Goal: Information Seeking & Learning: Learn about a topic

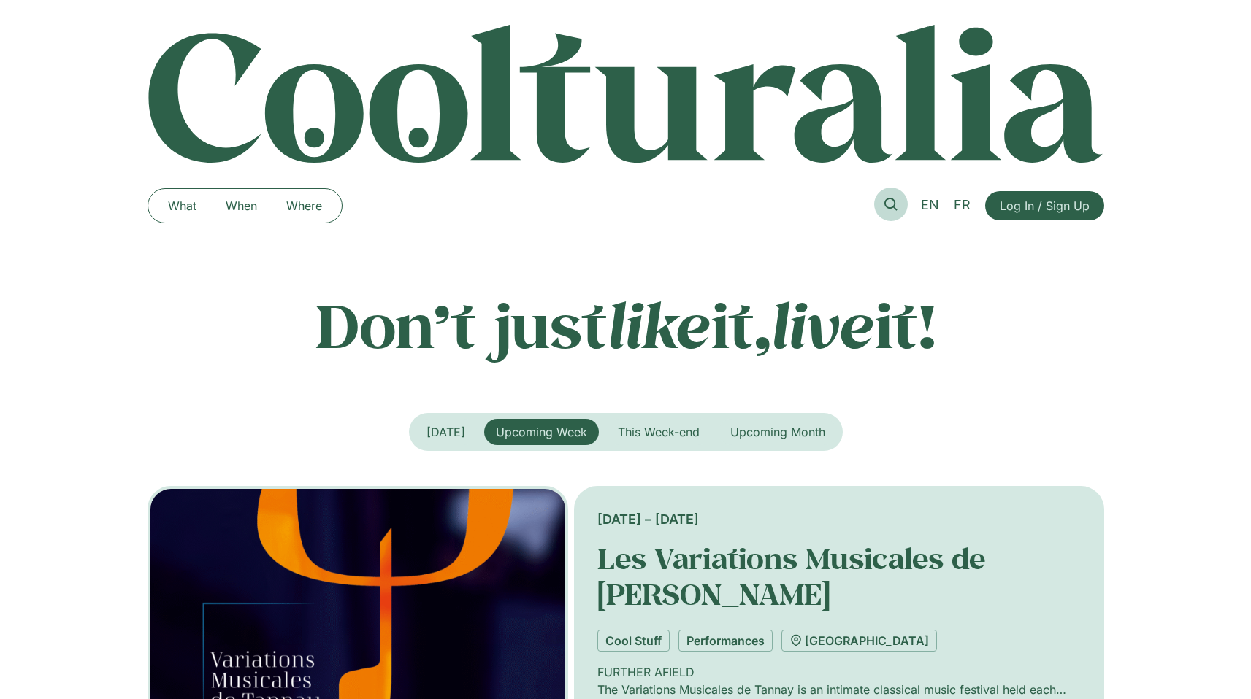
click at [895, 208] on icon at bounding box center [890, 204] width 13 height 13
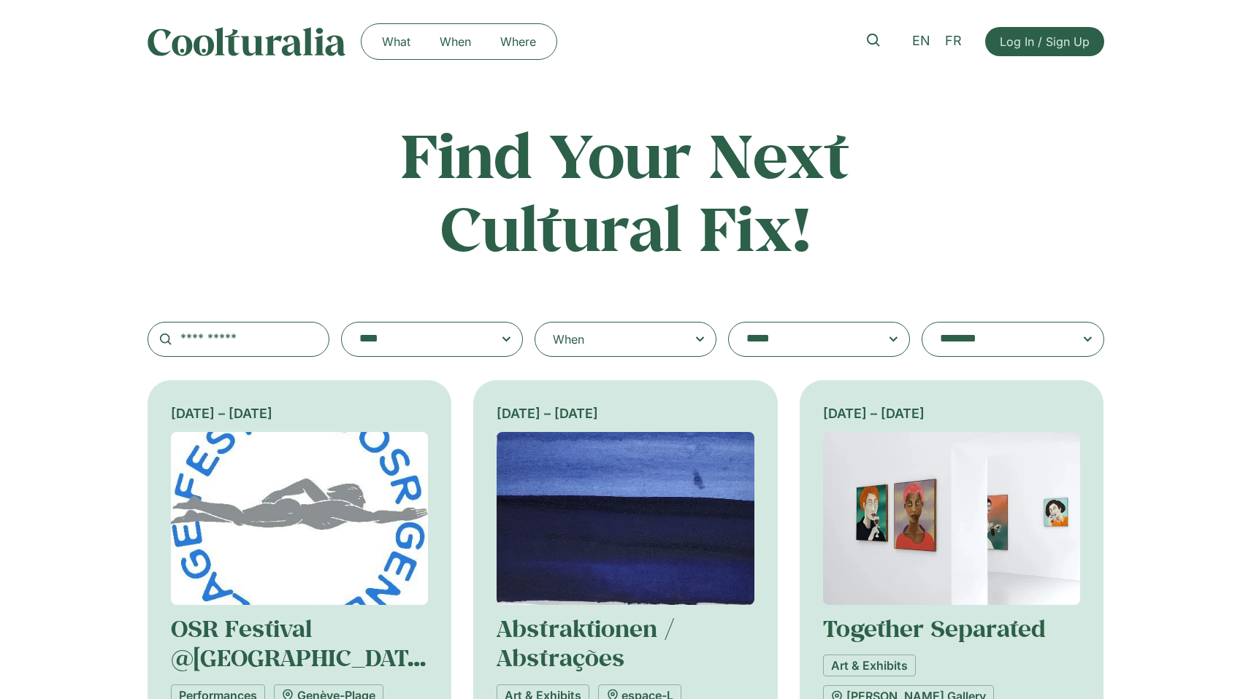
click at [673, 334] on div "When" at bounding box center [625, 339] width 182 height 35
click at [0, 0] on input "When" at bounding box center [0, 0] width 0 height 0
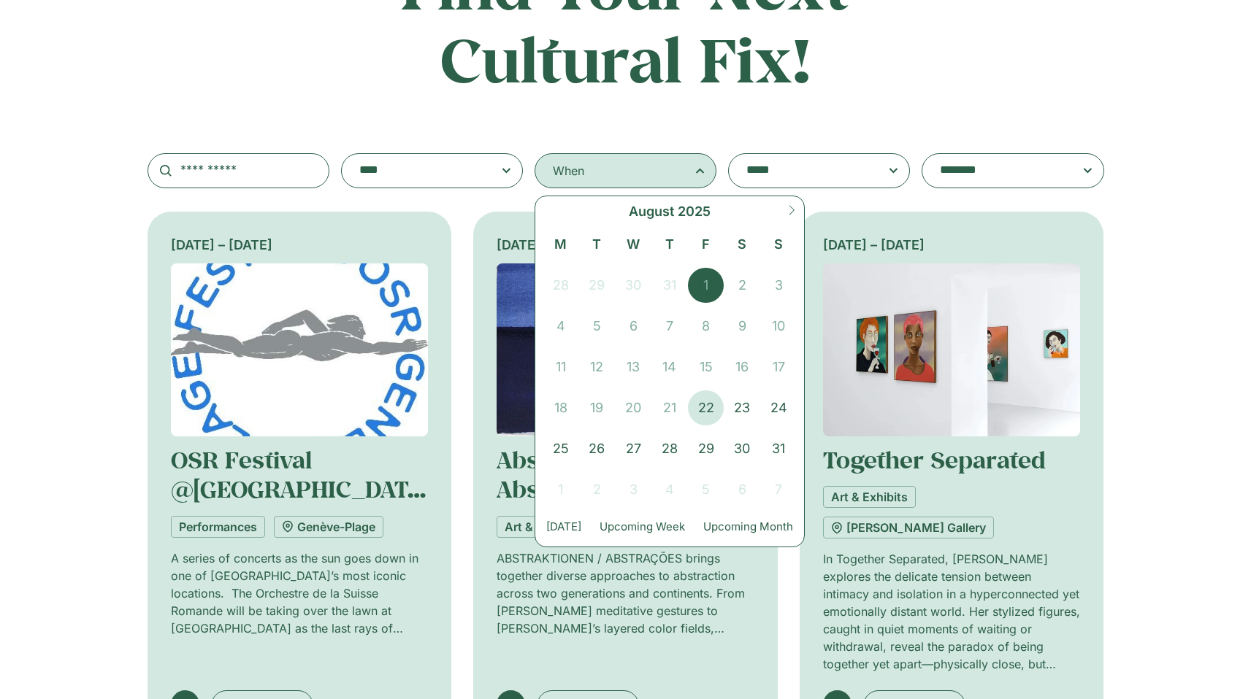
scroll to position [223, 0]
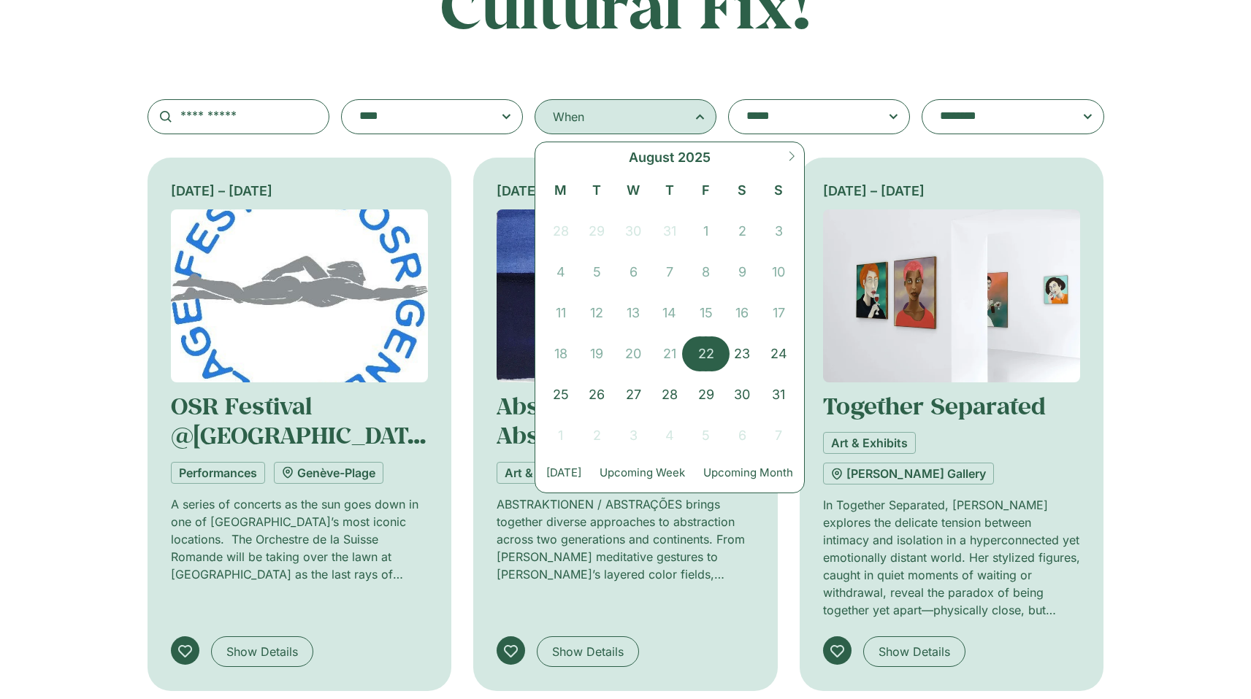
click at [711, 354] on span "22" at bounding box center [706, 354] width 37 height 35
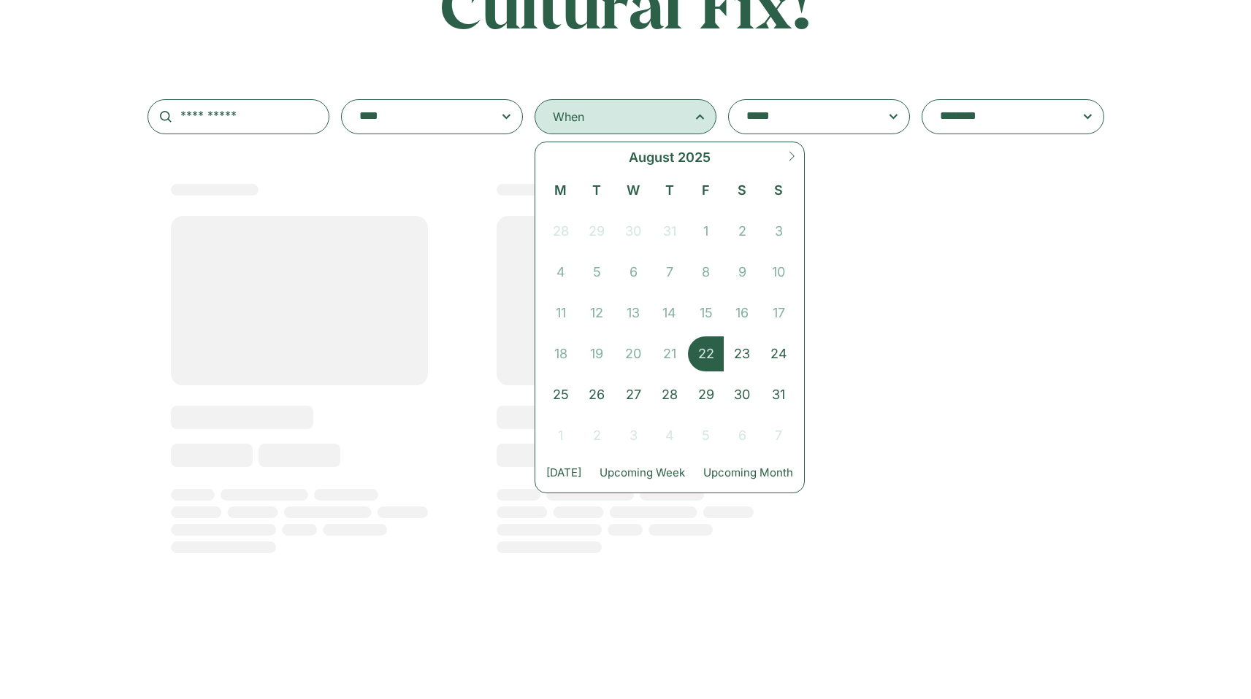
click at [791, 155] on icon at bounding box center [791, 156] width 10 height 10
select select "*"
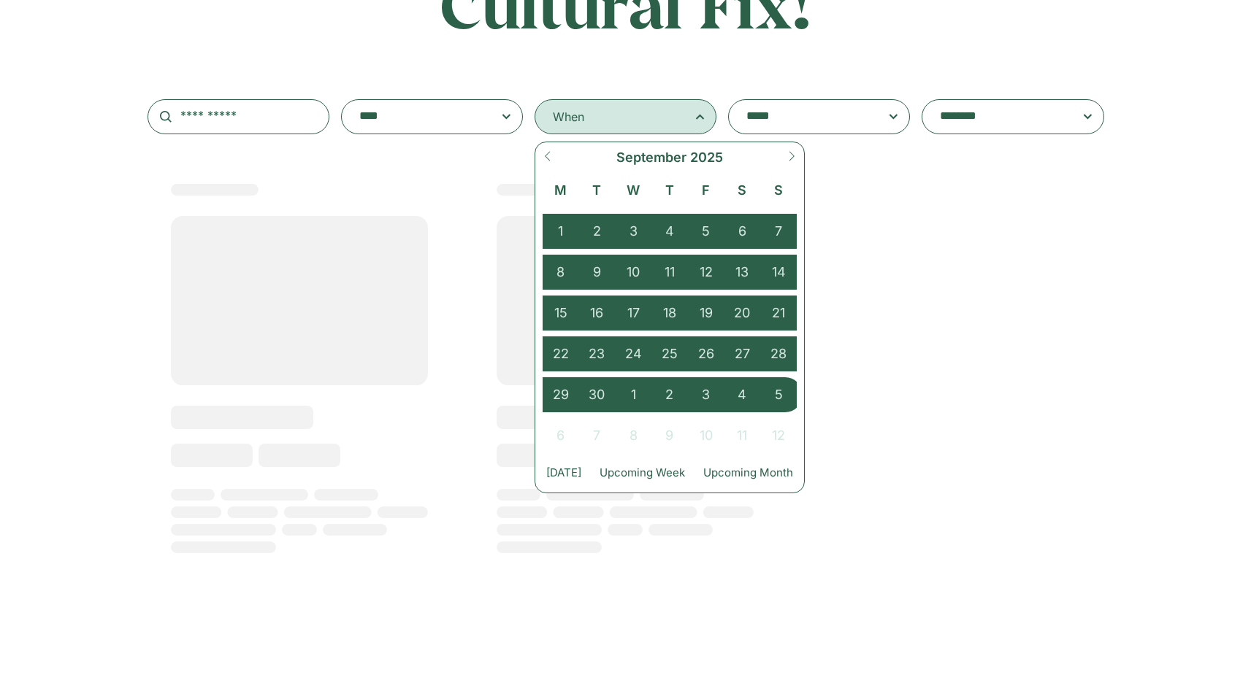
click at [778, 396] on span "5" at bounding box center [778, 394] width 37 height 35
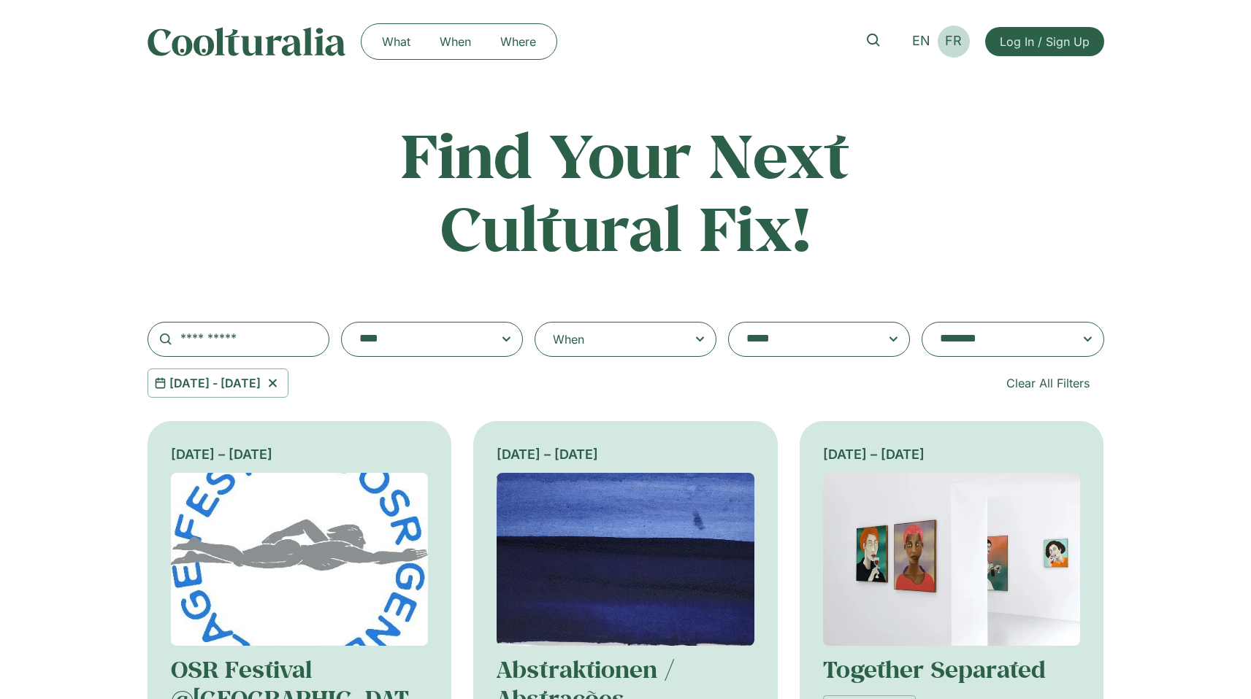
click at [951, 50] on link "FR" at bounding box center [952, 41] width 31 height 21
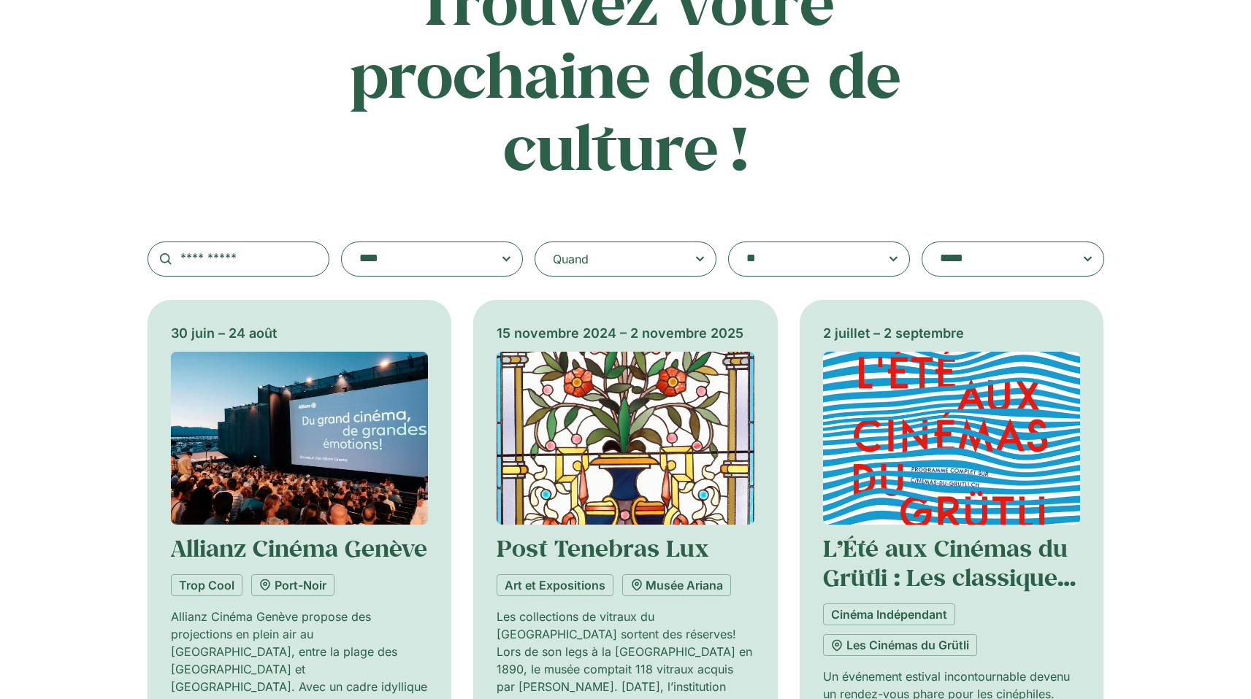
scroll to position [156, 0]
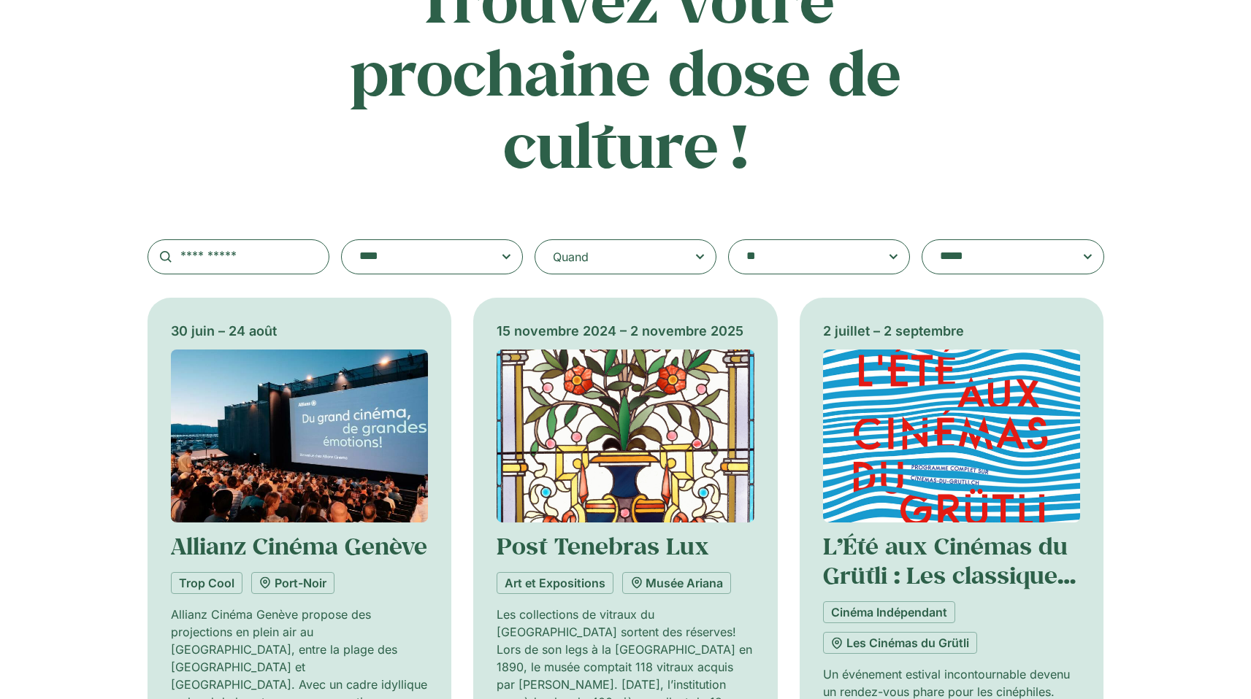
click at [669, 239] on div "Quand" at bounding box center [625, 256] width 182 height 35
click at [0, 0] on input "Quand" at bounding box center [0, 0] width 0 height 0
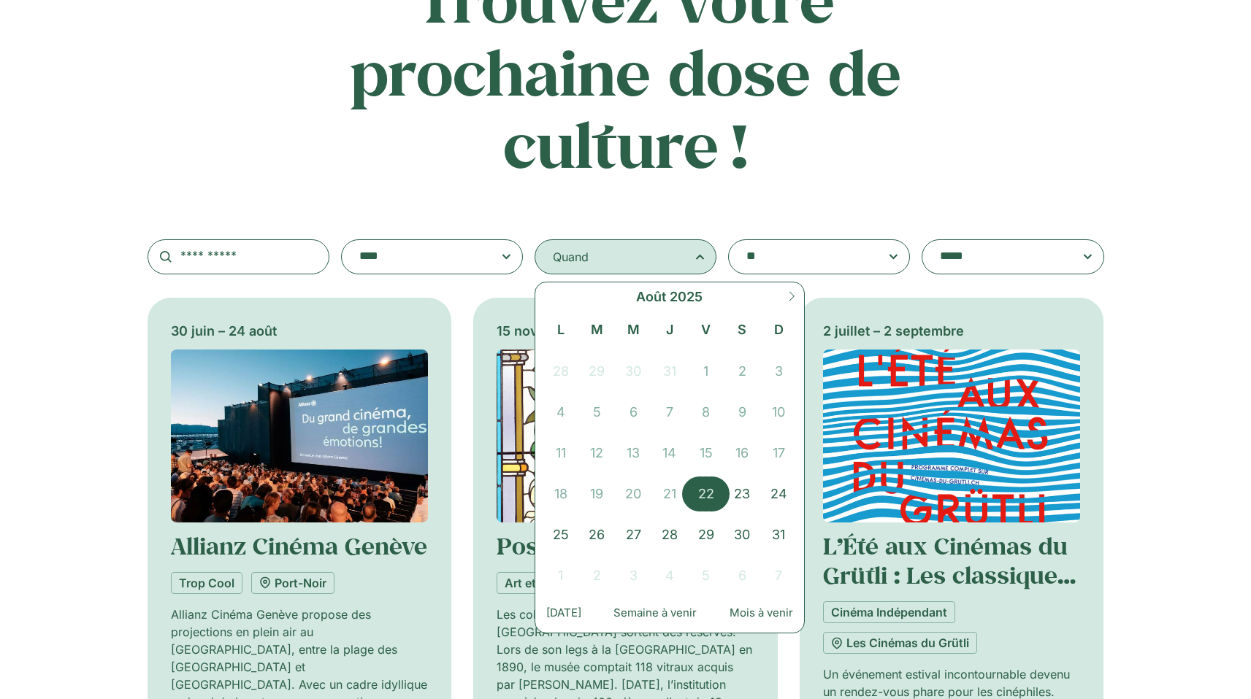
click at [699, 485] on span "22" at bounding box center [706, 494] width 37 height 35
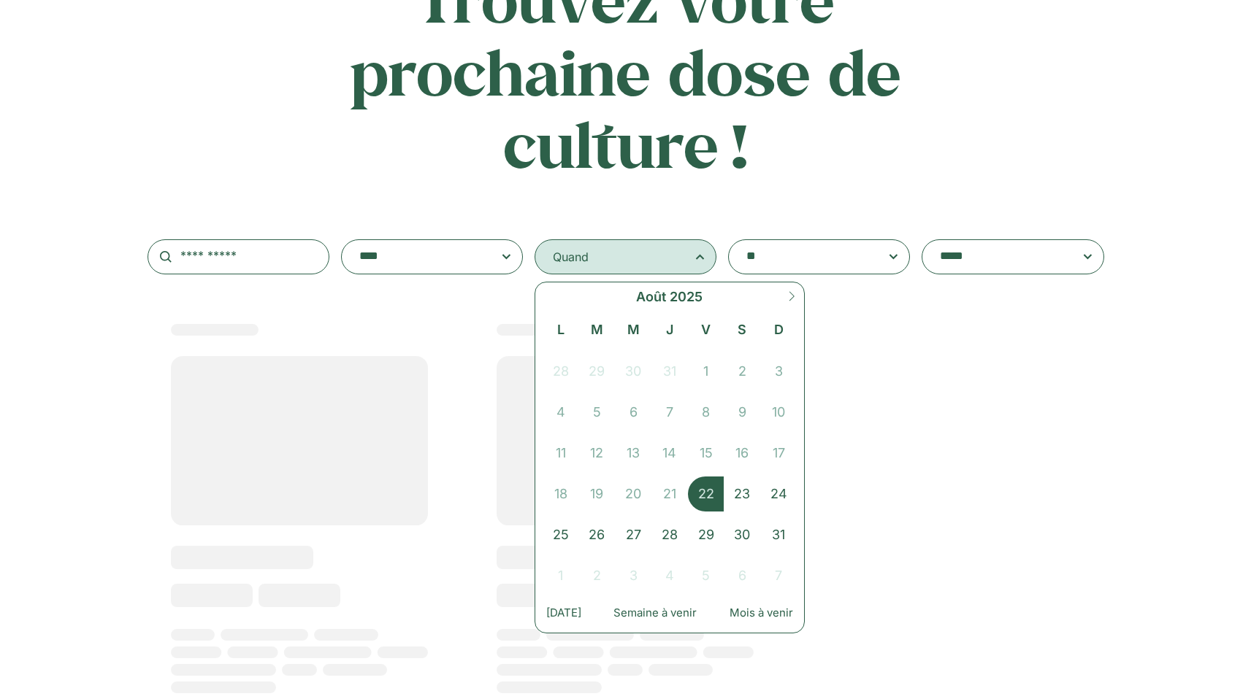
click at [786, 301] on icon at bounding box center [791, 296] width 10 height 10
select select "*"
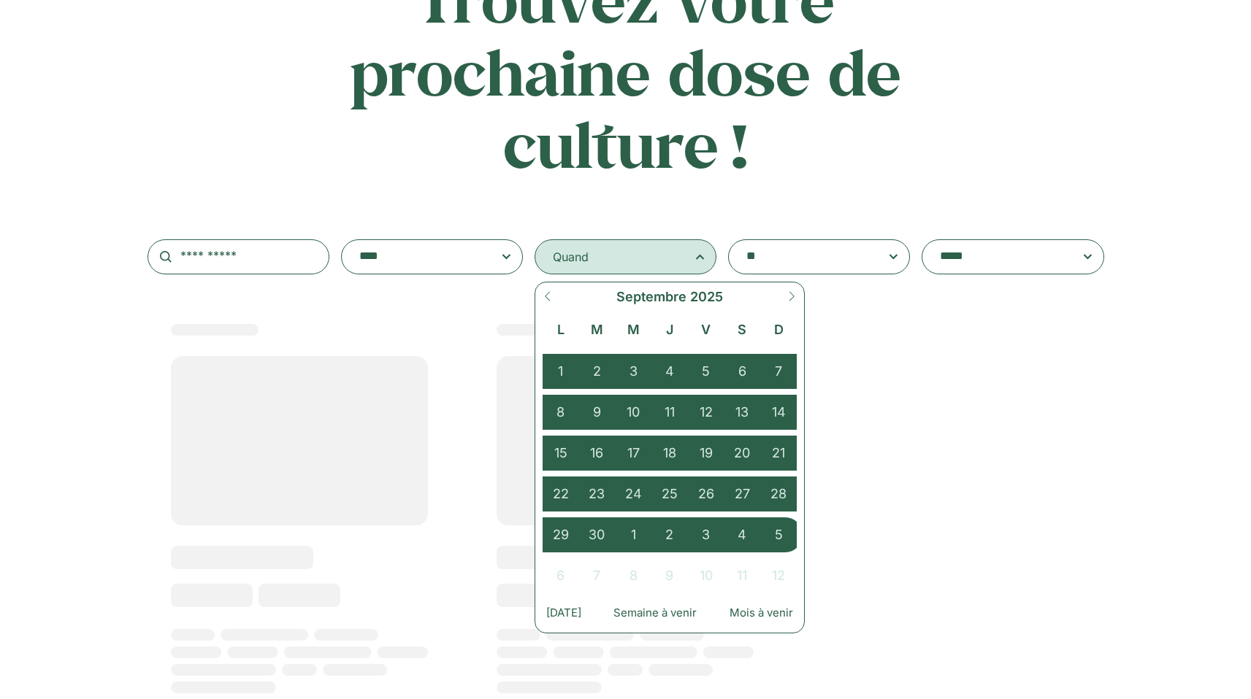
click at [782, 545] on span "5" at bounding box center [778, 535] width 37 height 35
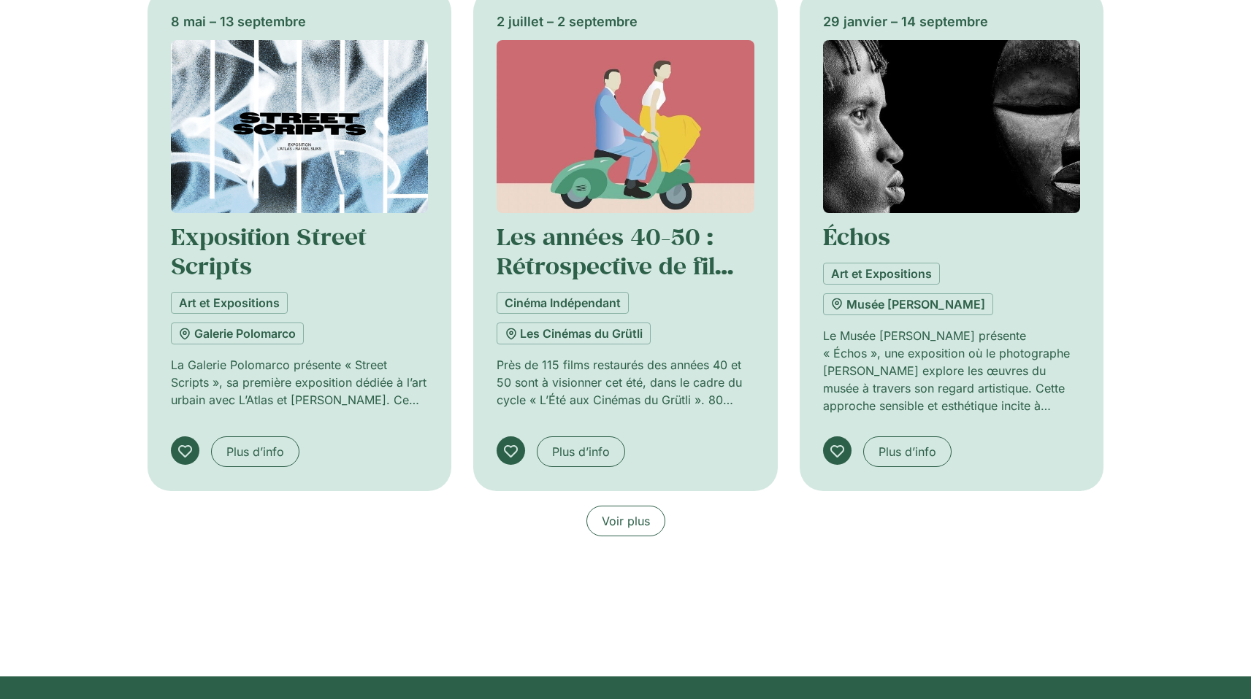
scroll to position [1397, 0]
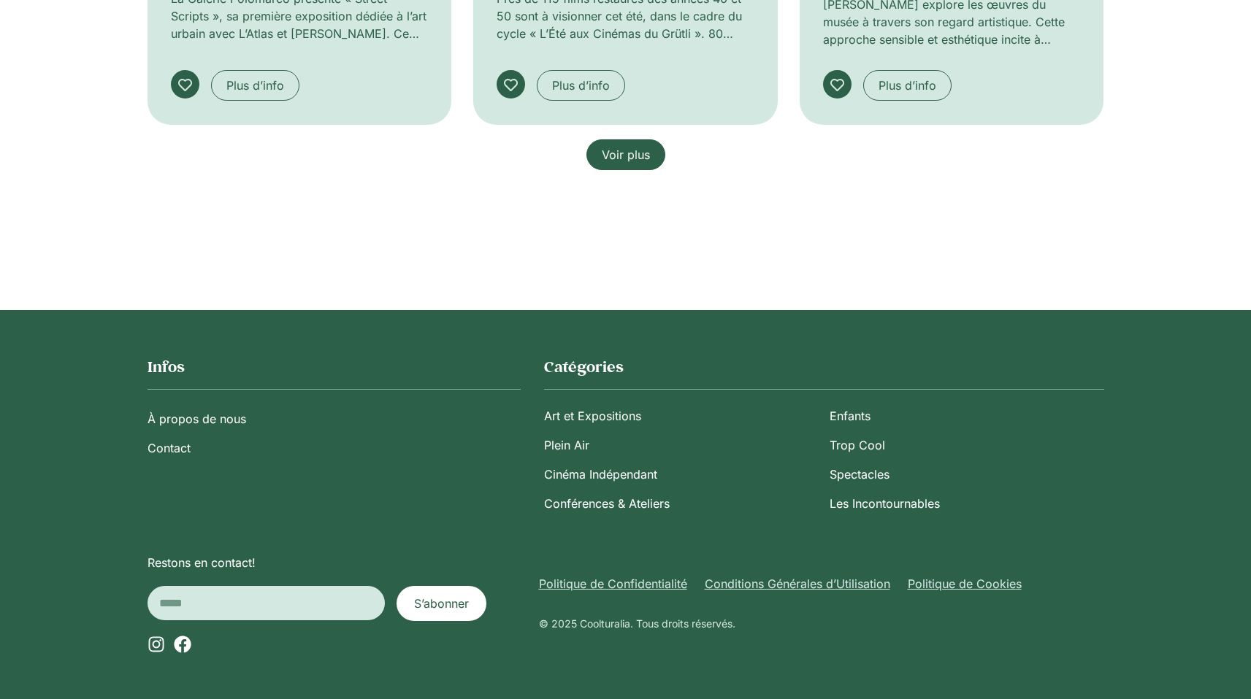
click at [610, 168] on link "Voir plus" at bounding box center [625, 154] width 79 height 31
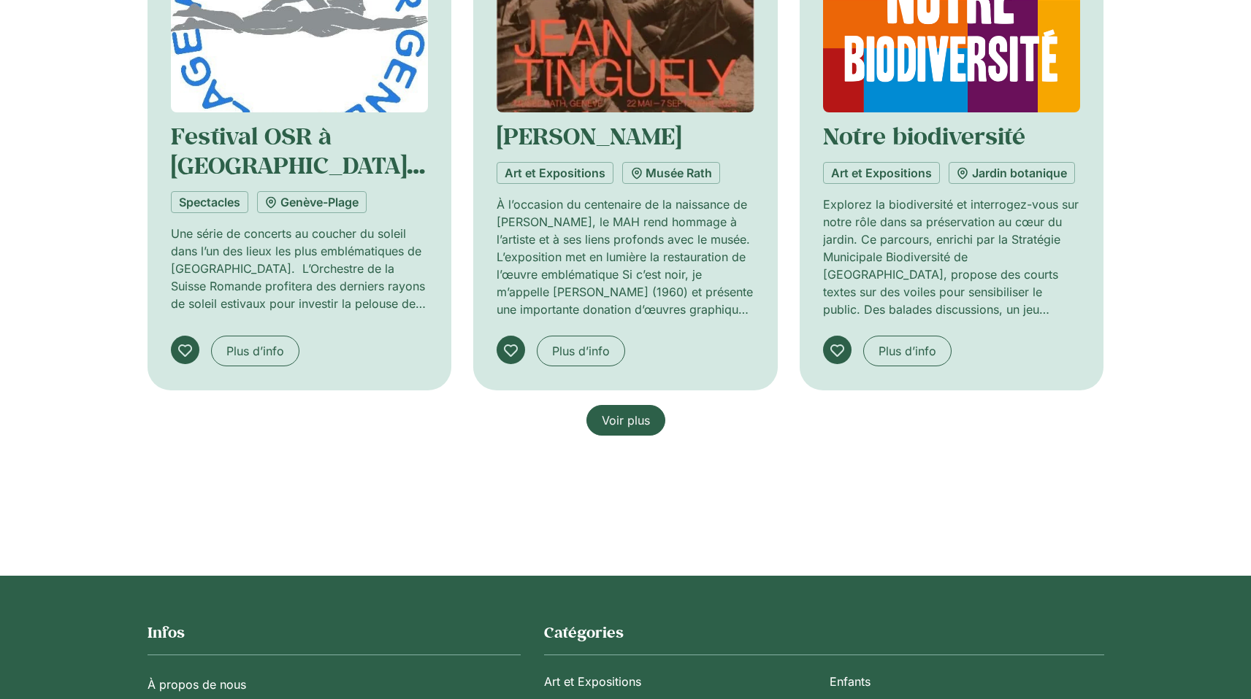
scroll to position [2352, 0]
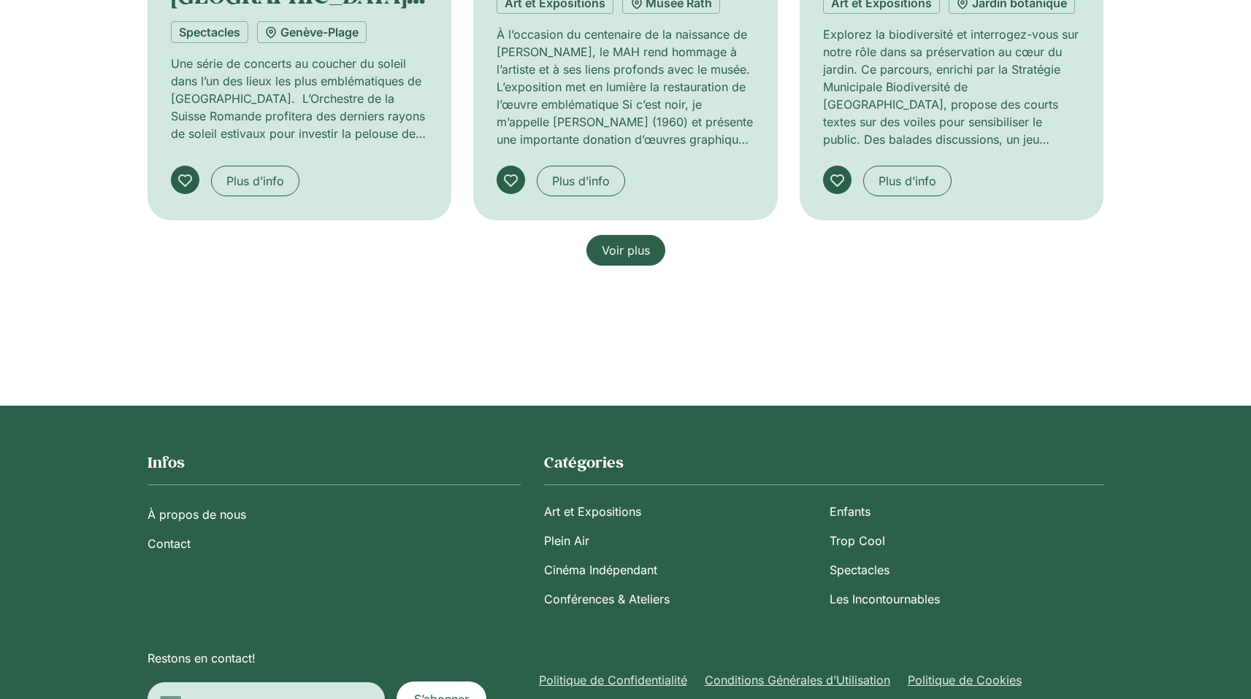
click at [640, 250] on span "Voir plus" at bounding box center [626, 251] width 48 height 18
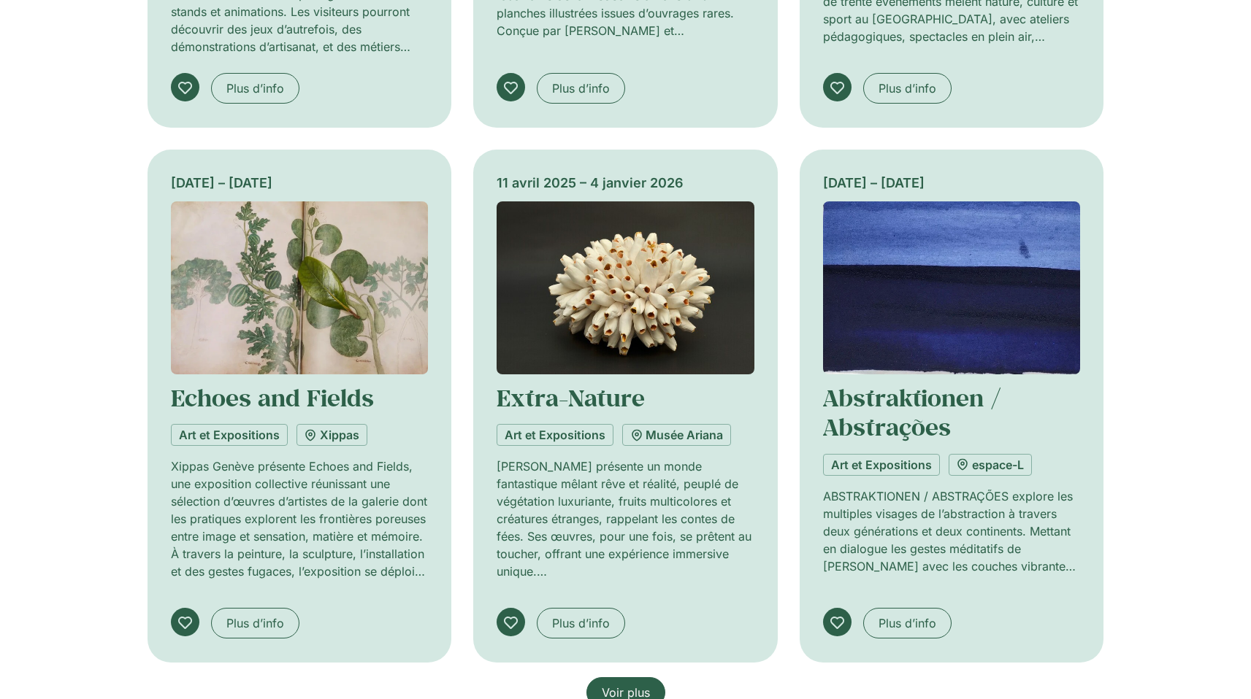
scroll to position [3033, 0]
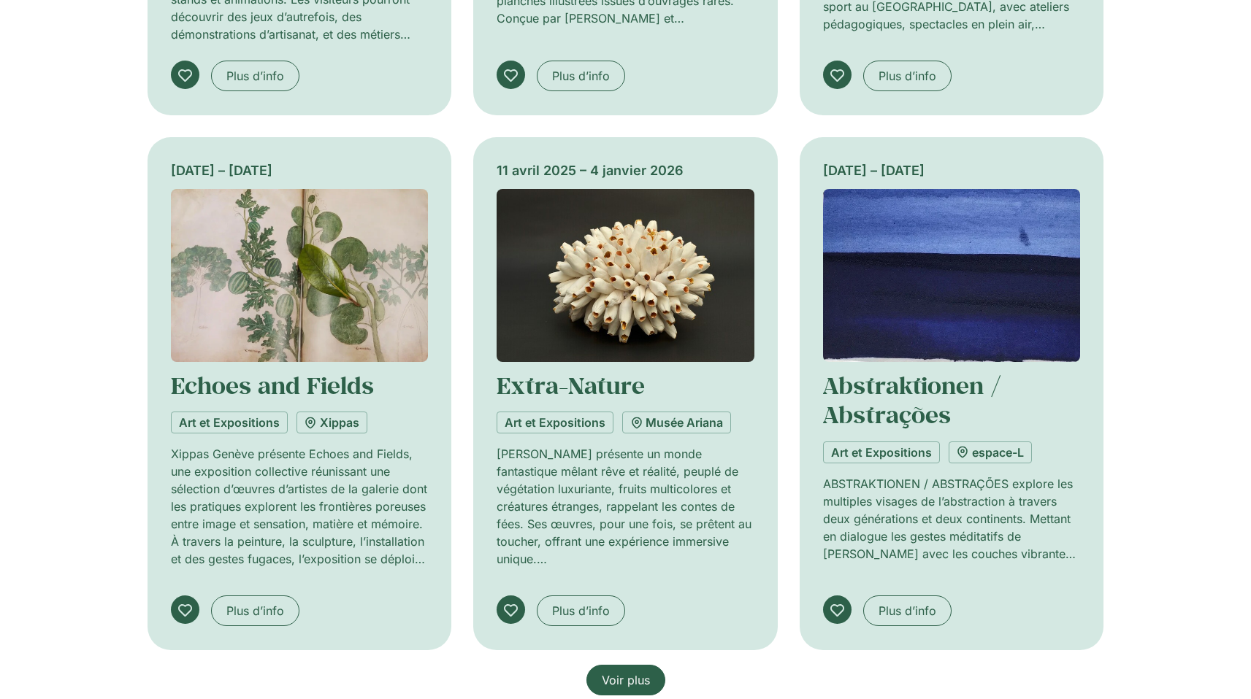
click at [621, 672] on span "Voir plus" at bounding box center [626, 681] width 48 height 18
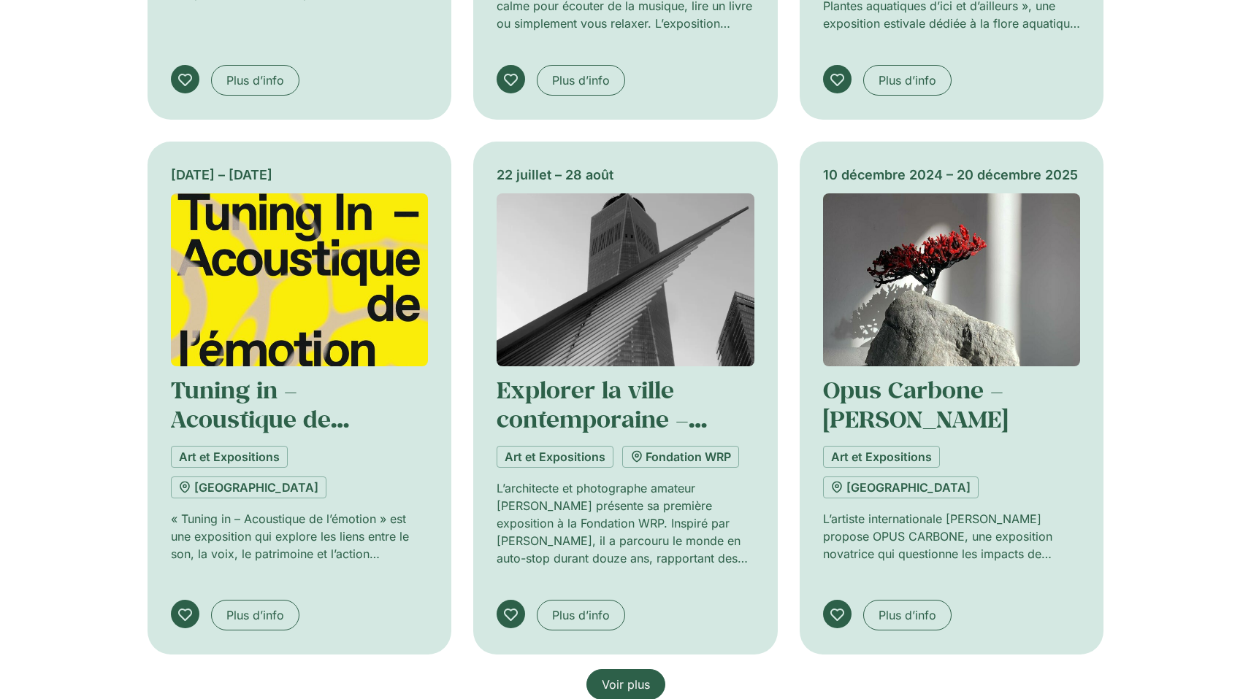
scroll to position [4281, 0]
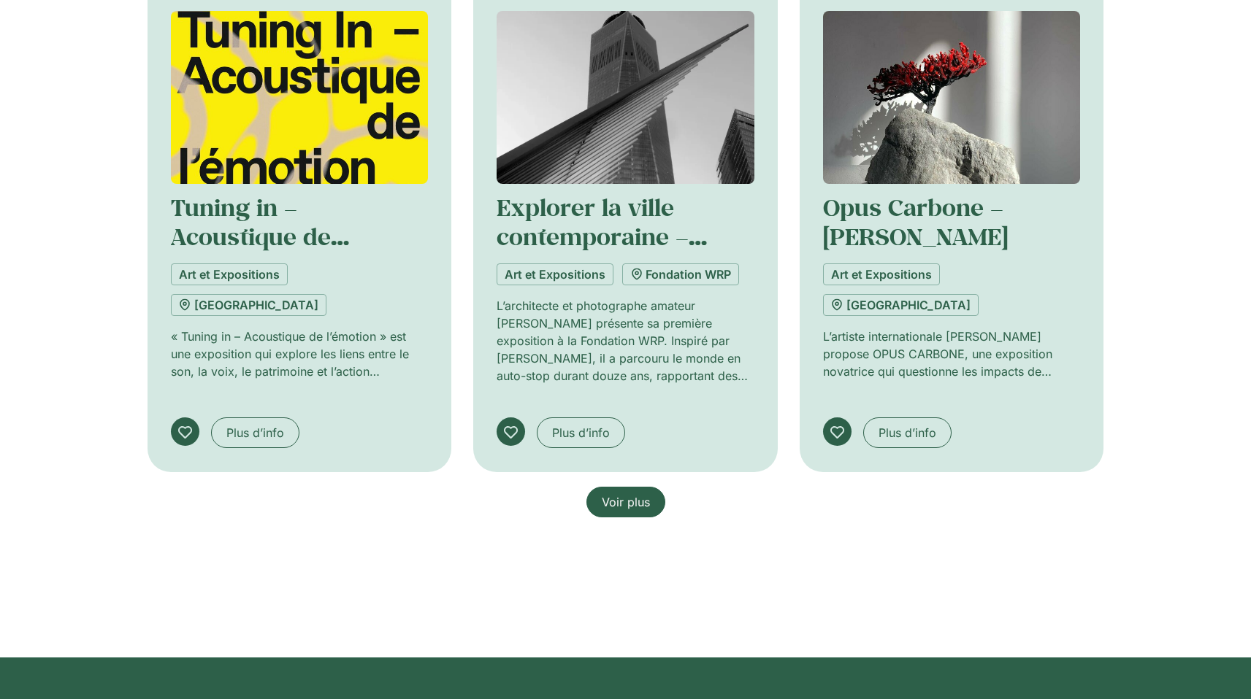
click at [617, 494] on span "Voir plus" at bounding box center [626, 503] width 48 height 18
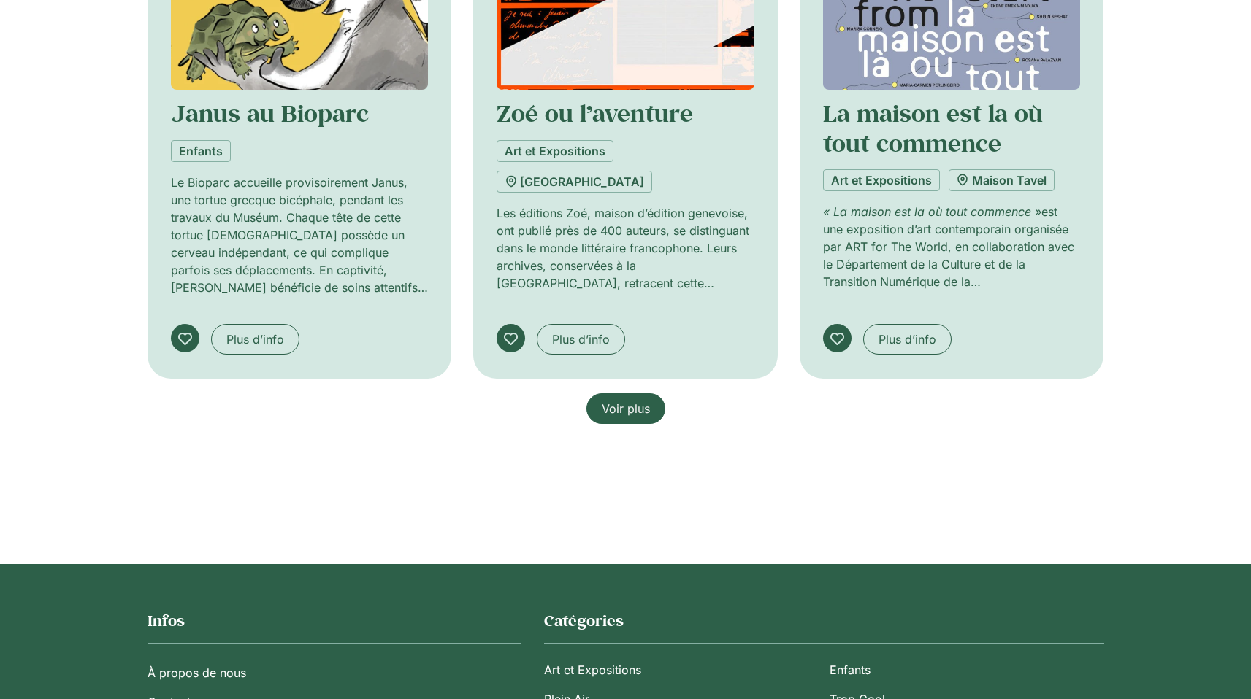
scroll to position [5448, 0]
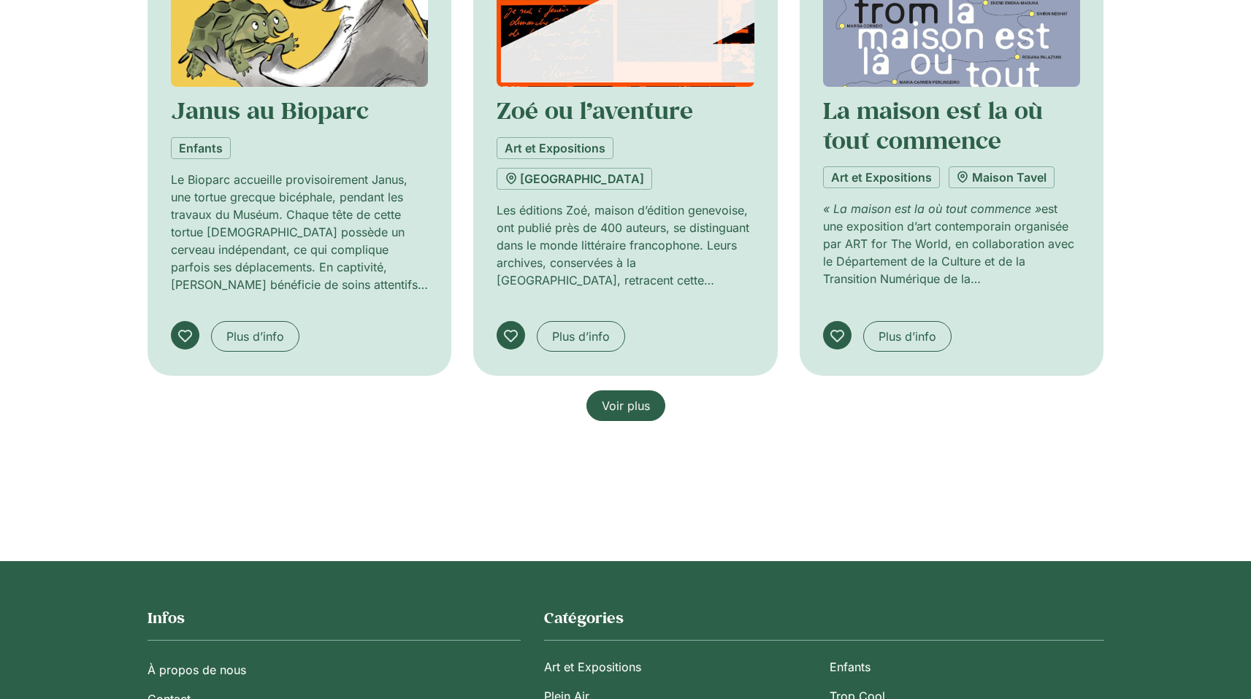
click at [629, 397] on span "Voir plus" at bounding box center [626, 406] width 48 height 18
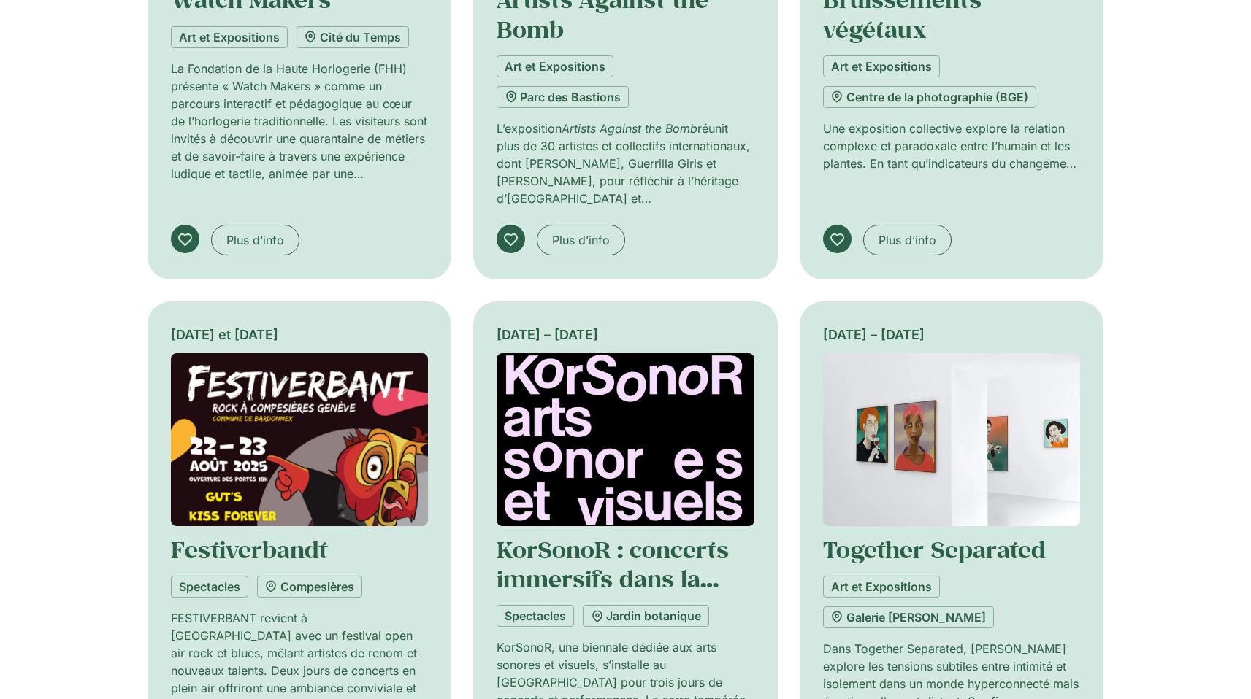
scroll to position [6479, 0]
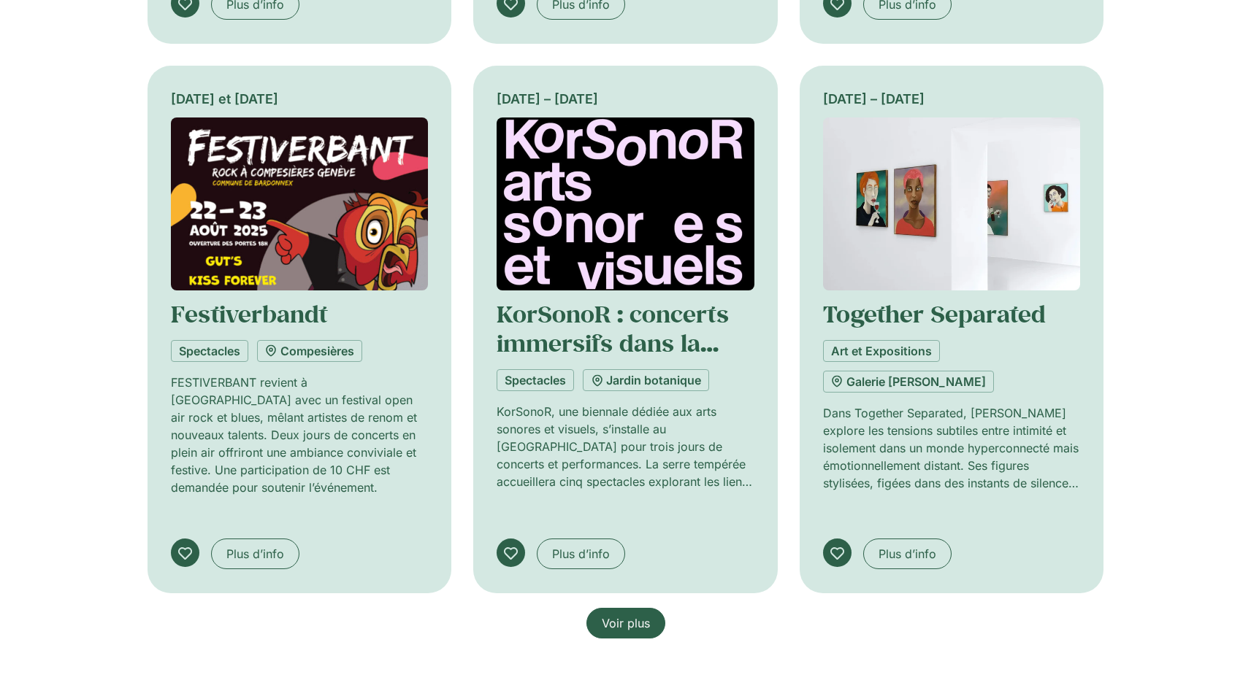
drag, startPoint x: 634, startPoint y: 319, endPoint x: 262, endPoint y: 337, distance: 372.0
click at [633, 615] on span "Voir plus" at bounding box center [626, 624] width 48 height 18
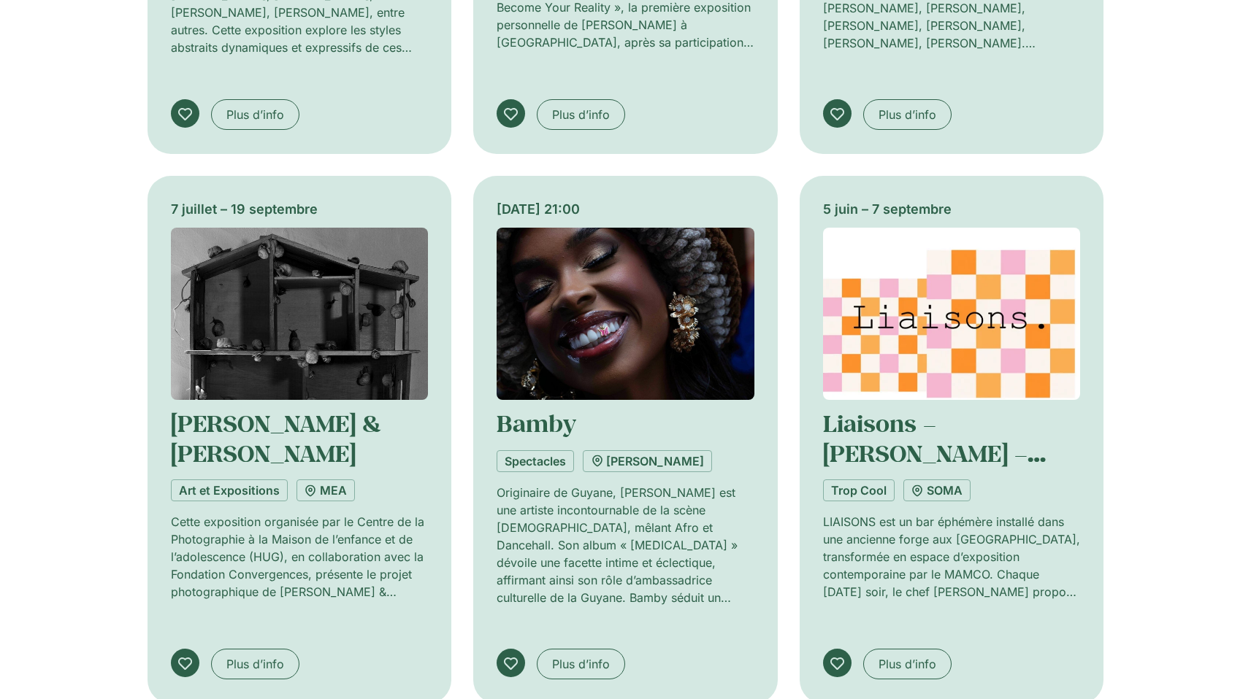
scroll to position [7469, 0]
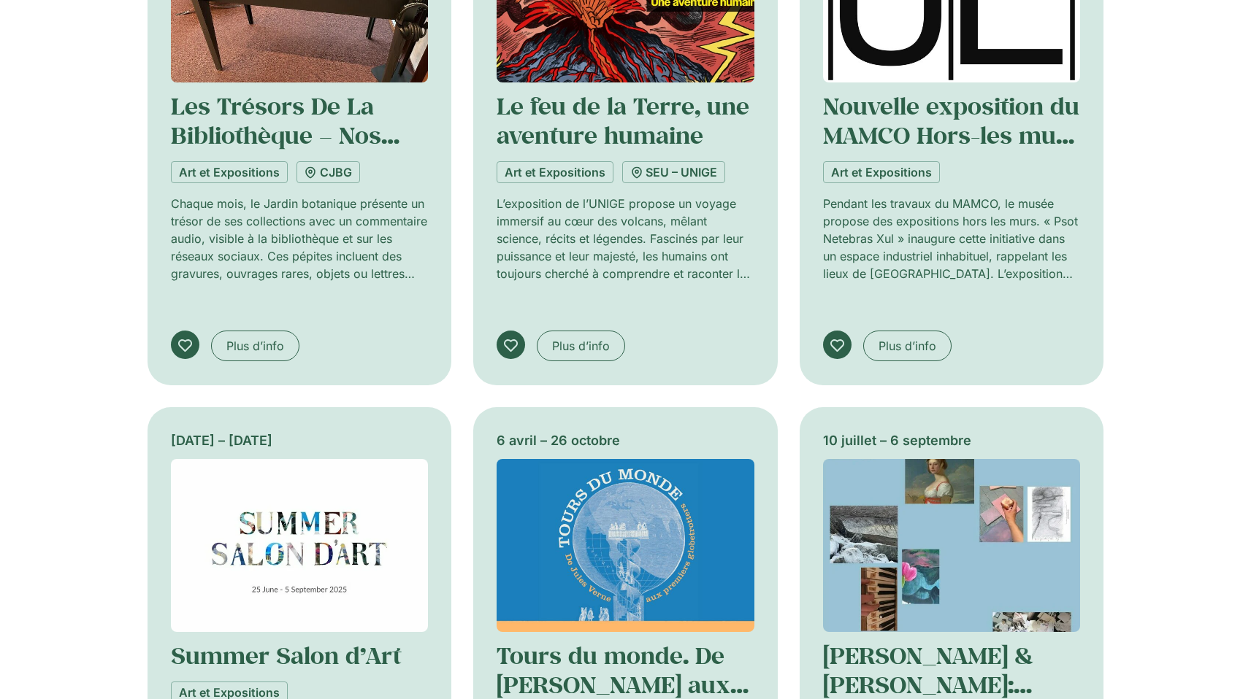
scroll to position [8358, 0]
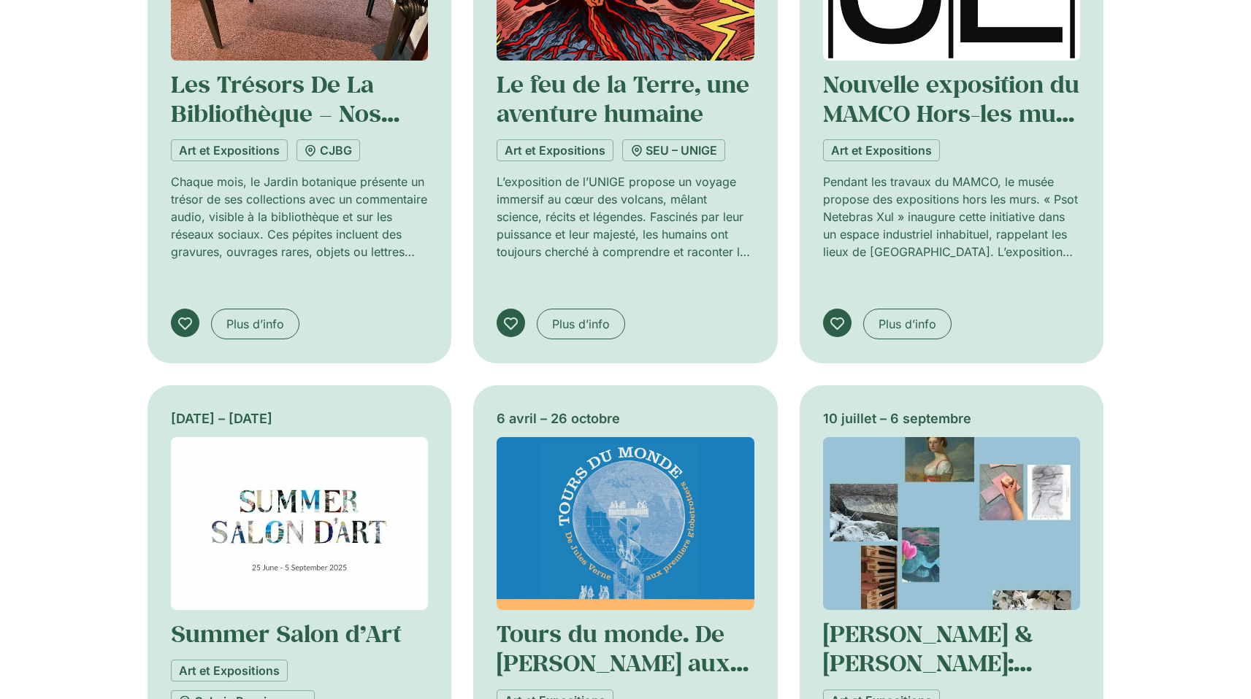
drag, startPoint x: 636, startPoint y: 541, endPoint x: 357, endPoint y: 492, distance: 283.1
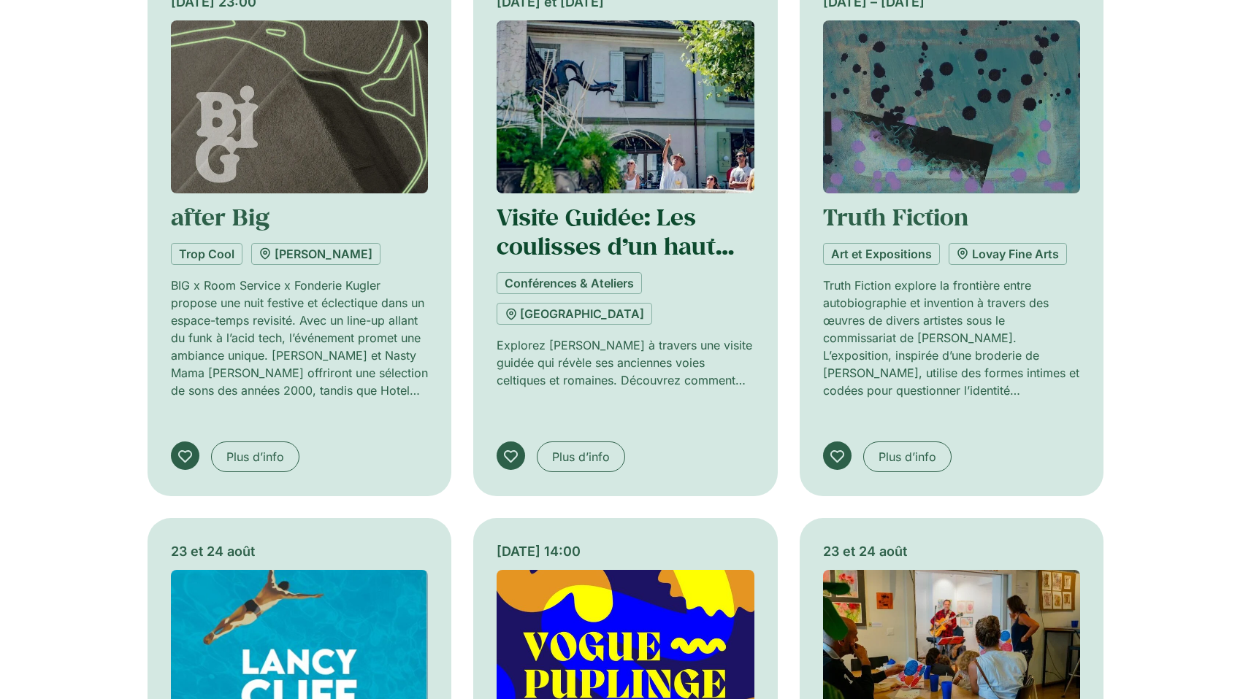
scroll to position [9635, 0]
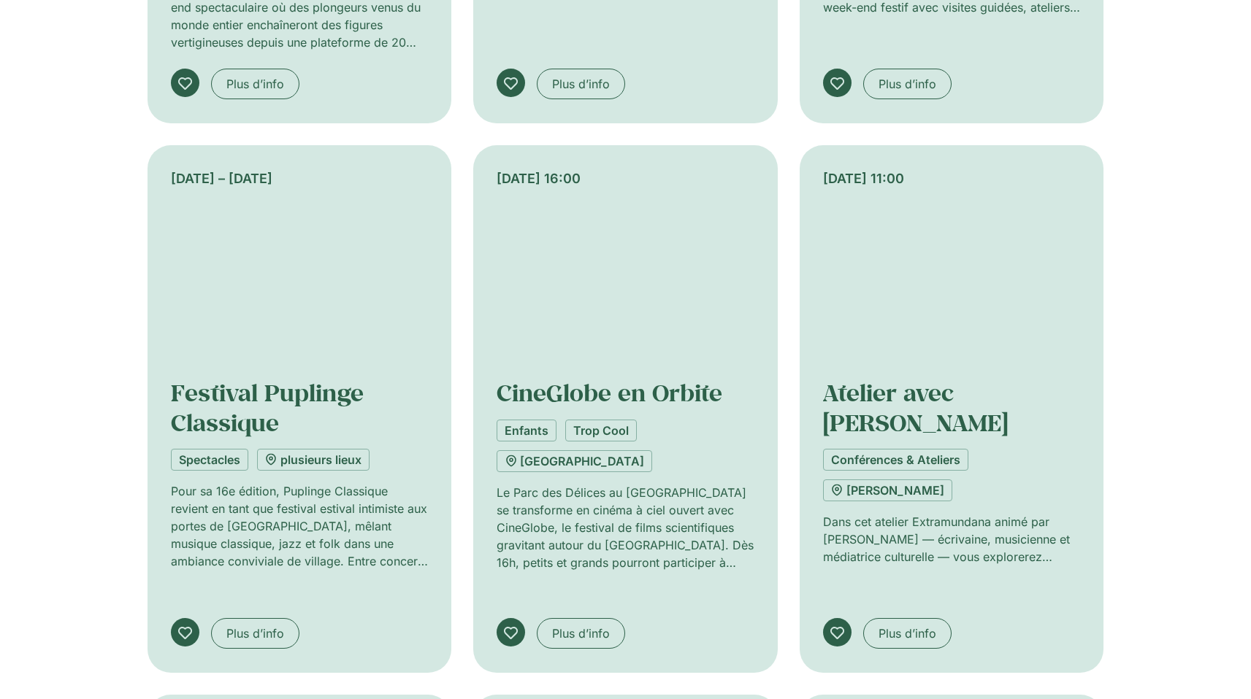
scroll to position [10535, 0]
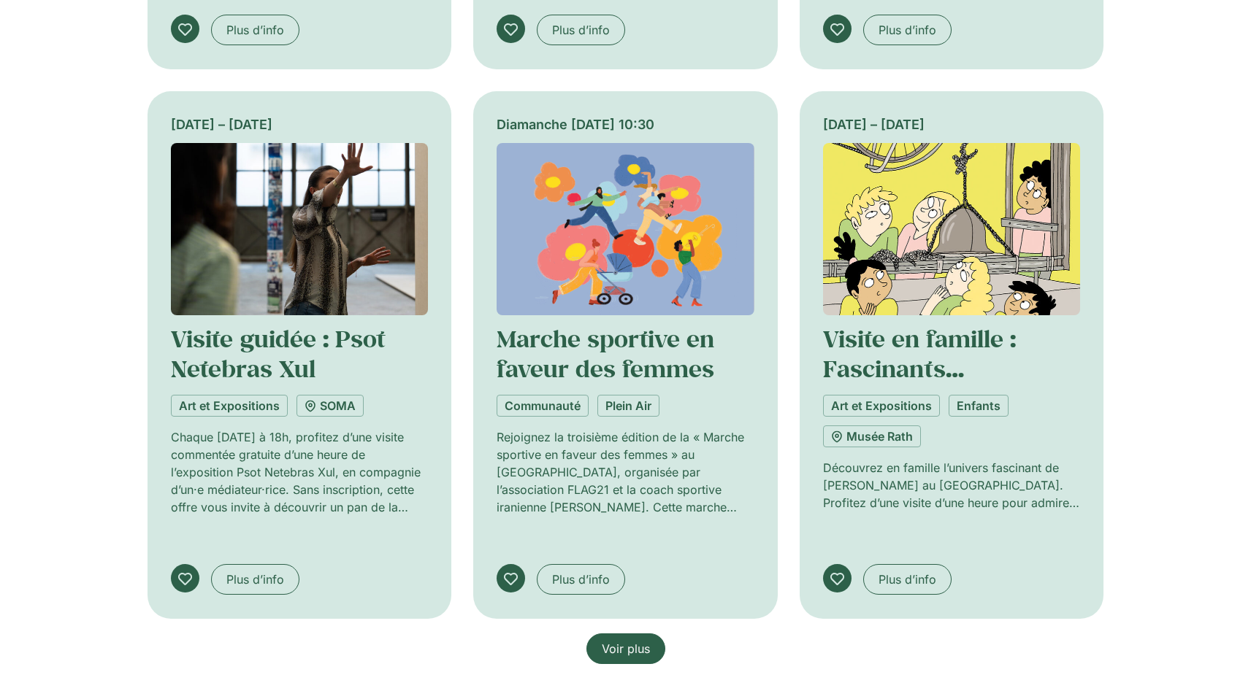
scroll to position [12171, 0]
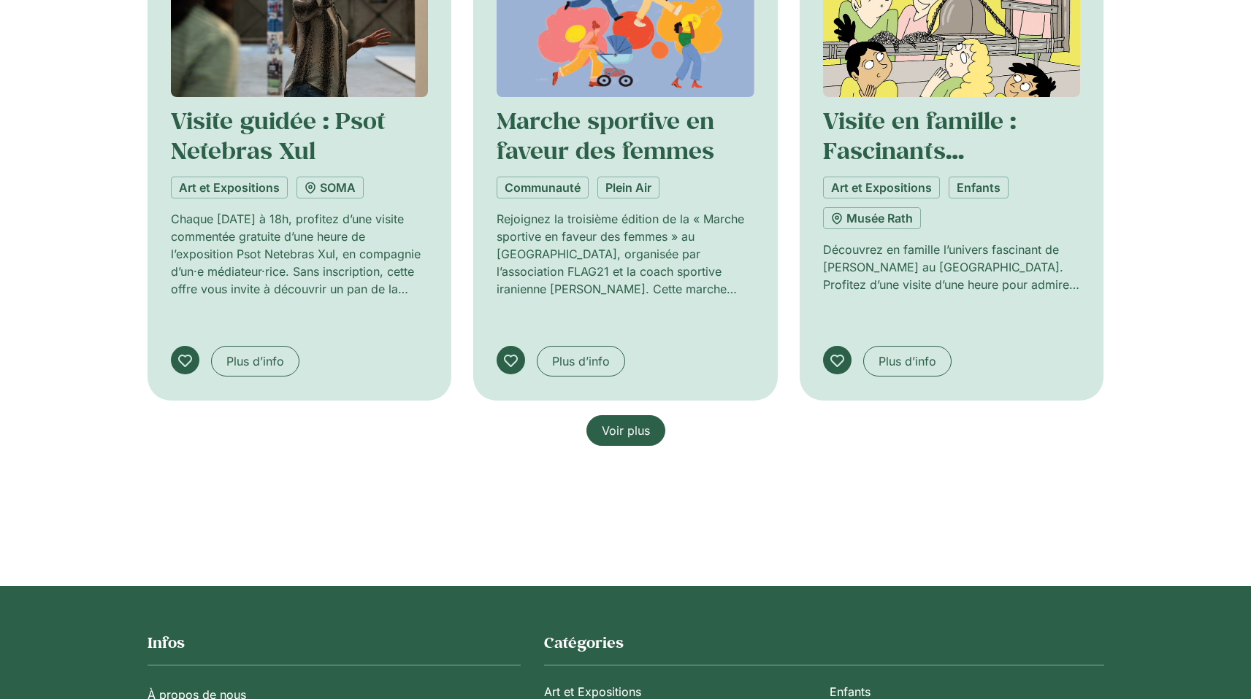
click at [631, 422] on span "Voir plus" at bounding box center [626, 431] width 48 height 18
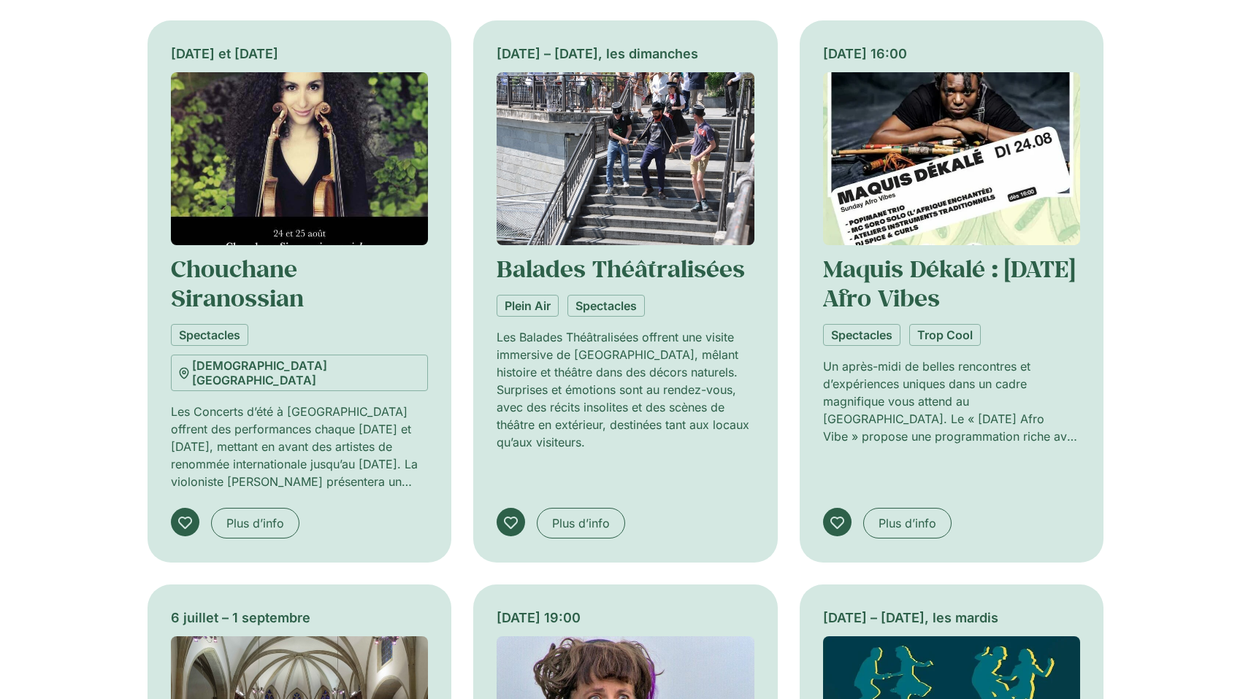
scroll to position [13168, 0]
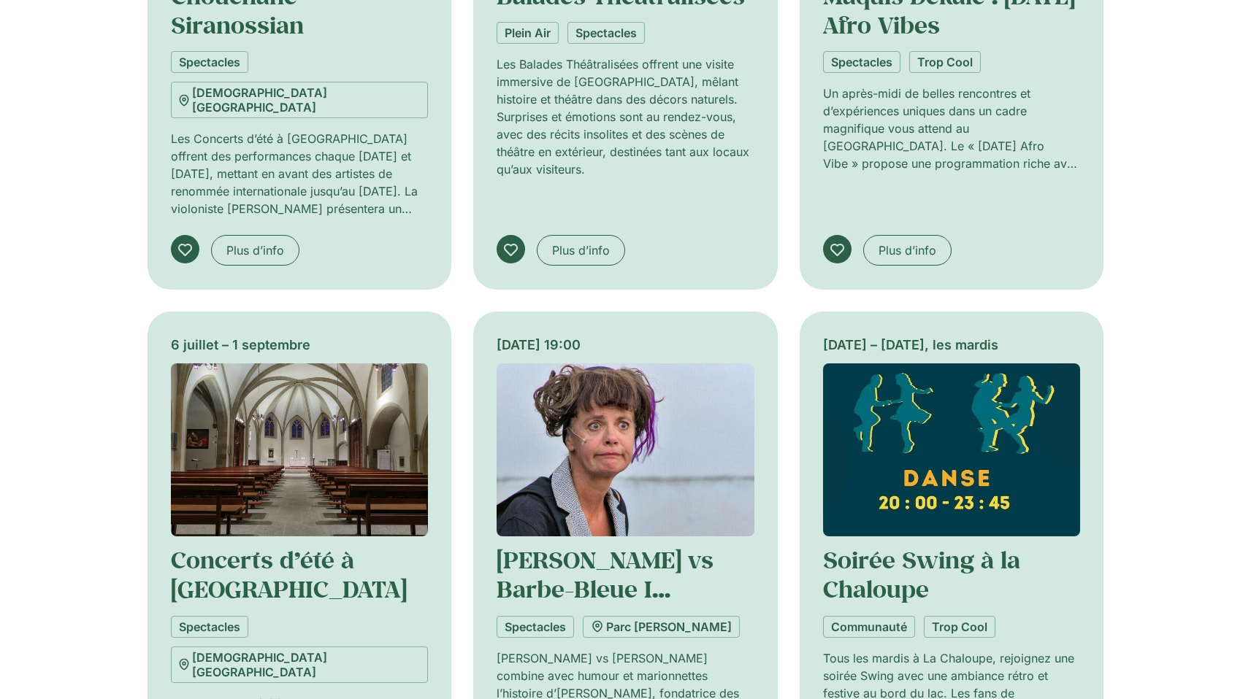
drag, startPoint x: 637, startPoint y: 412, endPoint x: 564, endPoint y: 403, distance: 73.6
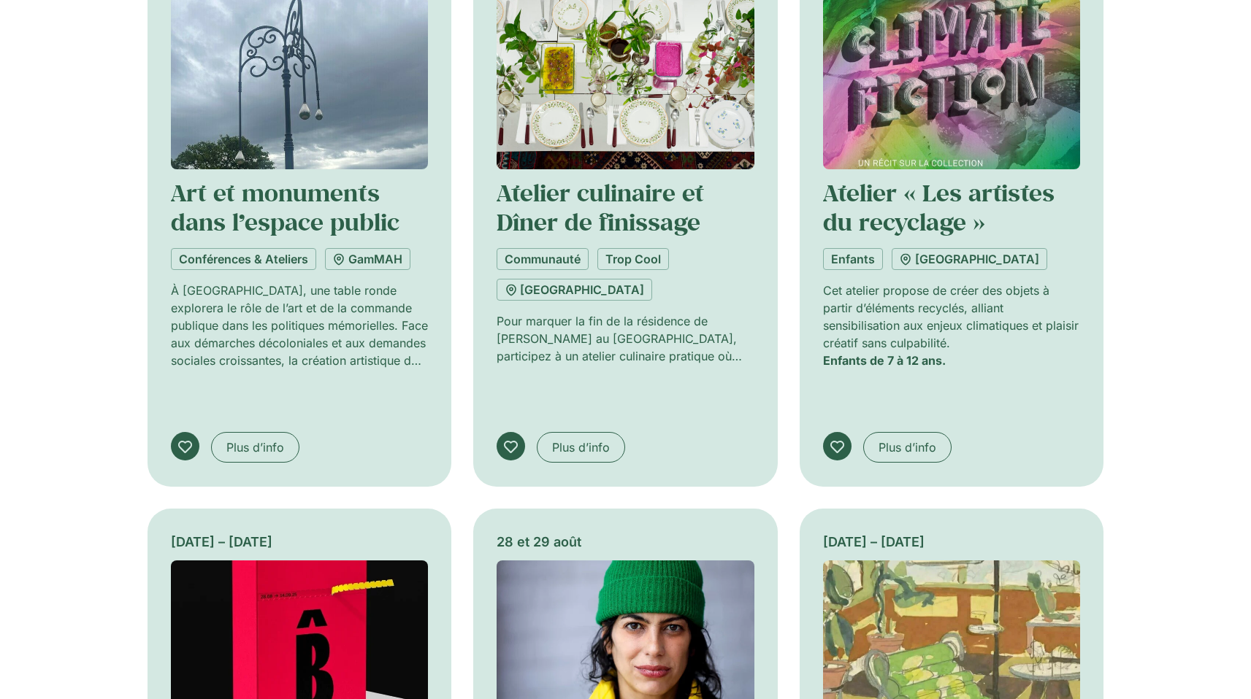
scroll to position [14403, 0]
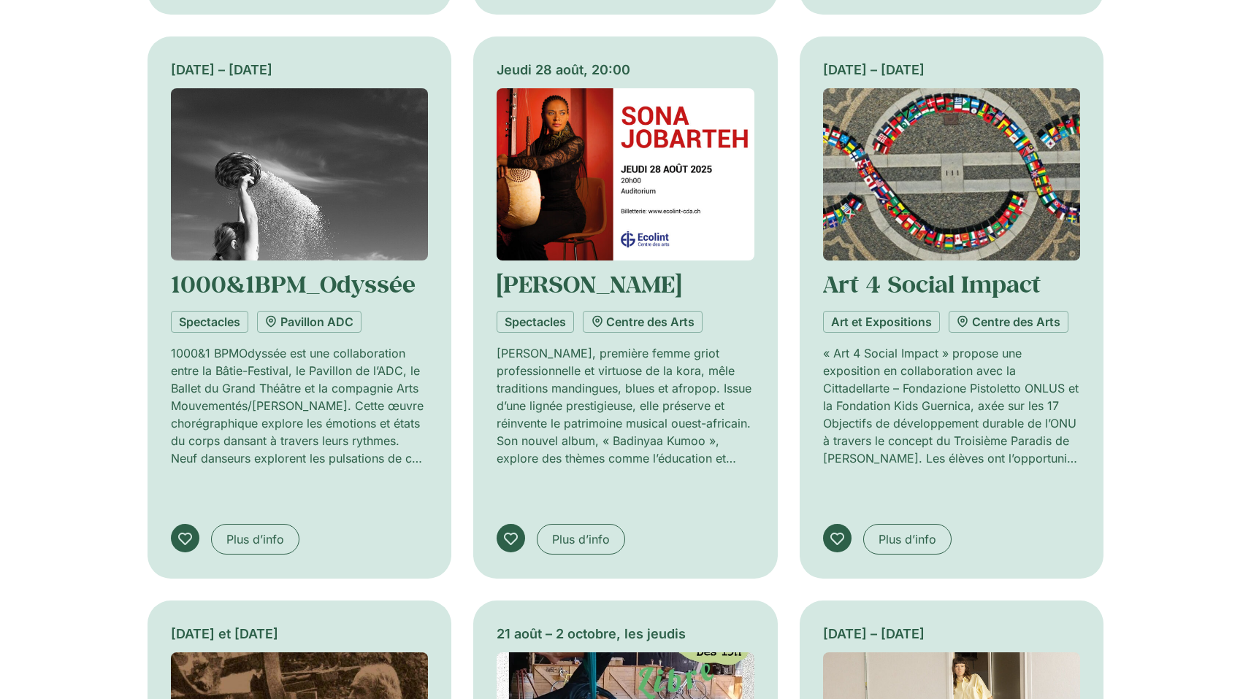
scroll to position [15271, 0]
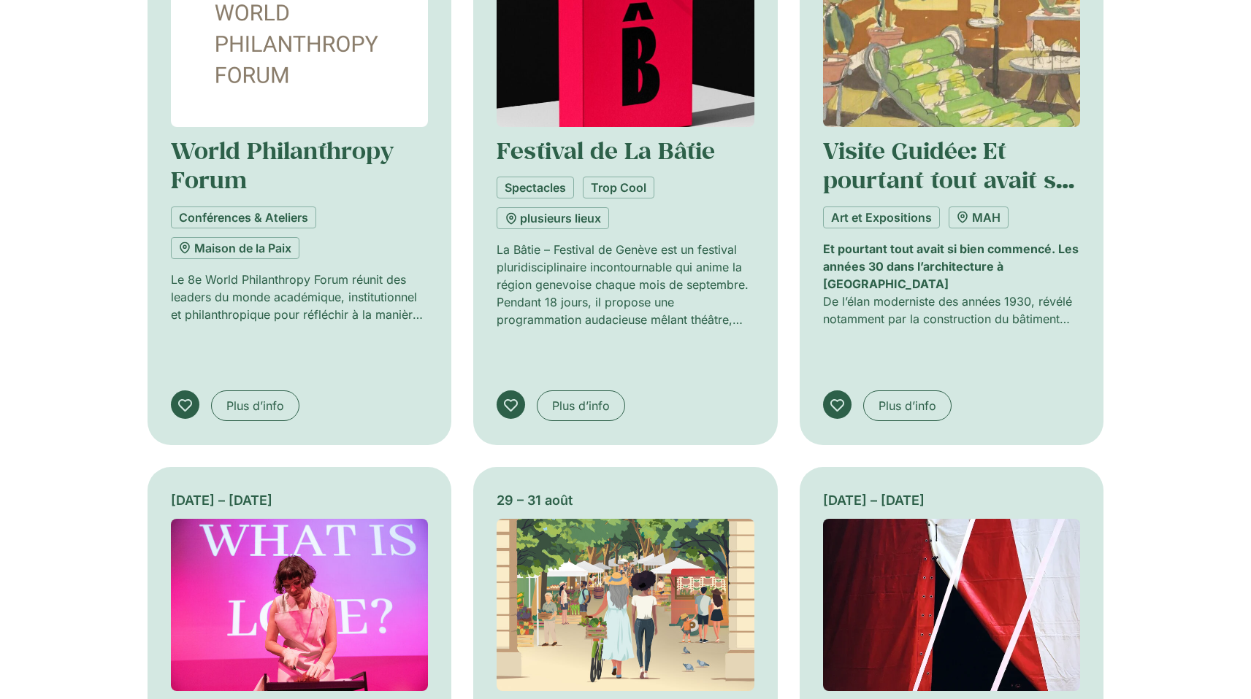
scroll to position [16428, 0]
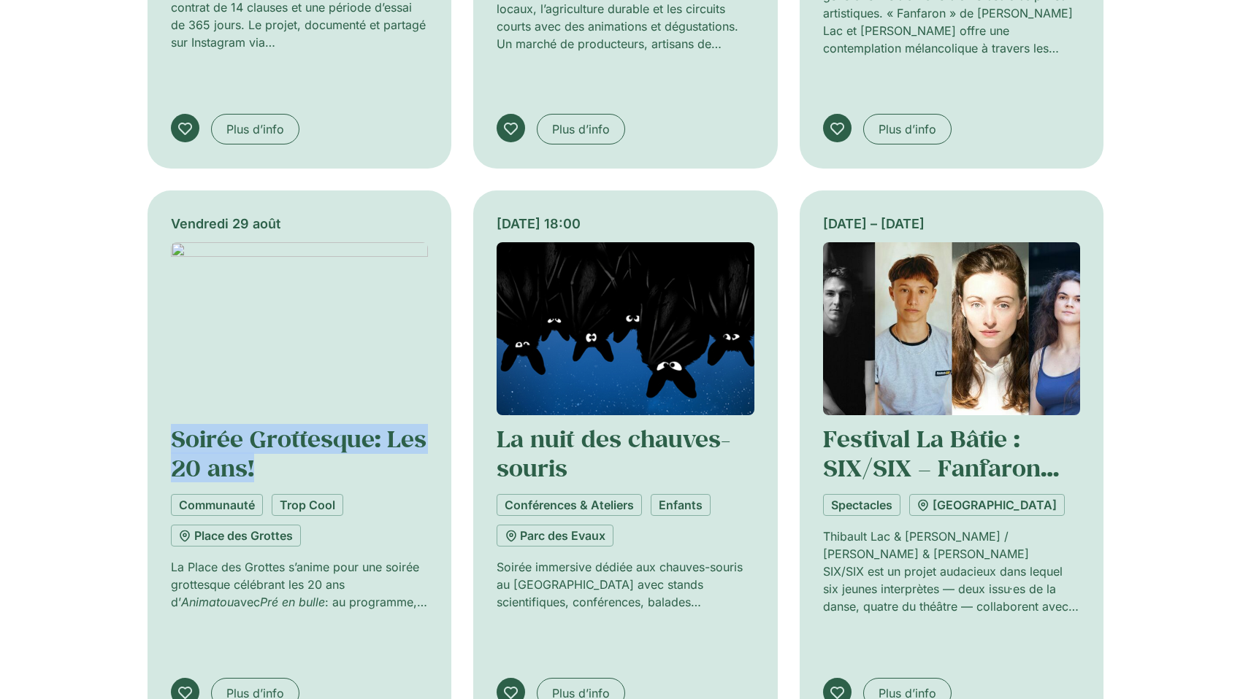
scroll to position [17548, 0]
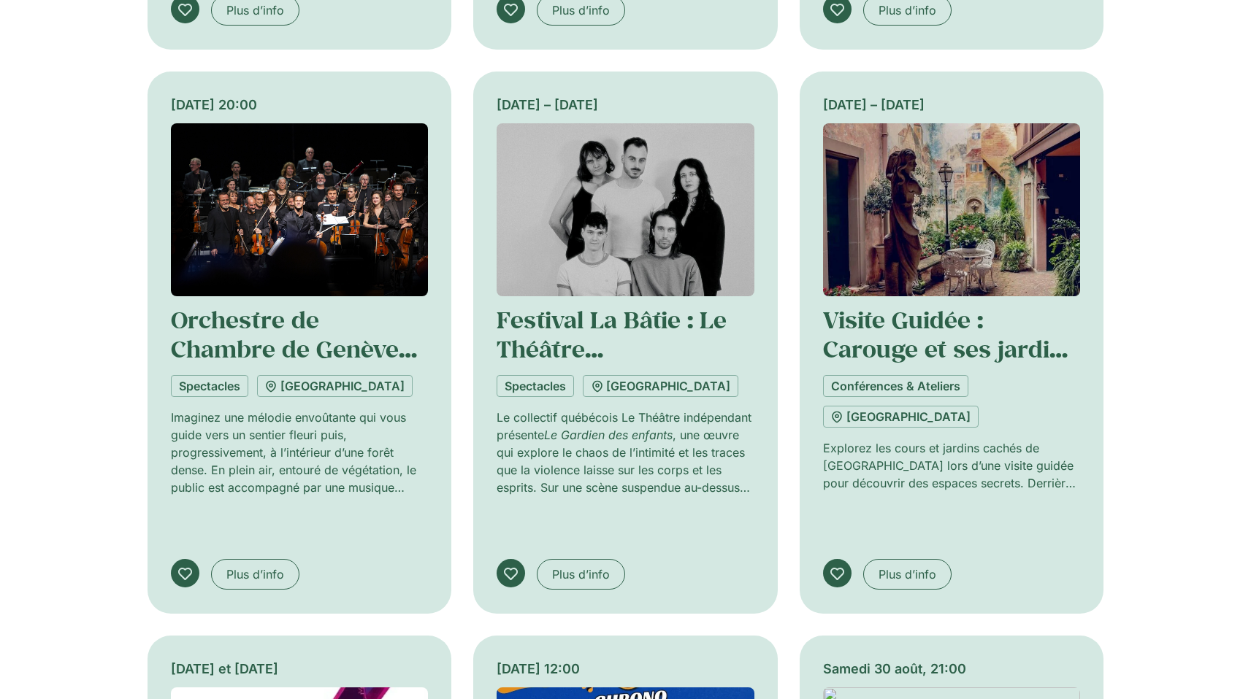
scroll to position [18492, 0]
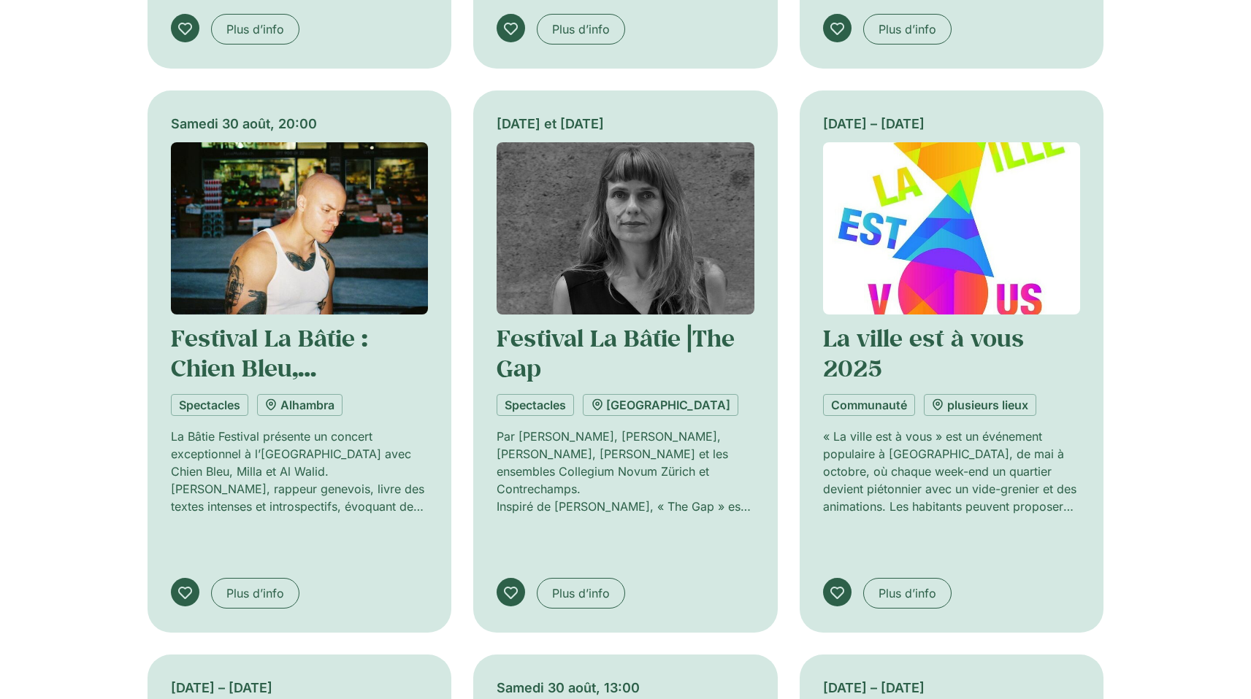
scroll to position [19619, 0]
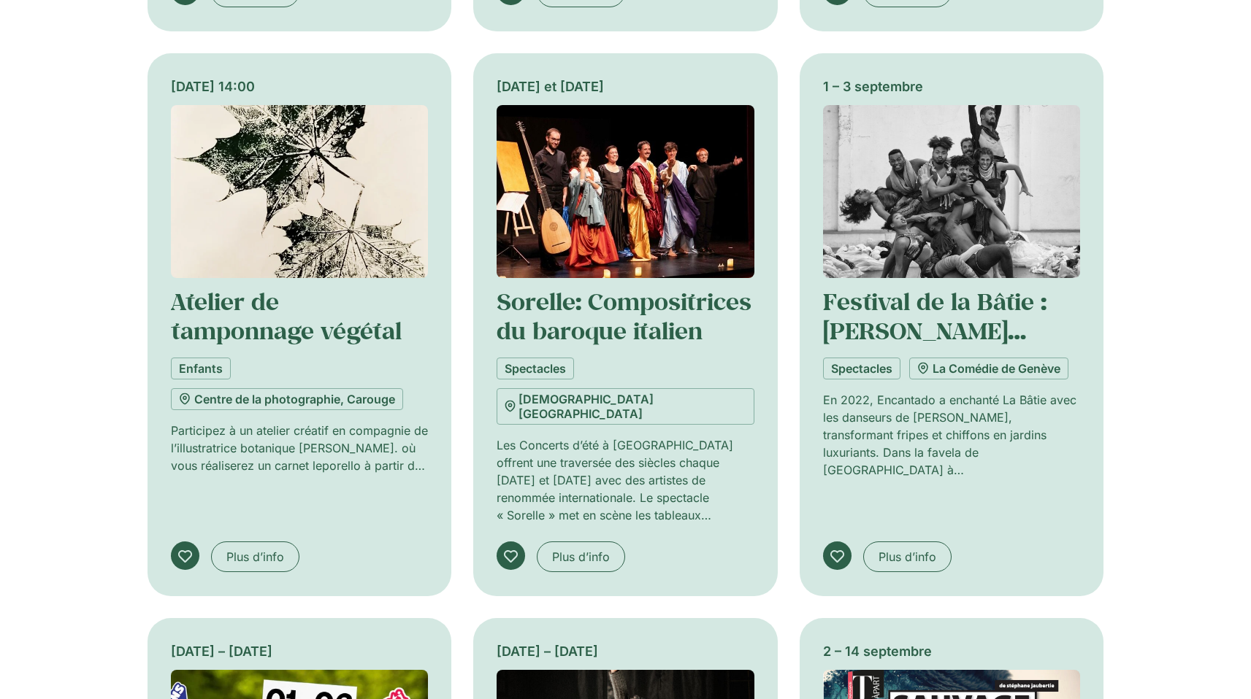
scroll to position [20780, 0]
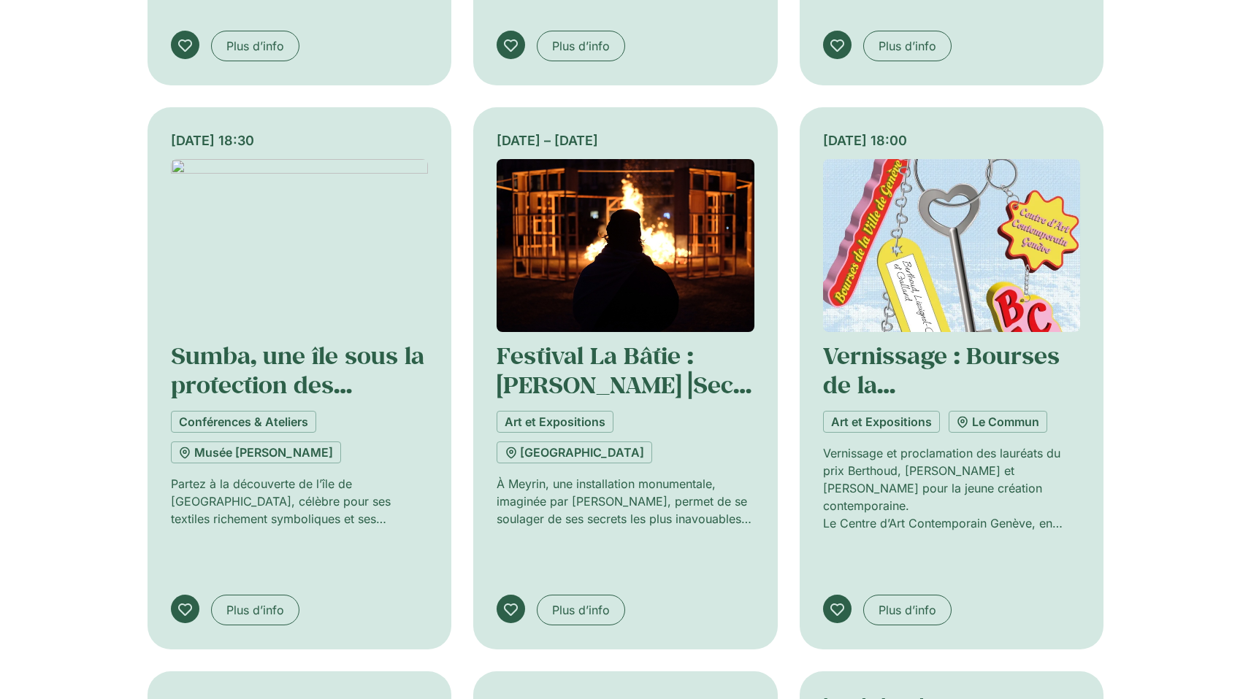
scroll to position [21968, 0]
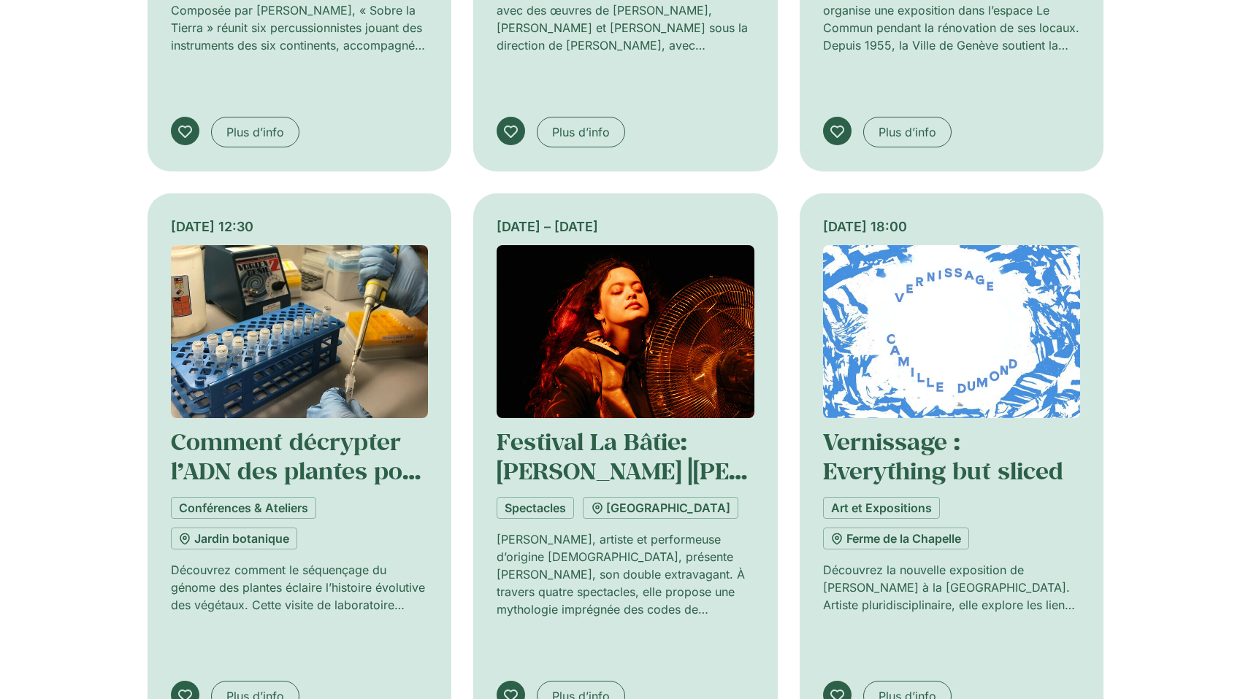
scroll to position [22914, 0]
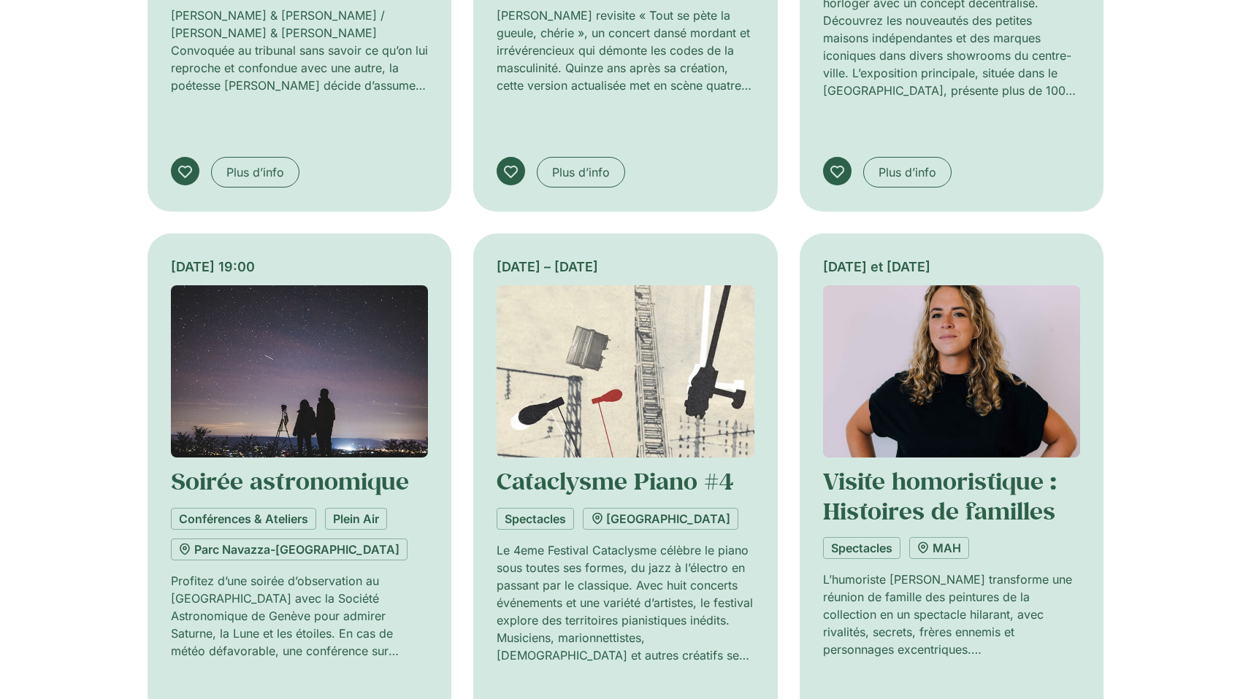
scroll to position [23977, 0]
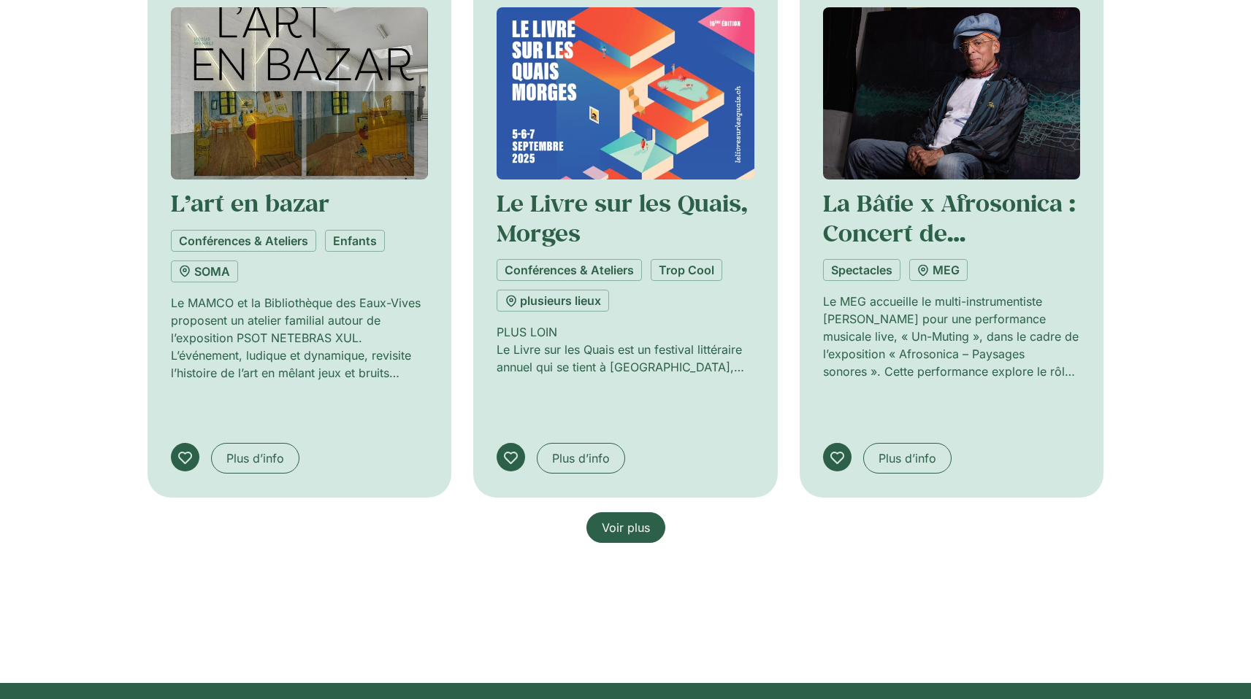
scroll to position [25949, 0]
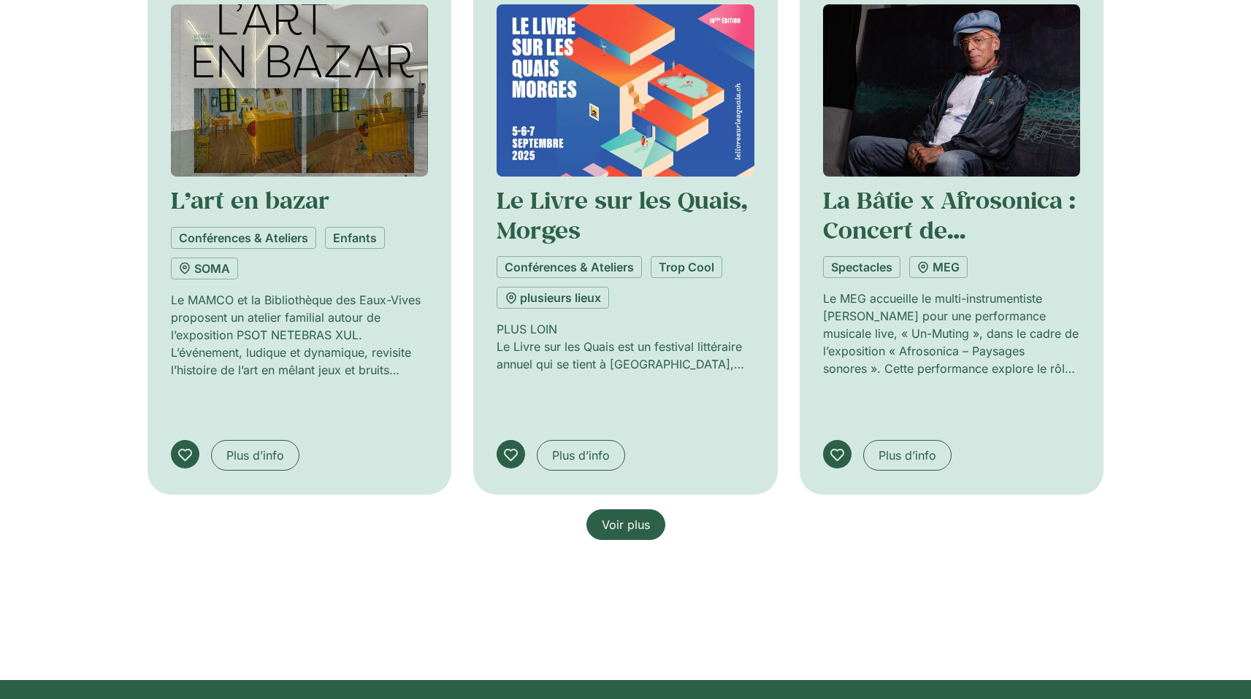
click at [633, 516] on span "Voir plus" at bounding box center [626, 525] width 48 height 18
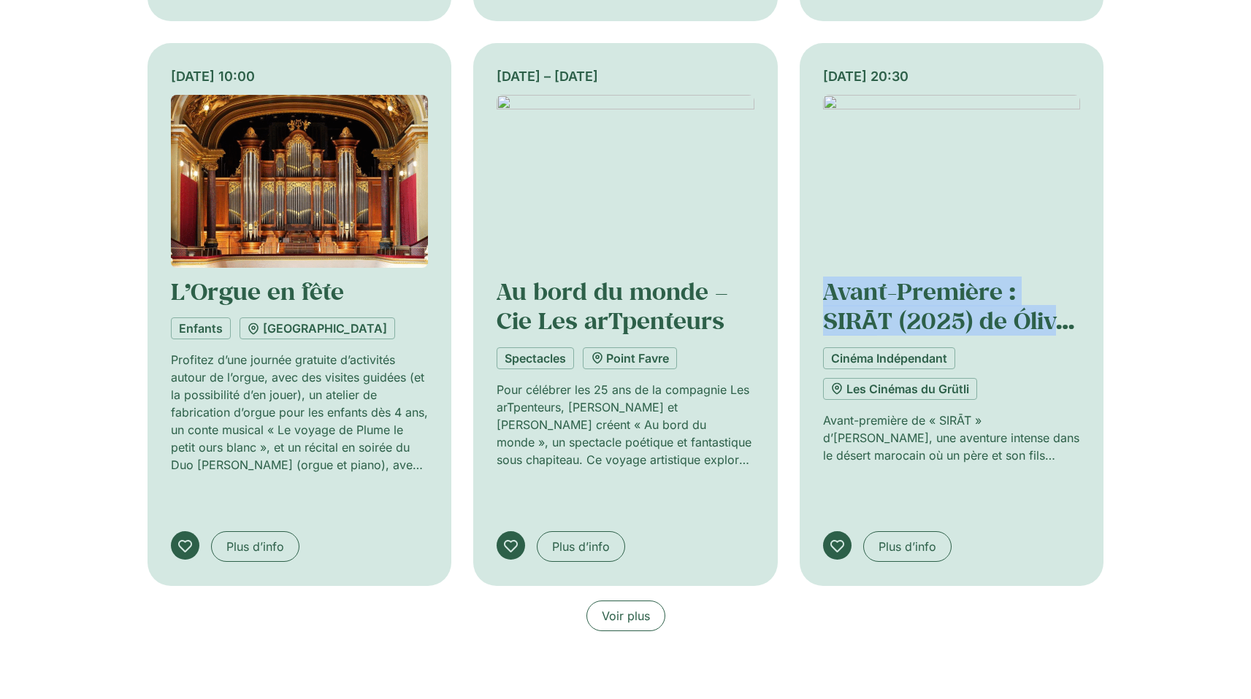
scroll to position [26989, 0]
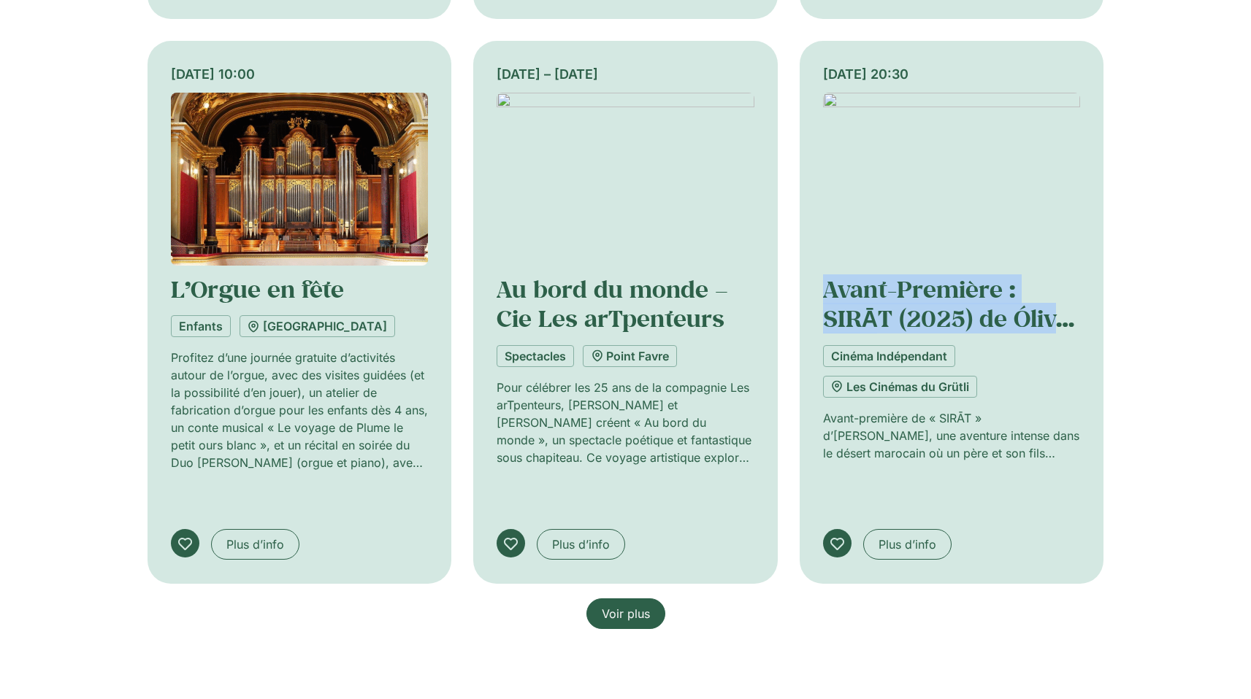
click at [631, 605] on span "Voir plus" at bounding box center [626, 614] width 48 height 18
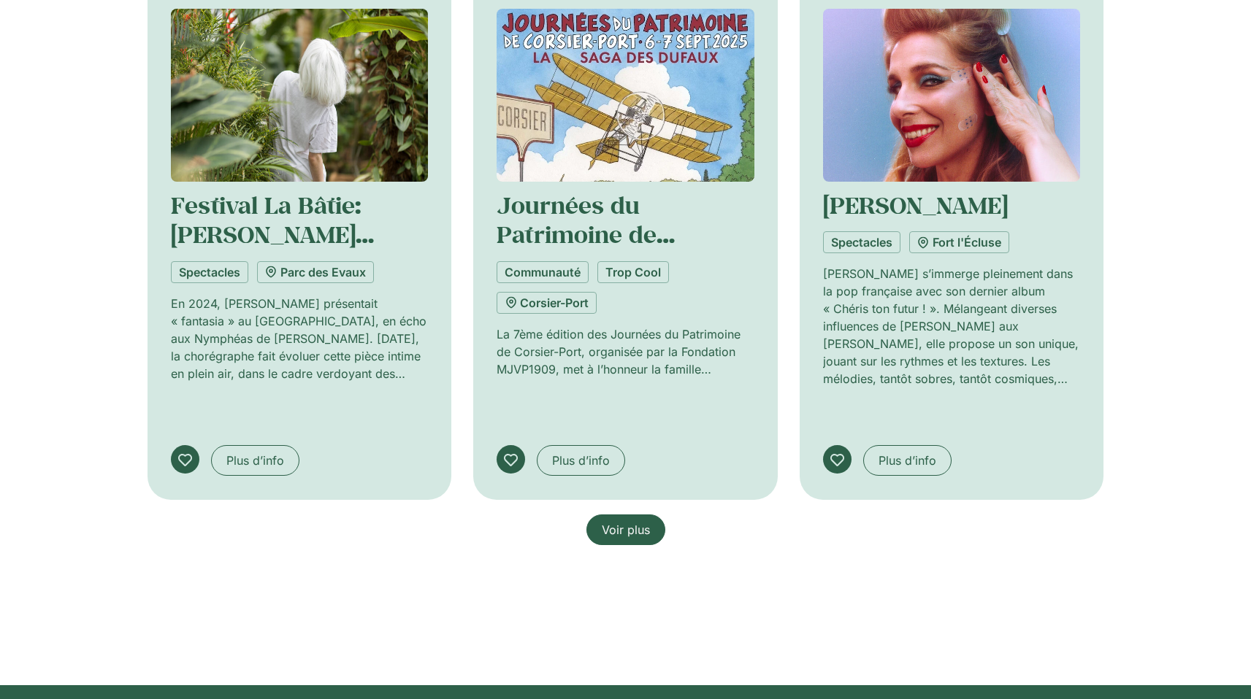
scroll to position [28205, 0]
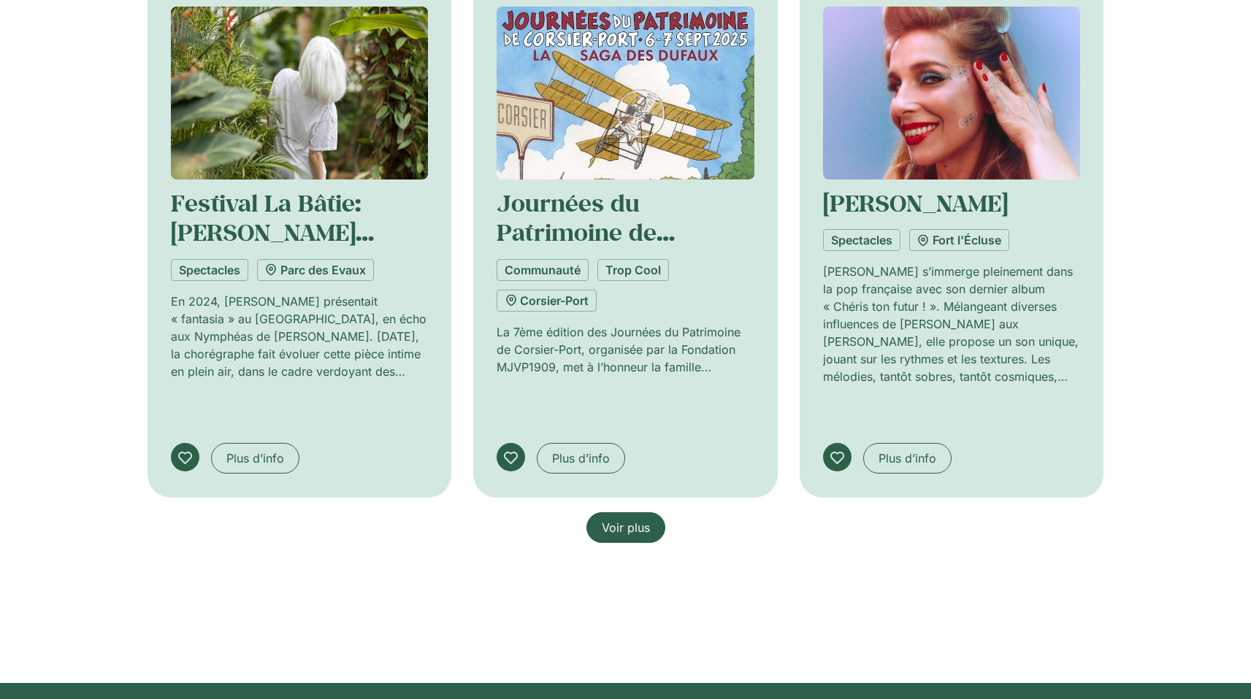
click at [626, 519] on span "Voir plus" at bounding box center [626, 528] width 48 height 18
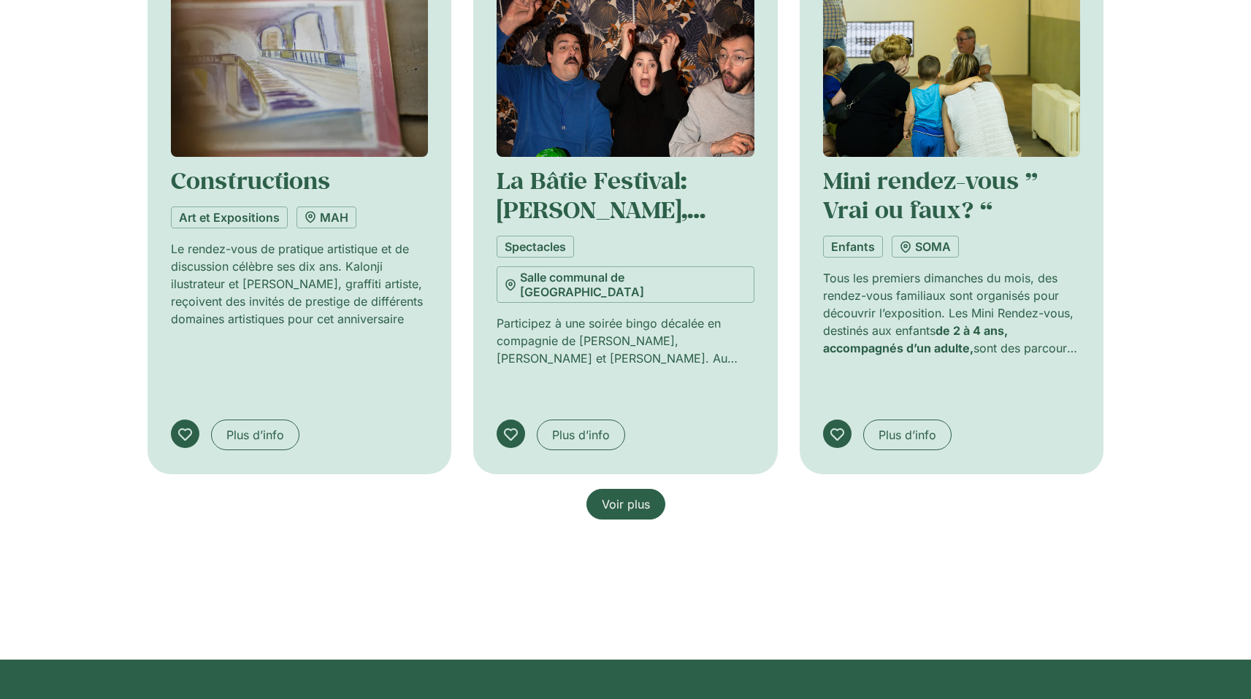
scroll to position [29457, 0]
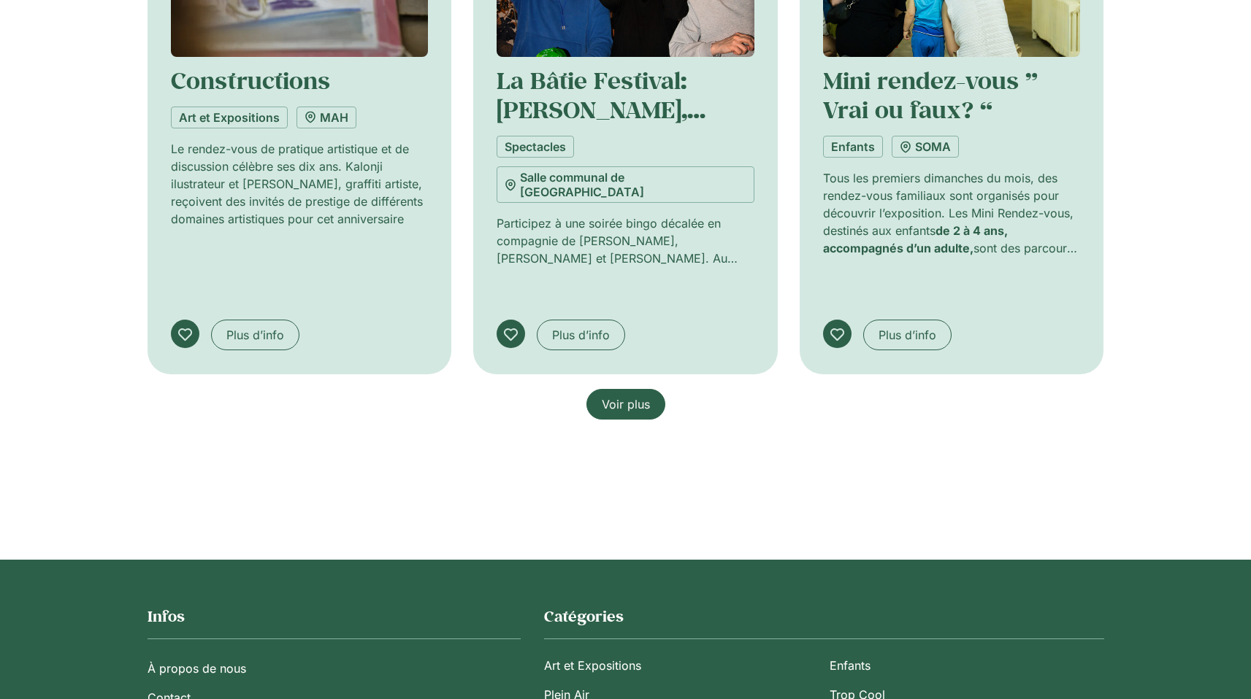
click at [615, 396] on span "Voir plus" at bounding box center [626, 405] width 48 height 18
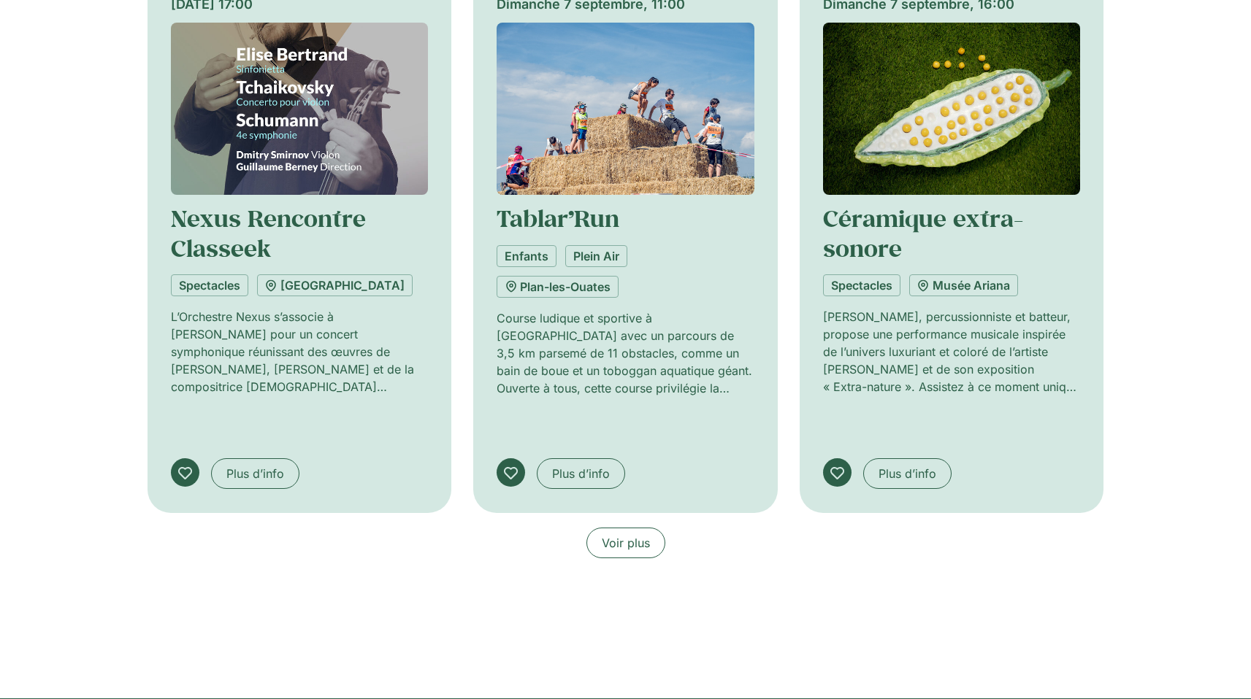
scroll to position [30449, 0]
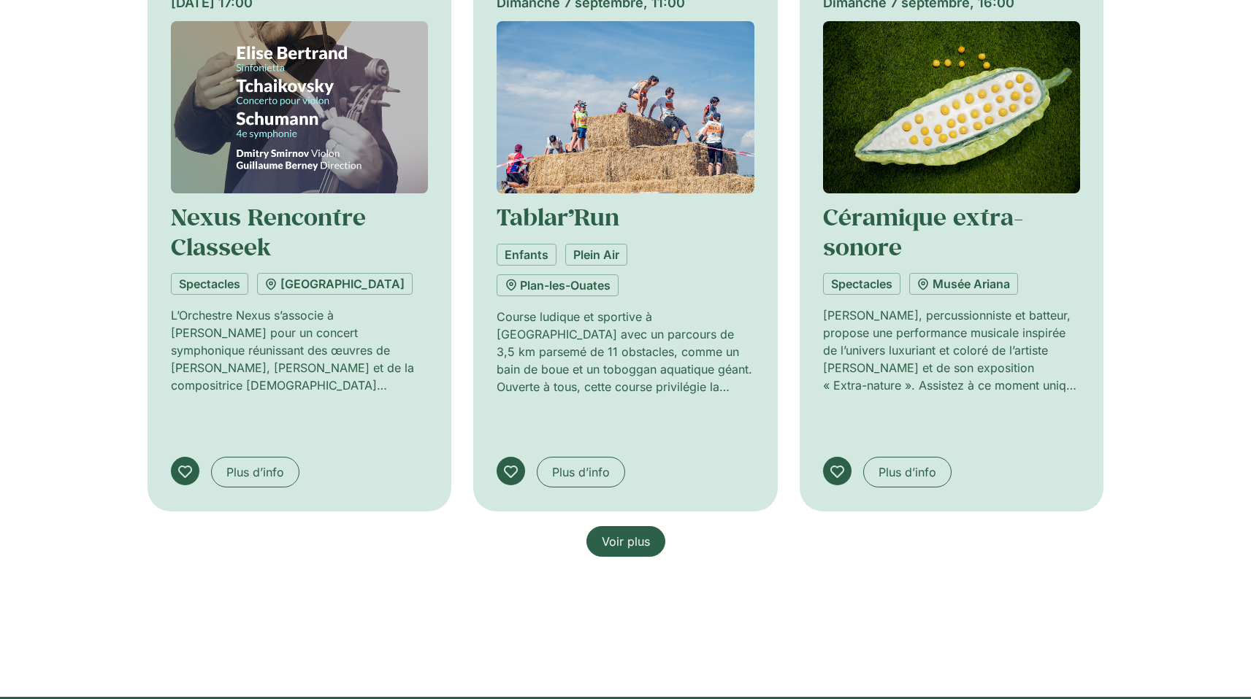
click at [613, 533] on span "Voir plus" at bounding box center [626, 542] width 48 height 18
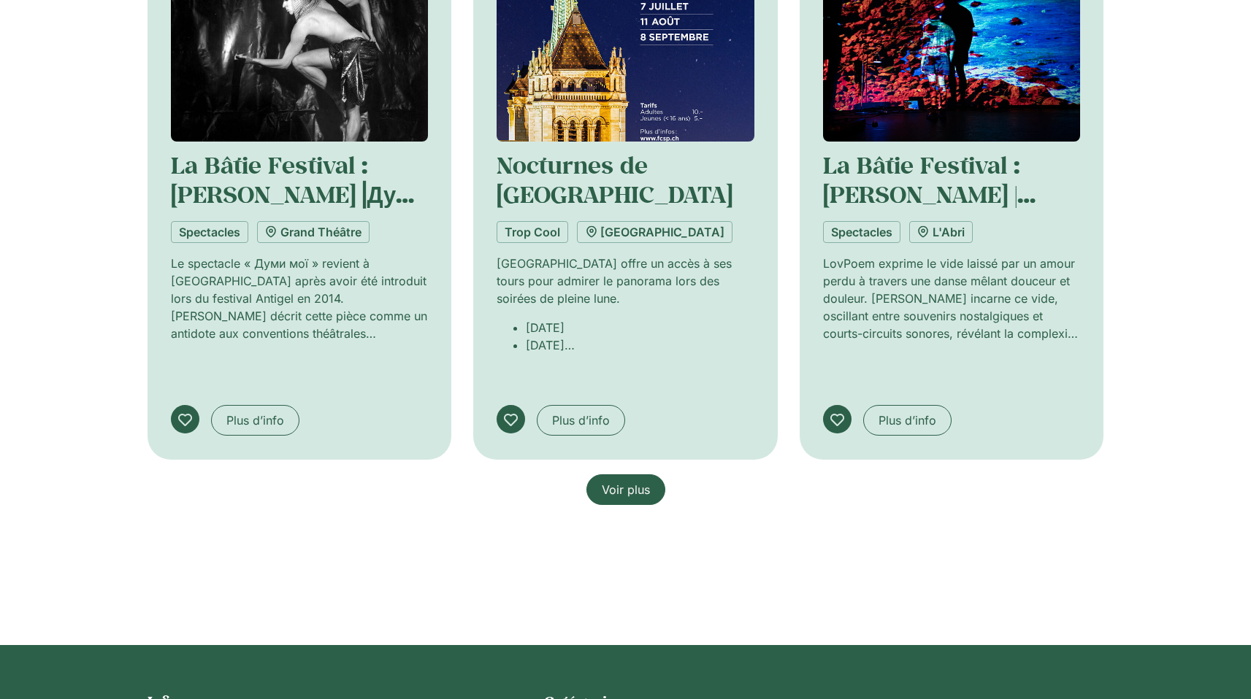
scroll to position [31630, 0]
drag, startPoint x: 615, startPoint y: 473, endPoint x: 109, endPoint y: 433, distance: 507.5
click at [615, 481] on span "Voir plus" at bounding box center [626, 490] width 48 height 18
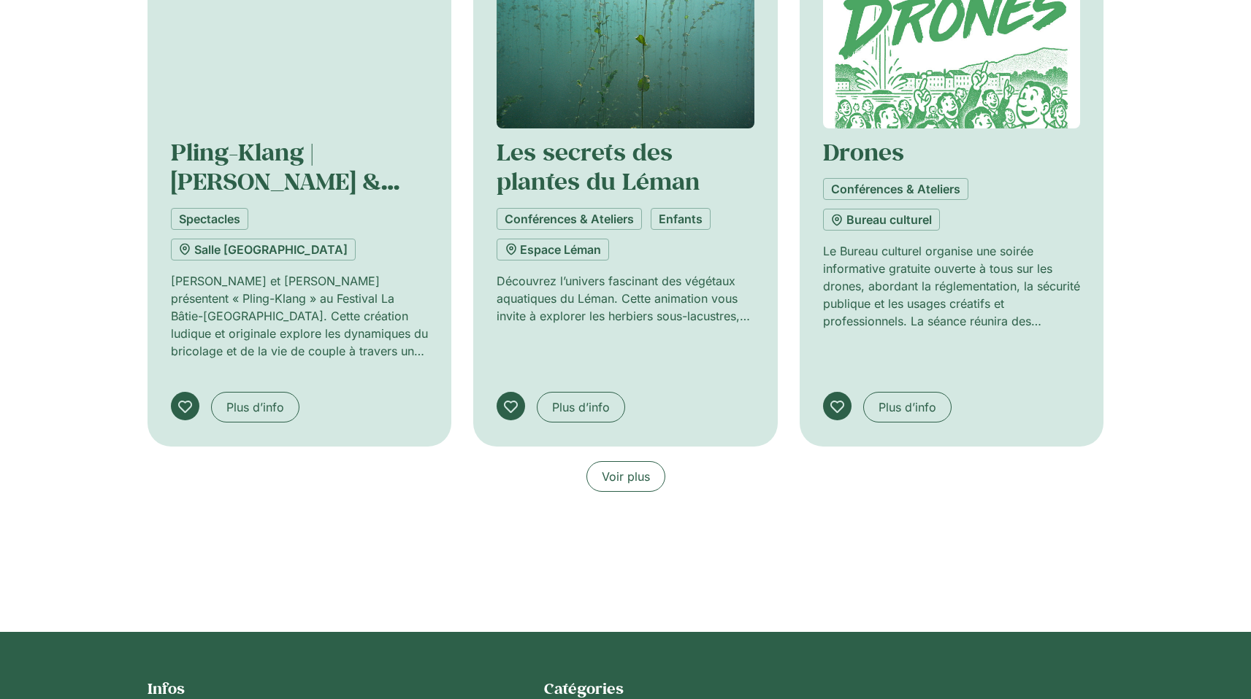
scroll to position [32804, 0]
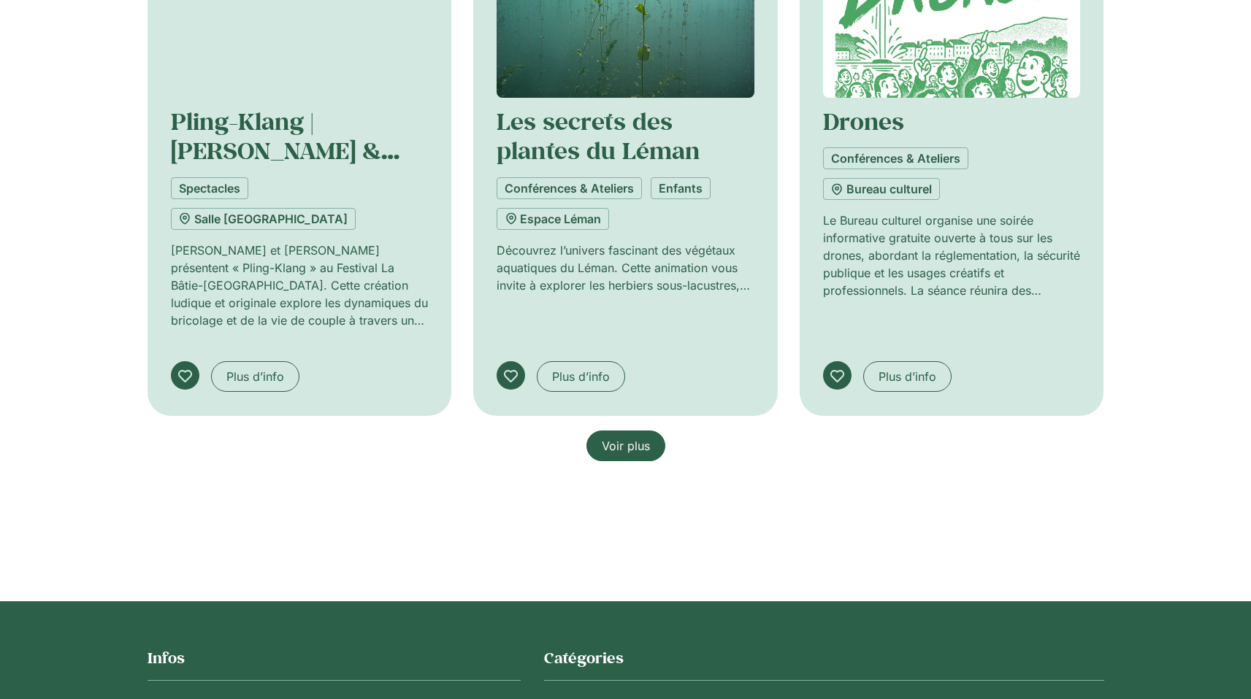
click at [613, 437] on span "Voir plus" at bounding box center [626, 446] width 48 height 18
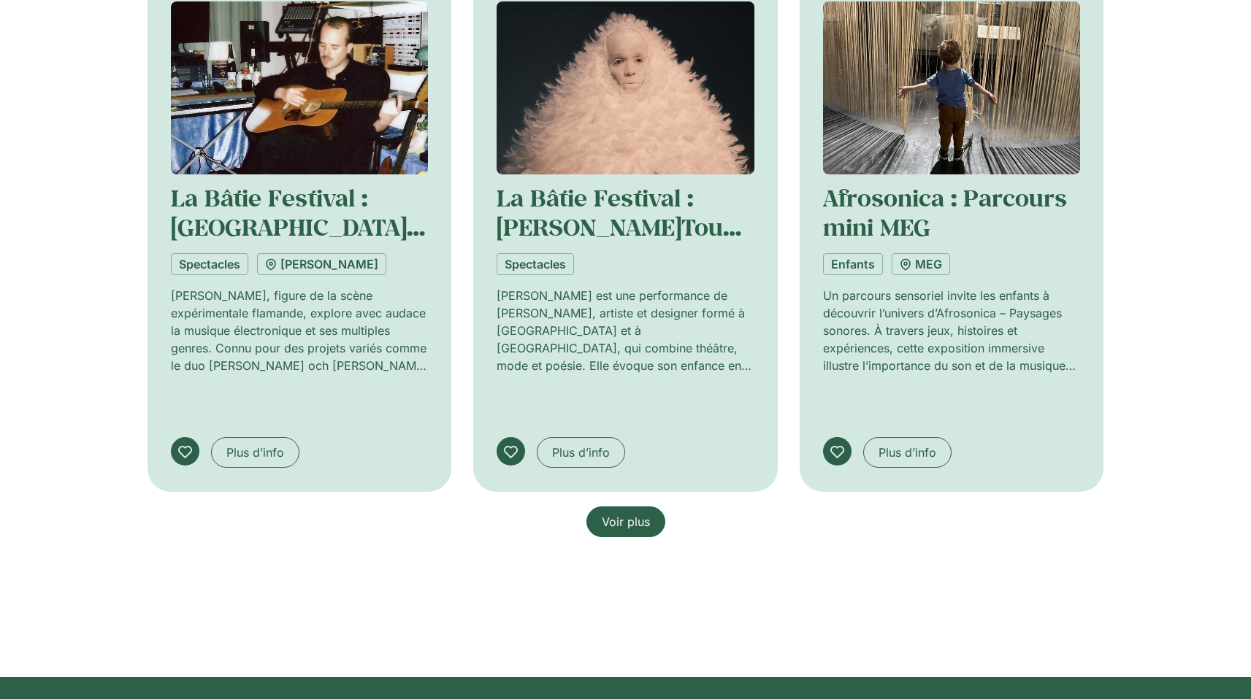
scroll to position [33861, 0]
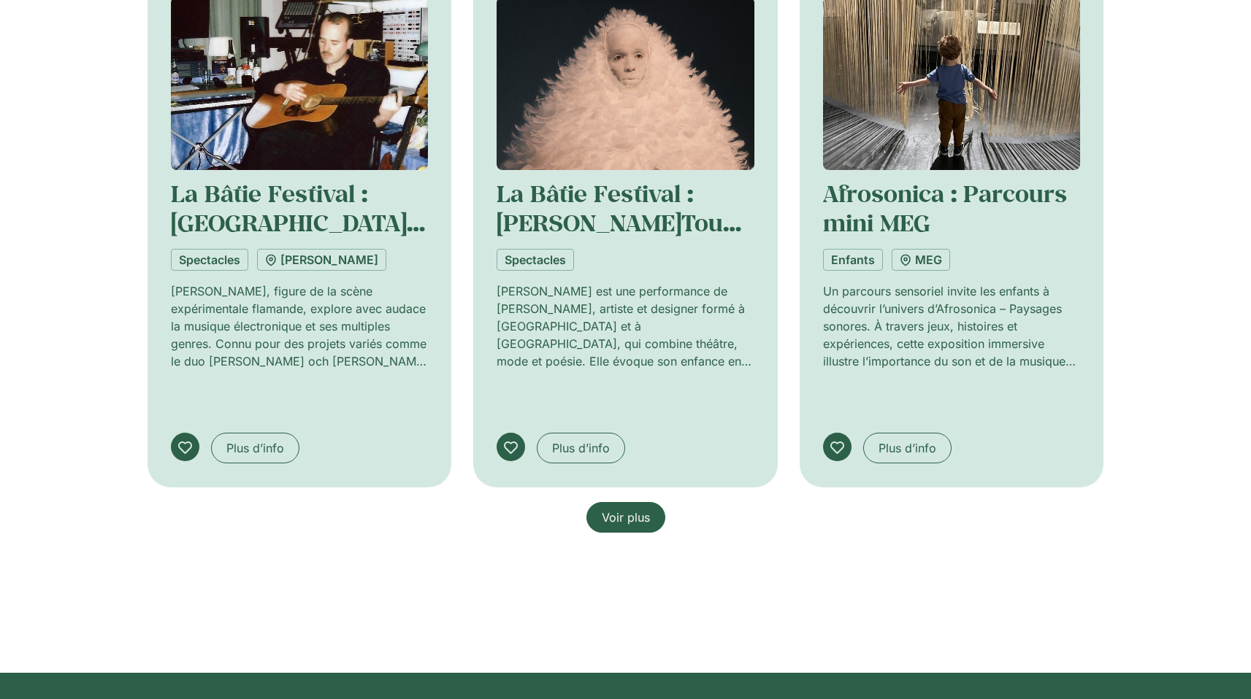
drag, startPoint x: 646, startPoint y: 499, endPoint x: 290, endPoint y: 410, distance: 367.2
click at [646, 509] on span "Voir plus" at bounding box center [626, 518] width 48 height 18
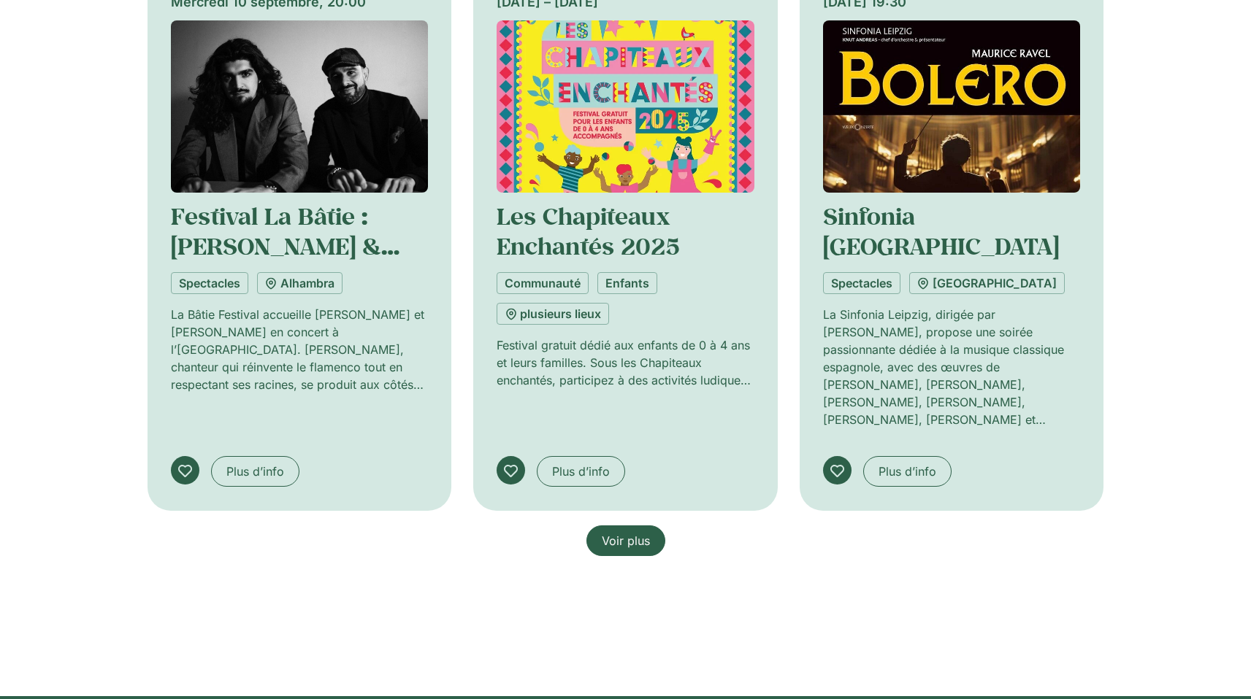
scroll to position [34970, 0]
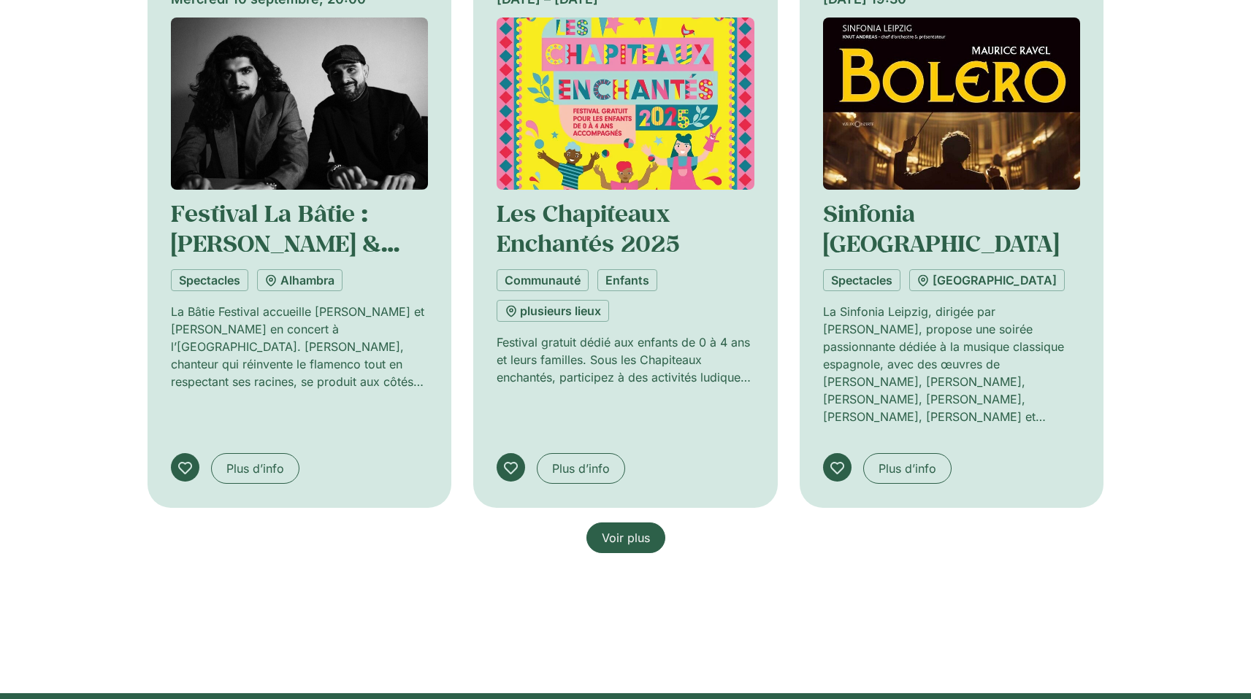
click at [627, 529] on link "Voir plus" at bounding box center [625, 538] width 79 height 31
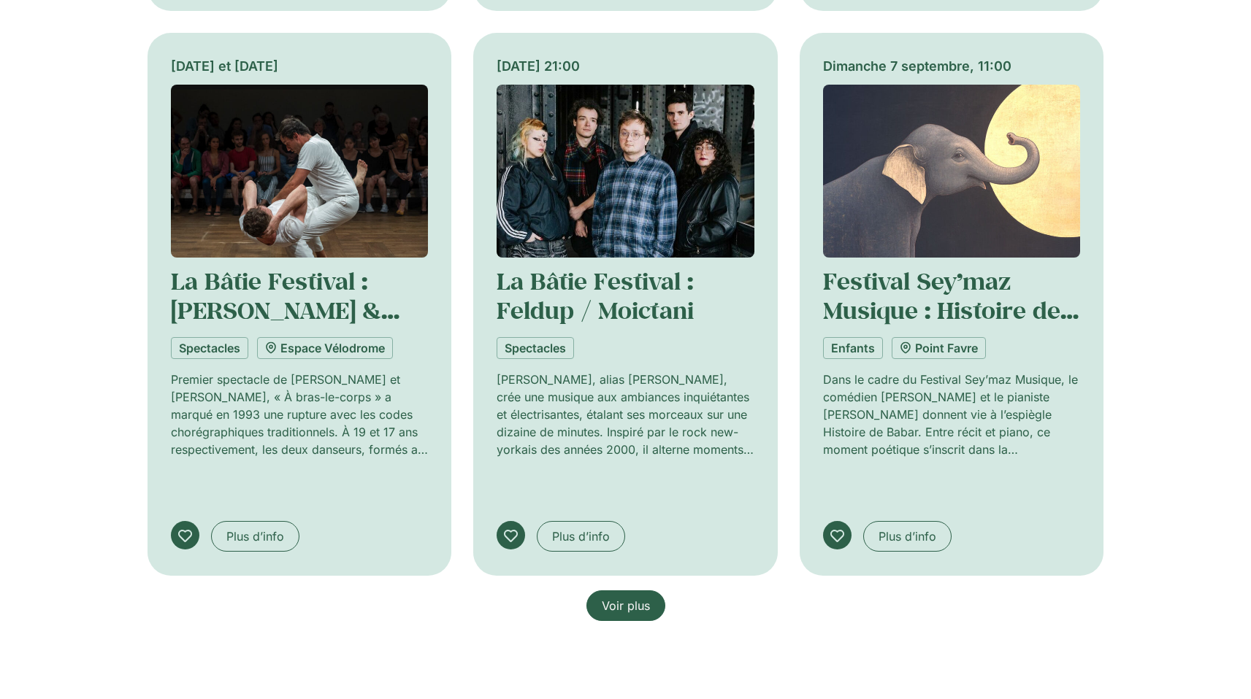
scroll to position [36171, 0]
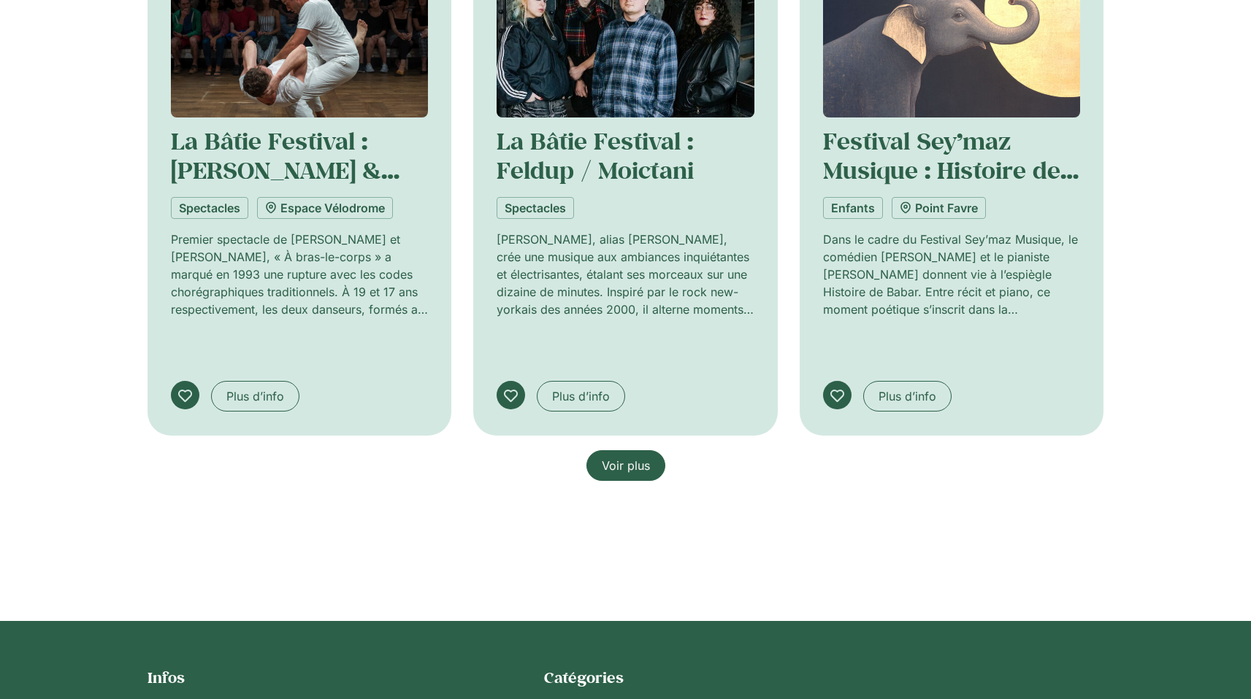
click at [618, 457] on span "Voir plus" at bounding box center [626, 466] width 48 height 18
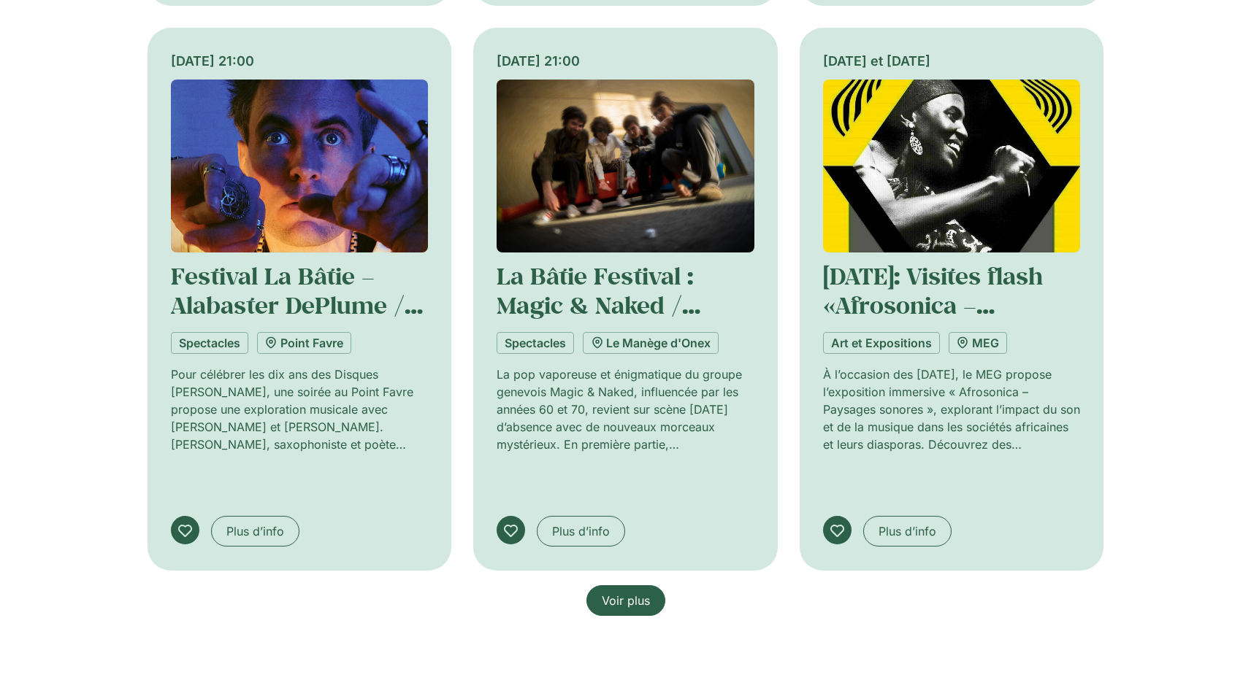
scroll to position [37168, 0]
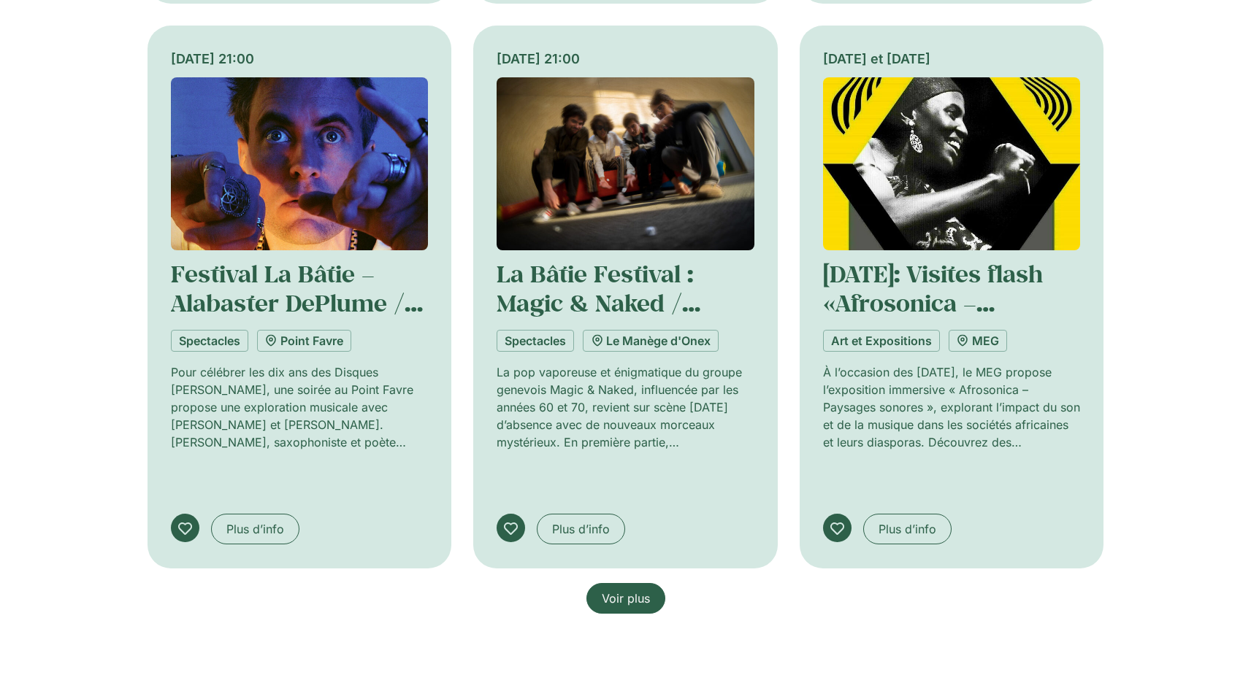
click at [653, 583] on link "Voir plus" at bounding box center [625, 598] width 79 height 31
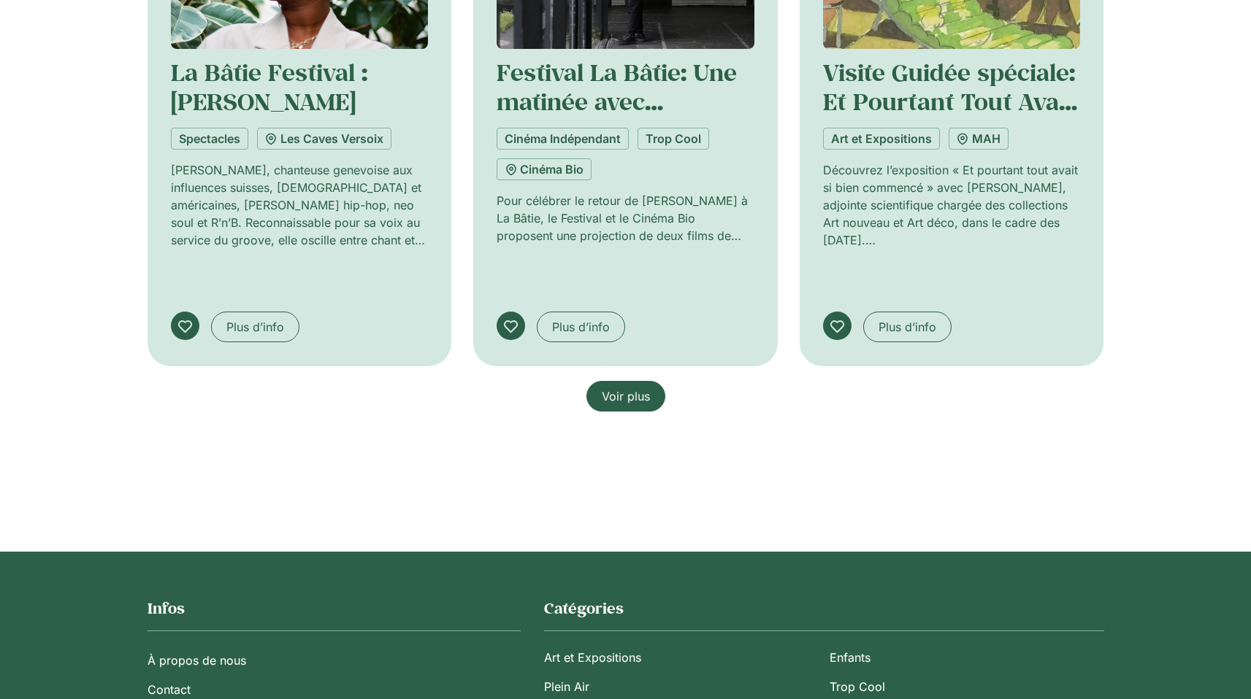
scroll to position [38534, 0]
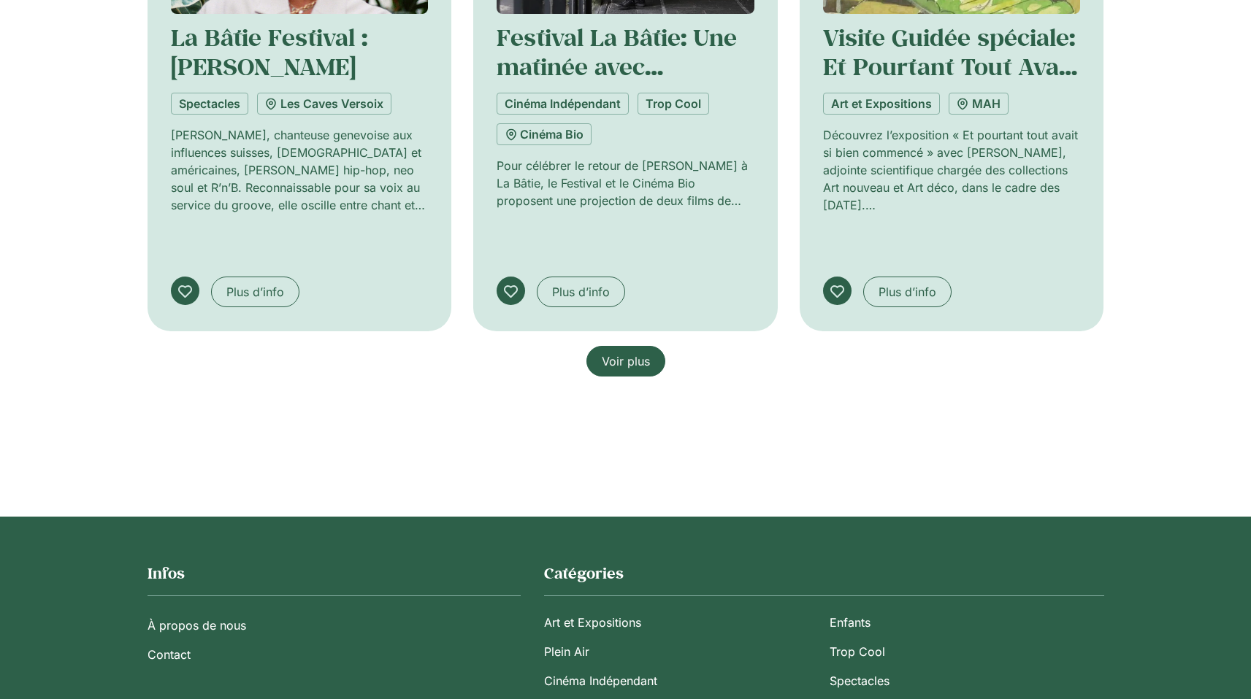
click at [616, 353] on span "Voir plus" at bounding box center [626, 362] width 48 height 18
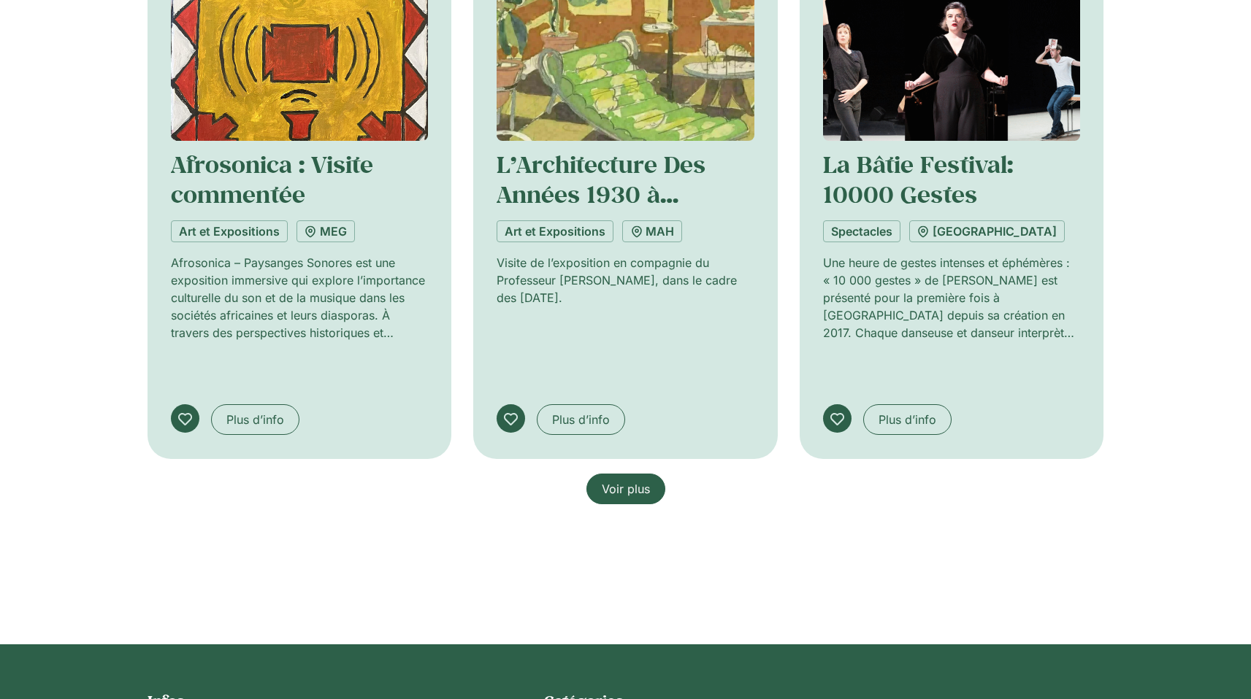
scroll to position [39581, 0]
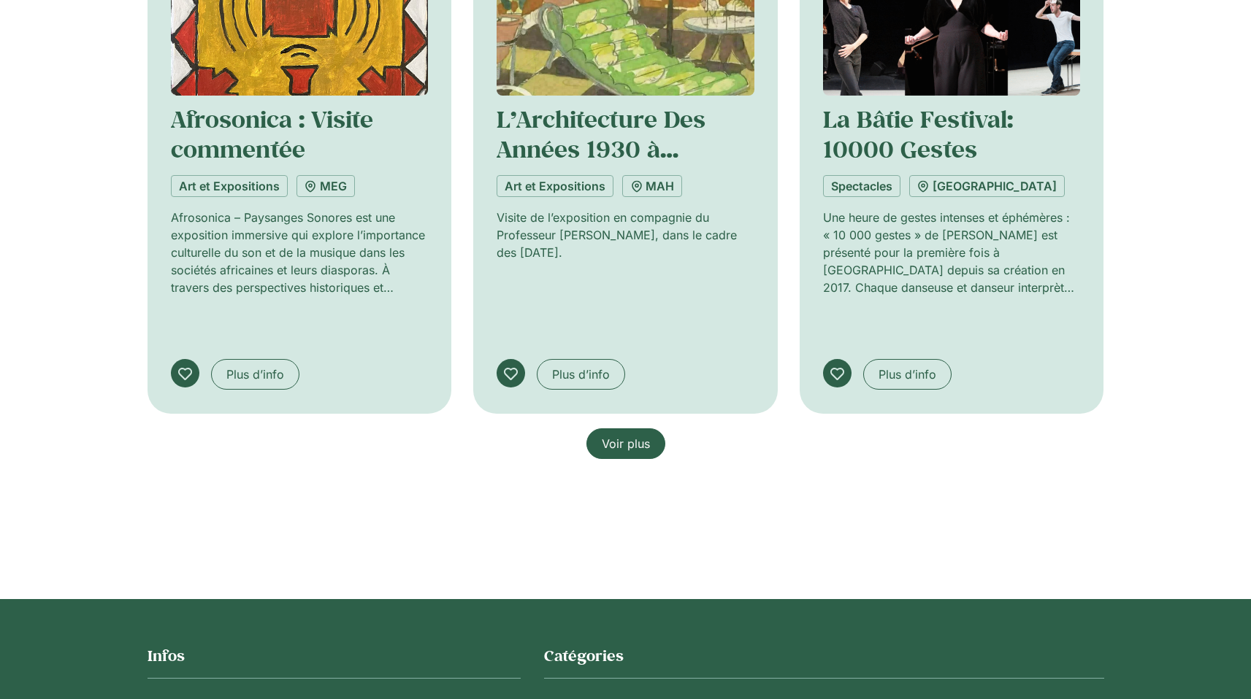
click at [631, 435] on span "Voir plus" at bounding box center [626, 444] width 48 height 18
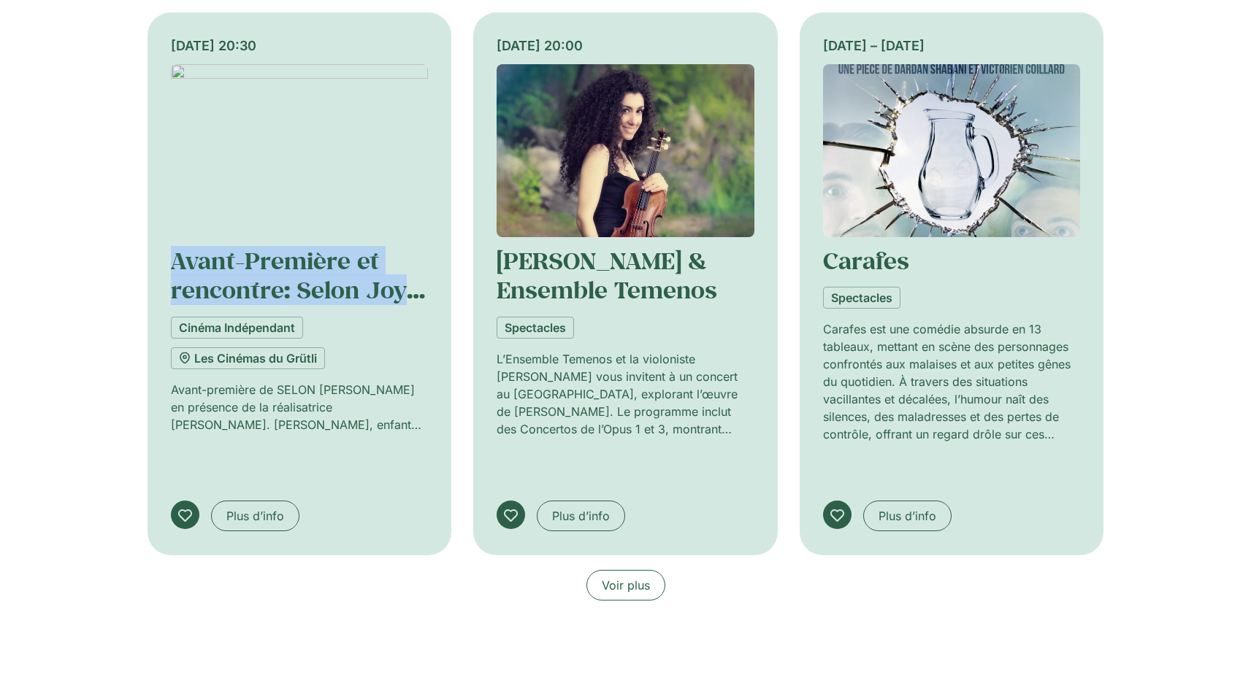
scroll to position [40571, 0]
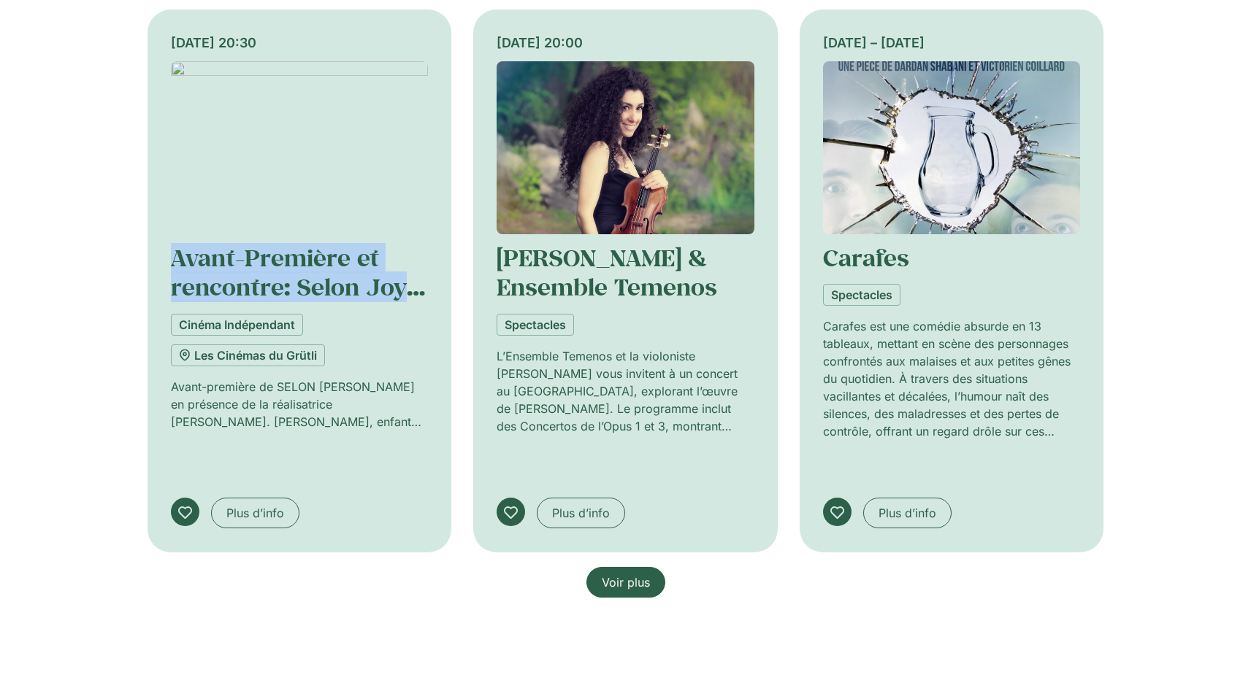
click at [644, 574] on span "Voir plus" at bounding box center [626, 583] width 48 height 18
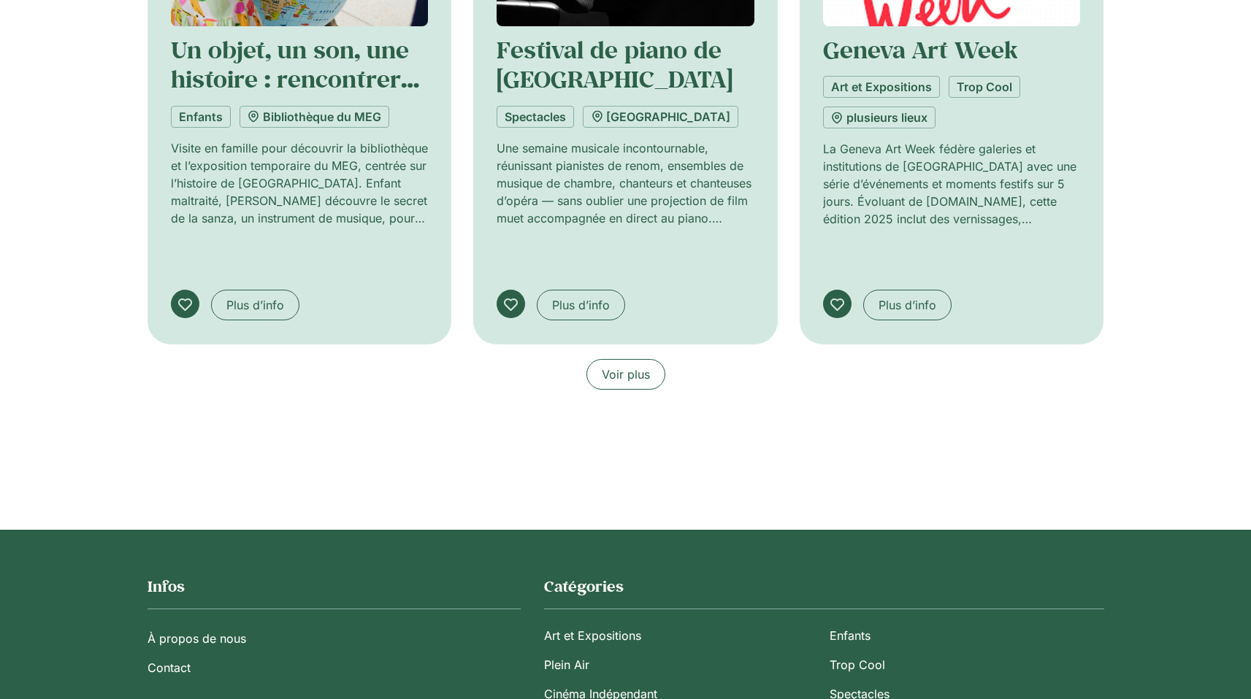
scroll to position [41912, 0]
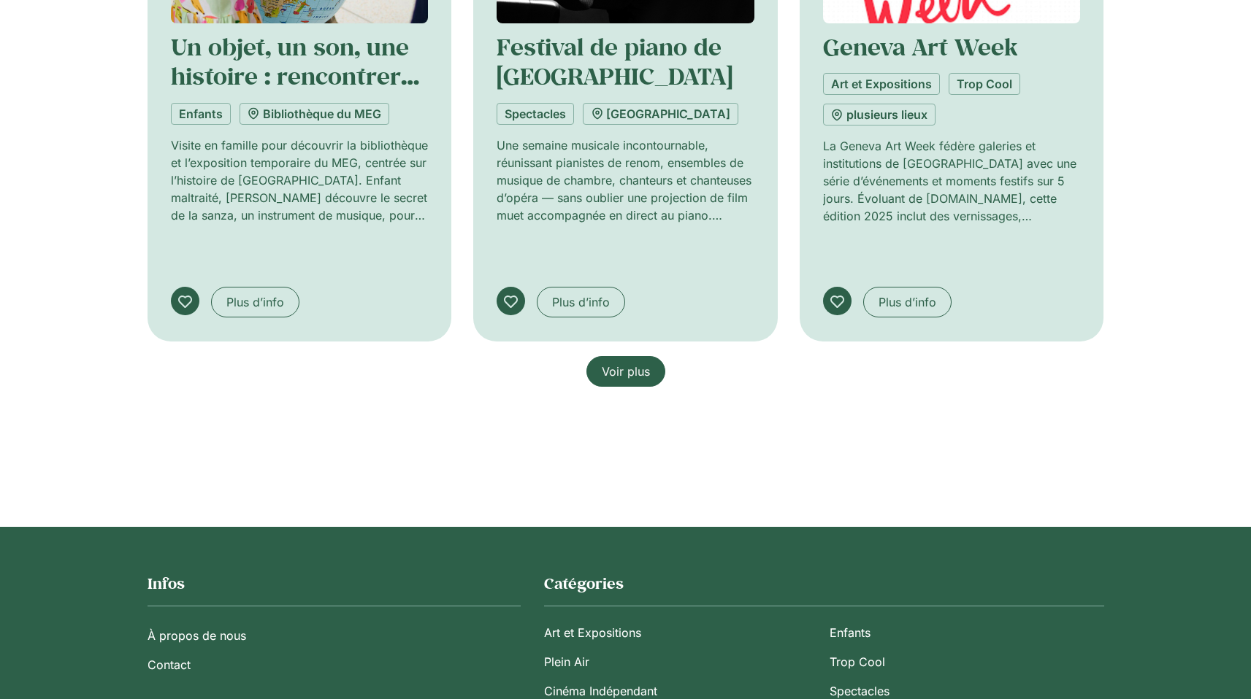
click at [626, 363] on span "Voir plus" at bounding box center [626, 372] width 48 height 18
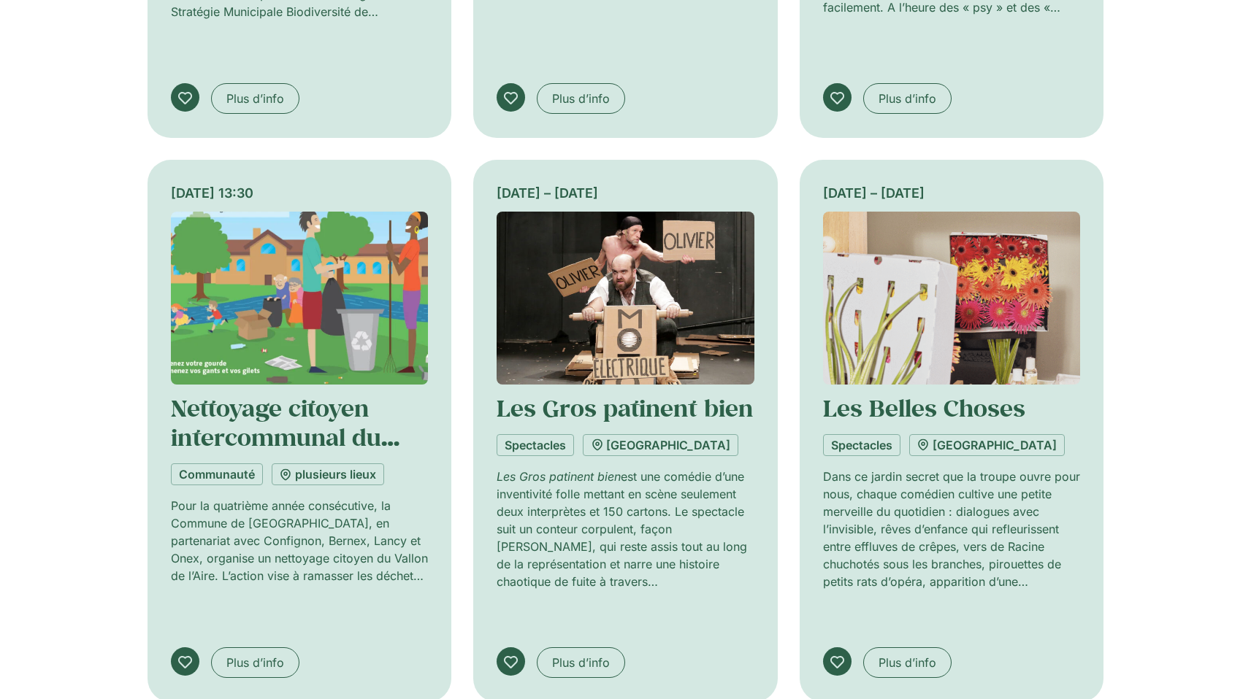
scroll to position [42977, 0]
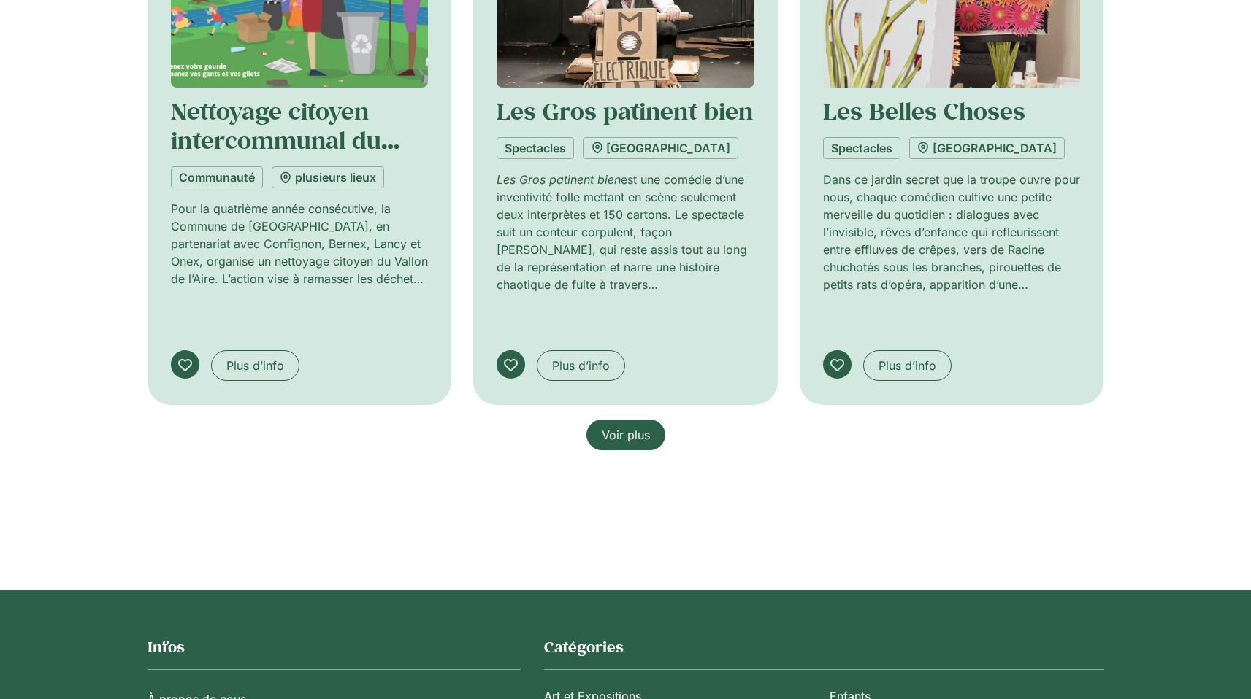
click at [653, 420] on link "Voir plus" at bounding box center [625, 435] width 79 height 31
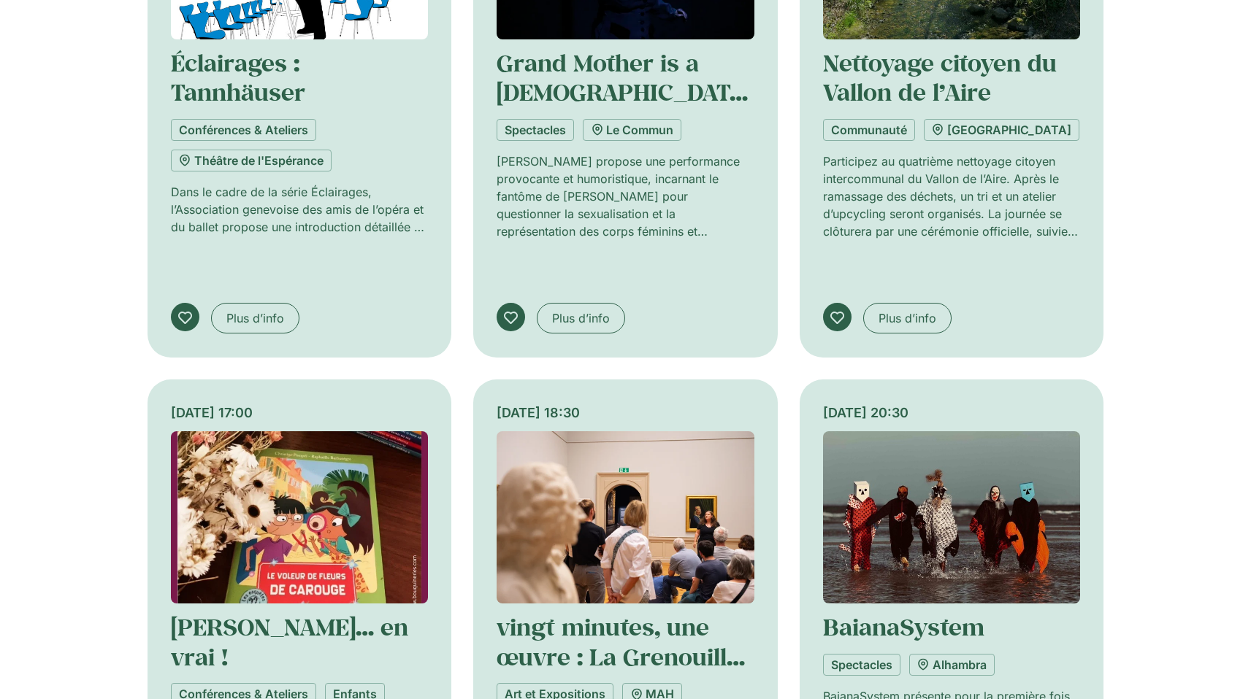
scroll to position [43879, 0]
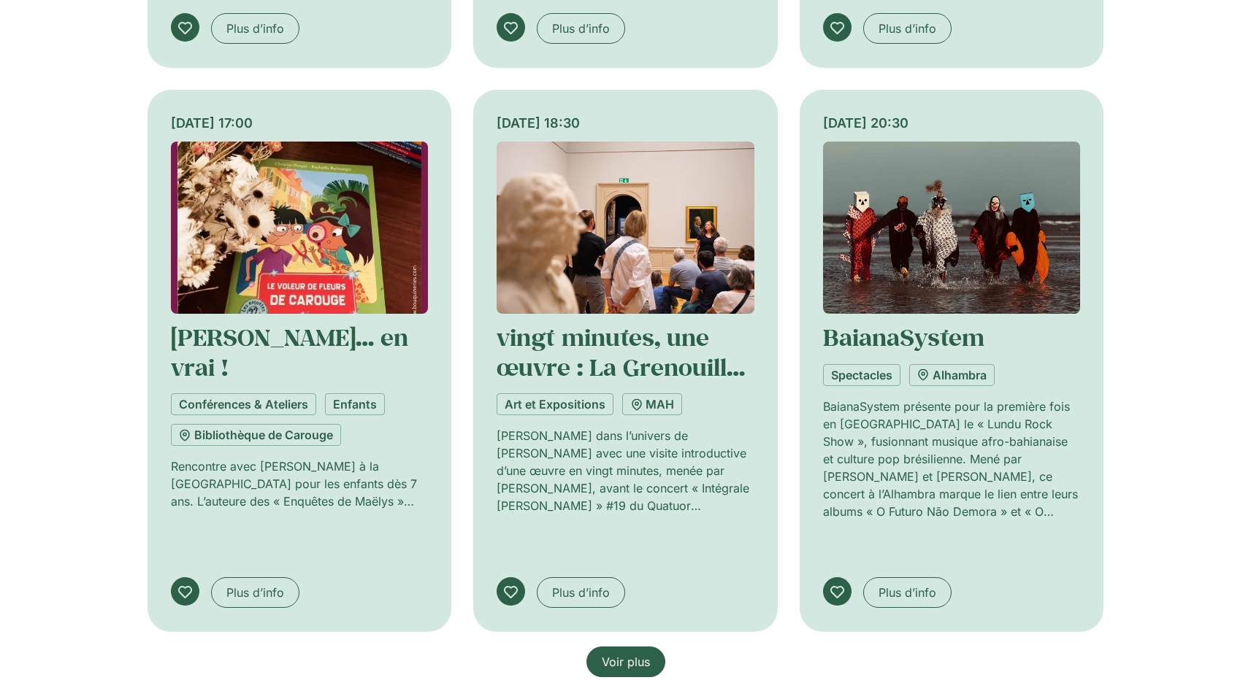
click at [638, 653] on span "Voir plus" at bounding box center [626, 662] width 48 height 18
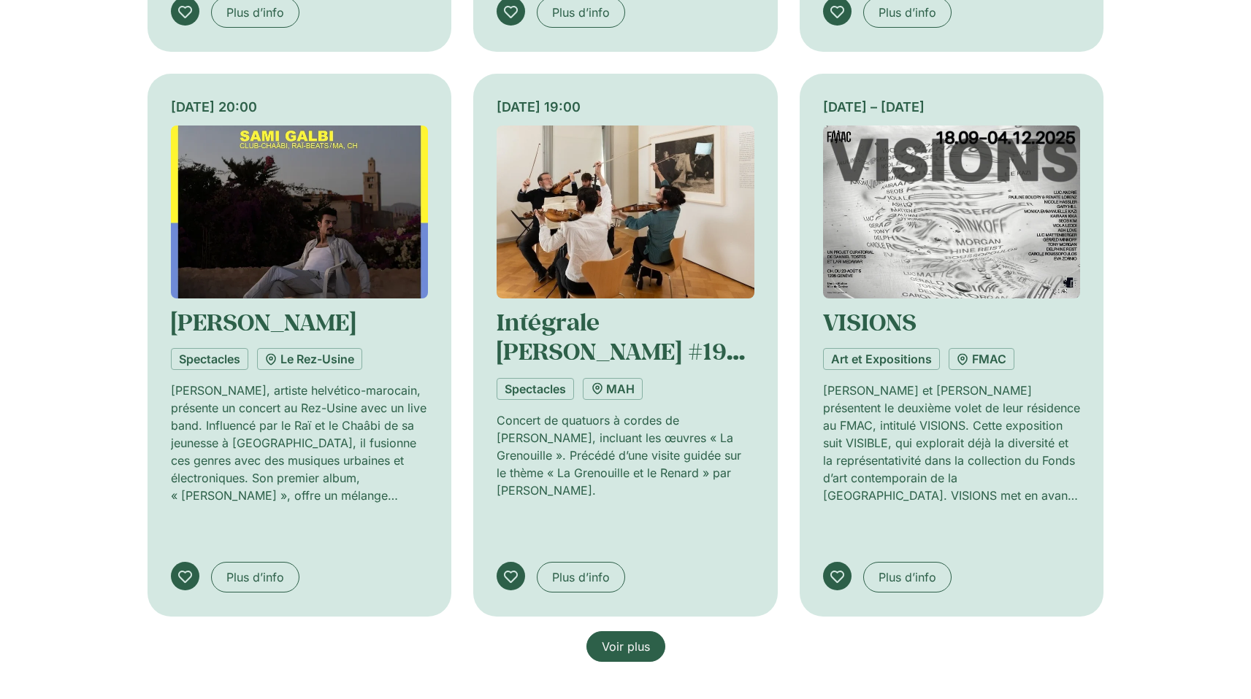
scroll to position [45233, 0]
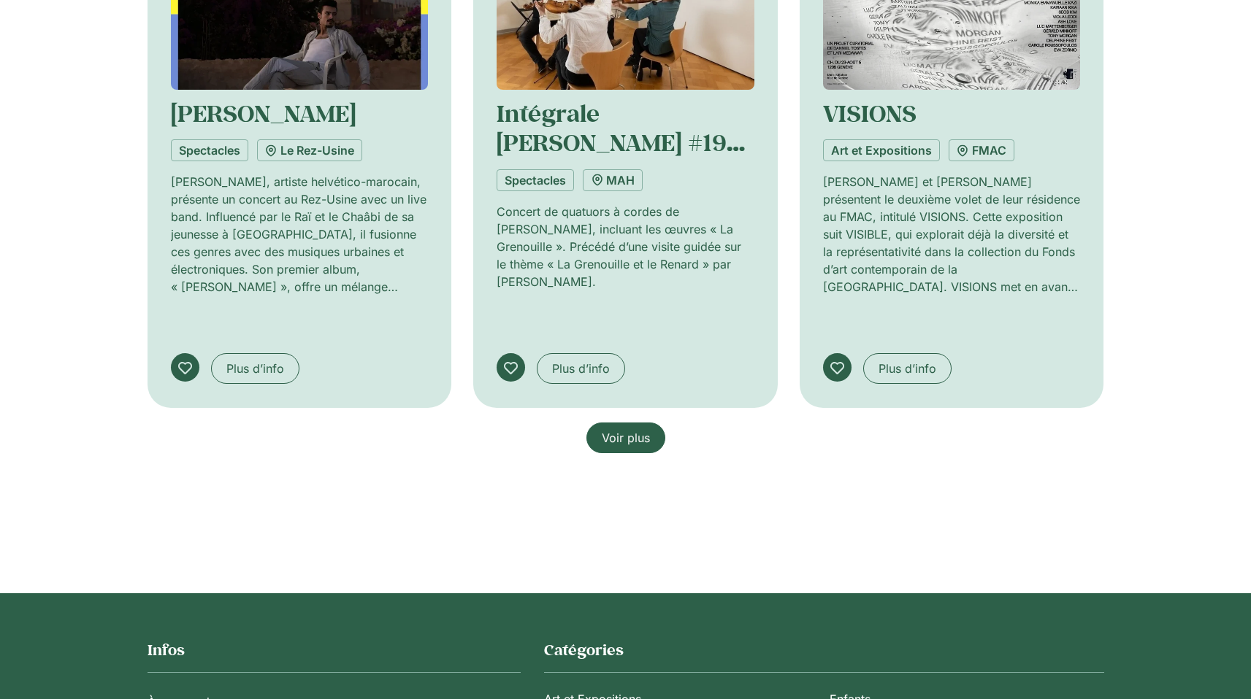
click at [626, 429] on span "Voir plus" at bounding box center [626, 438] width 48 height 18
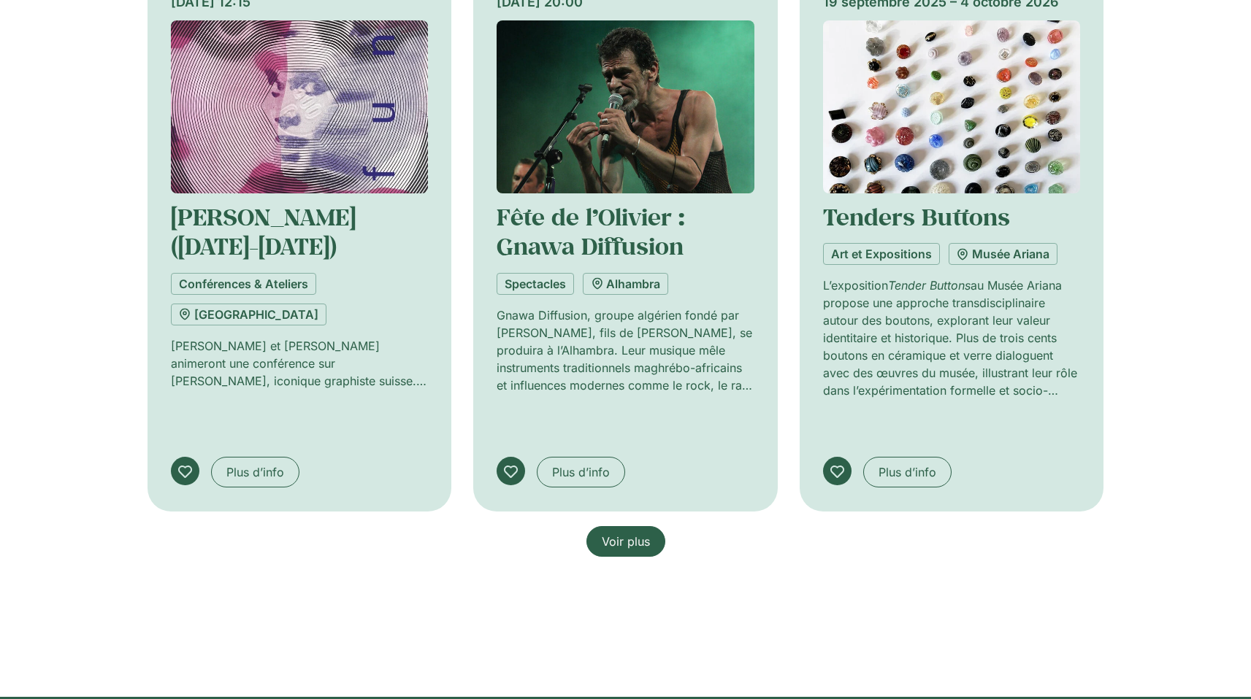
scroll to position [46262, 0]
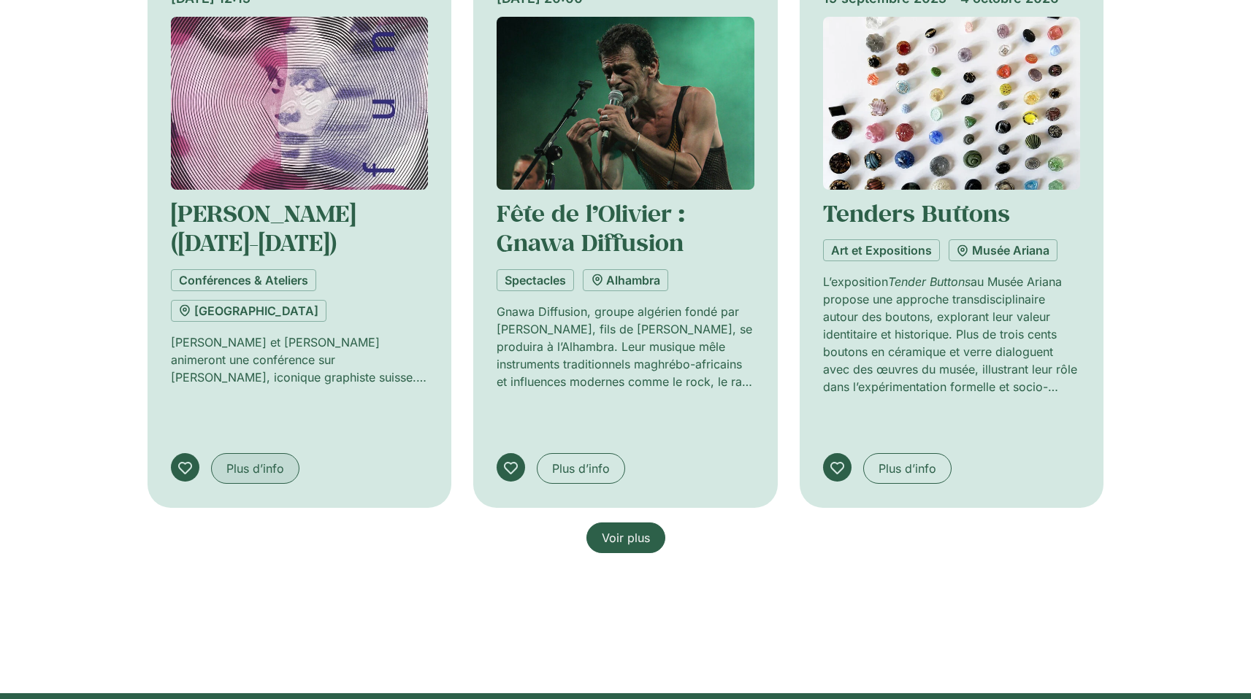
drag, startPoint x: 641, startPoint y: 512, endPoint x: 247, endPoint y: 426, distance: 402.8
click at [641, 529] on span "Voir plus" at bounding box center [626, 538] width 48 height 18
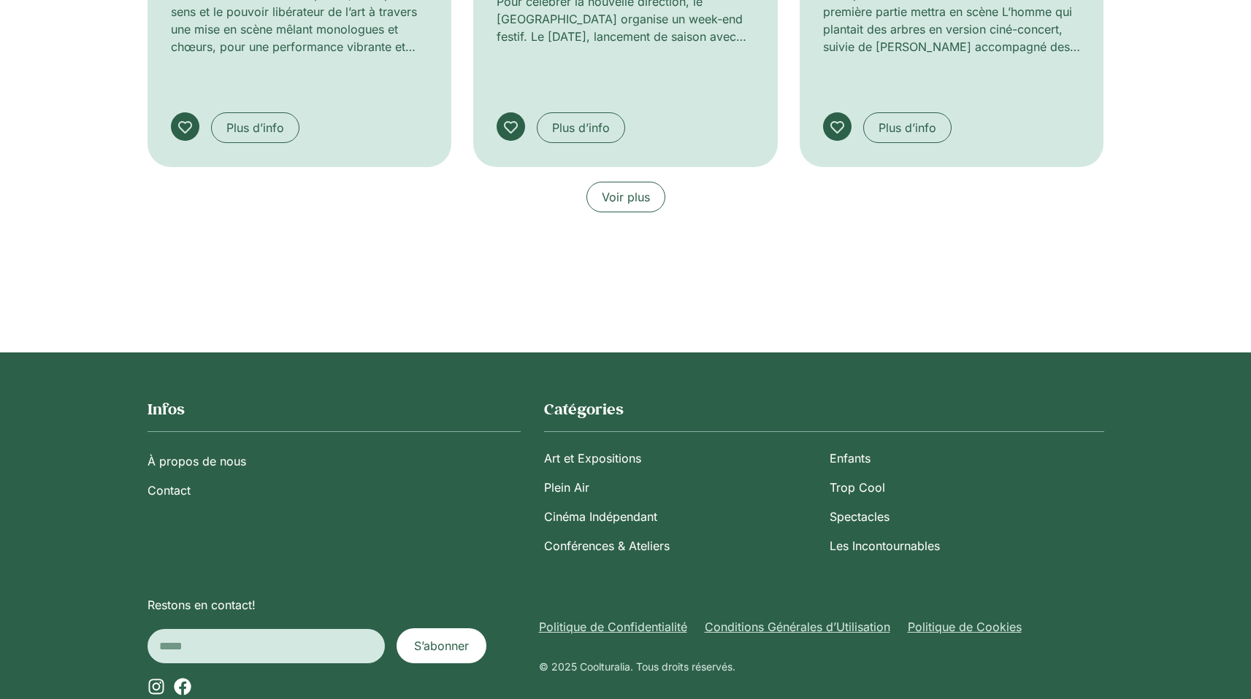
scroll to position [47734, 0]
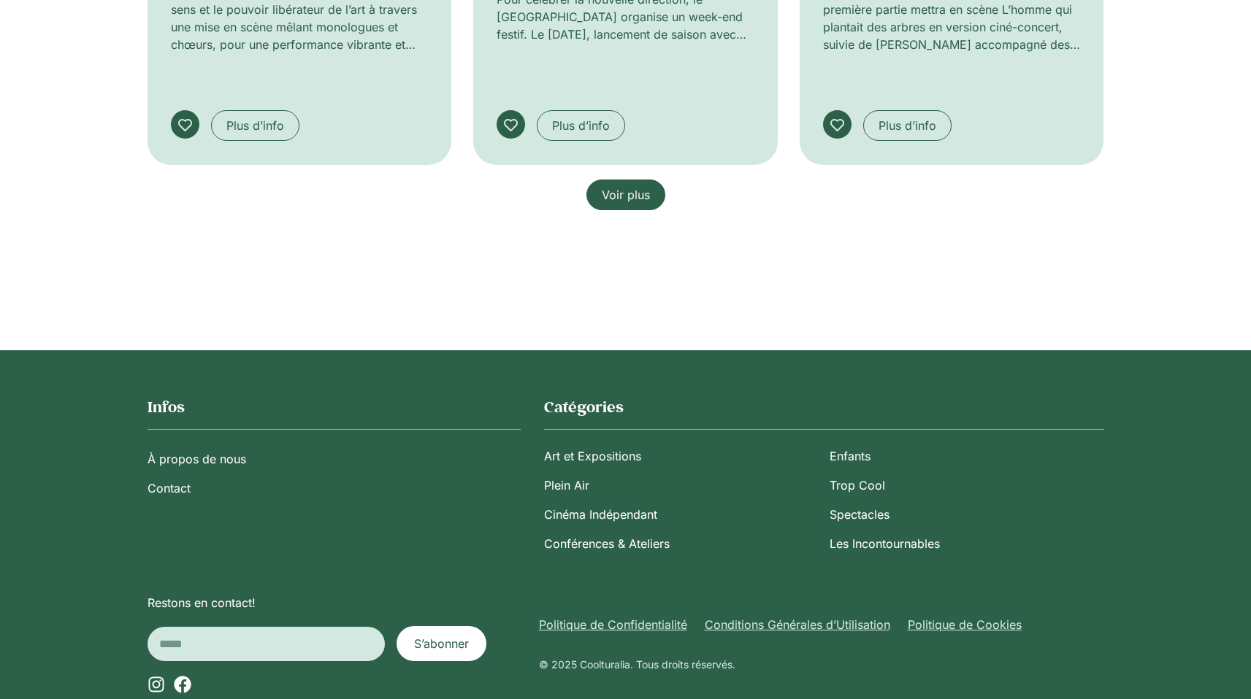
click at [623, 186] on span "Voir plus" at bounding box center [626, 195] width 48 height 18
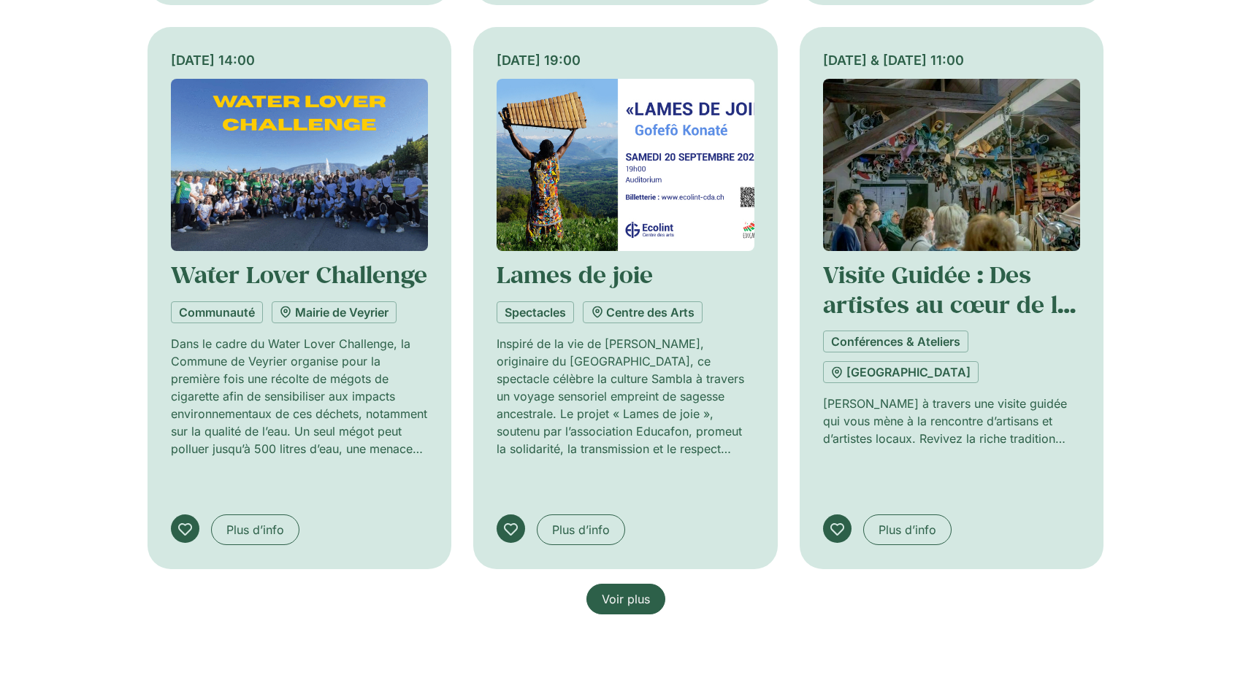
scroll to position [48465, 0]
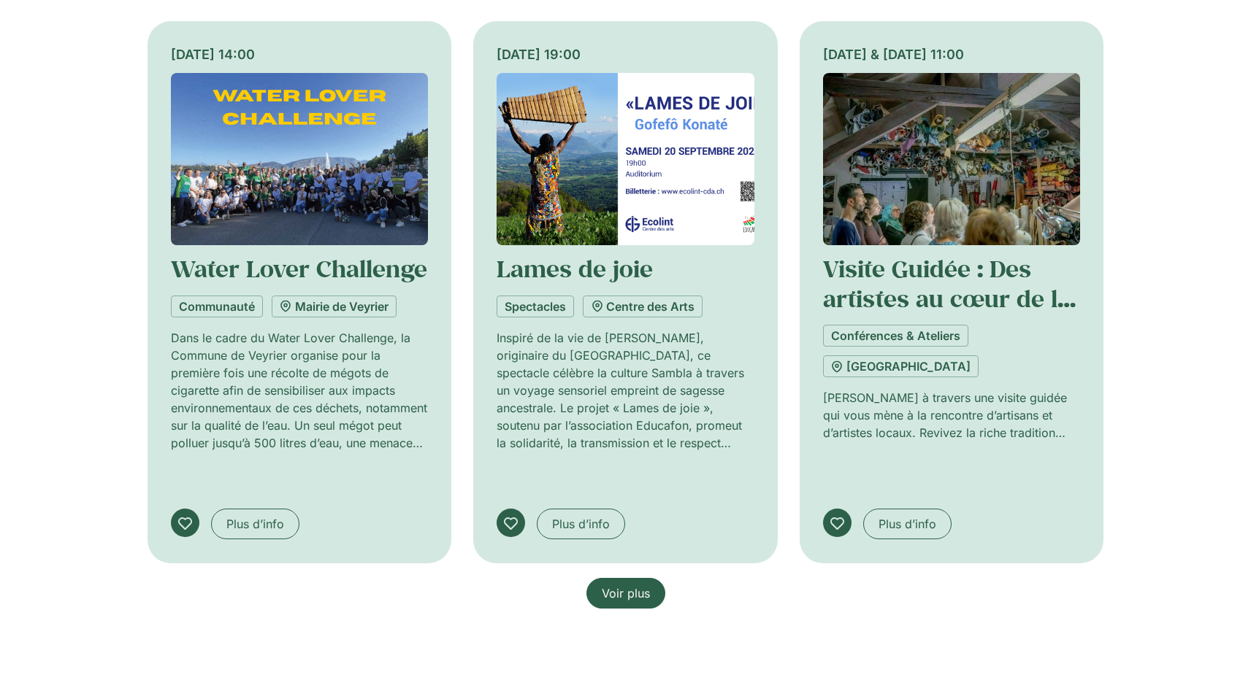
click at [633, 585] on span "Voir plus" at bounding box center [626, 594] width 48 height 18
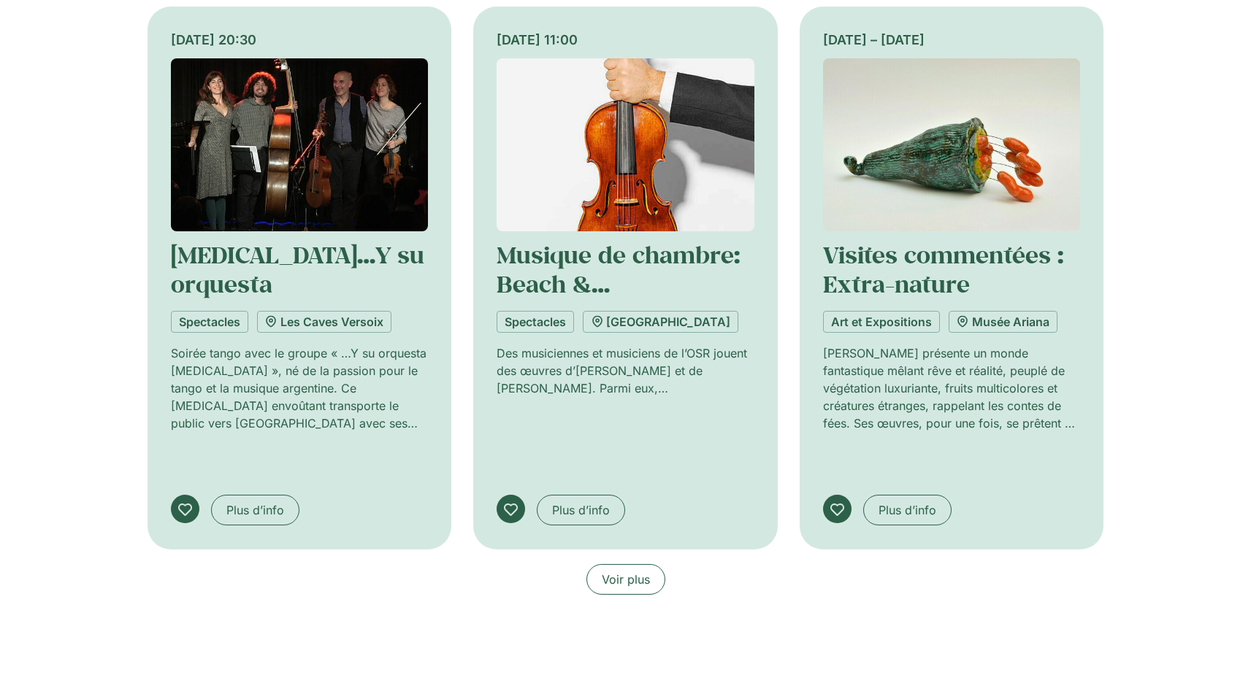
scroll to position [49609, 0]
click at [642, 570] on span "Voir plus" at bounding box center [626, 579] width 48 height 18
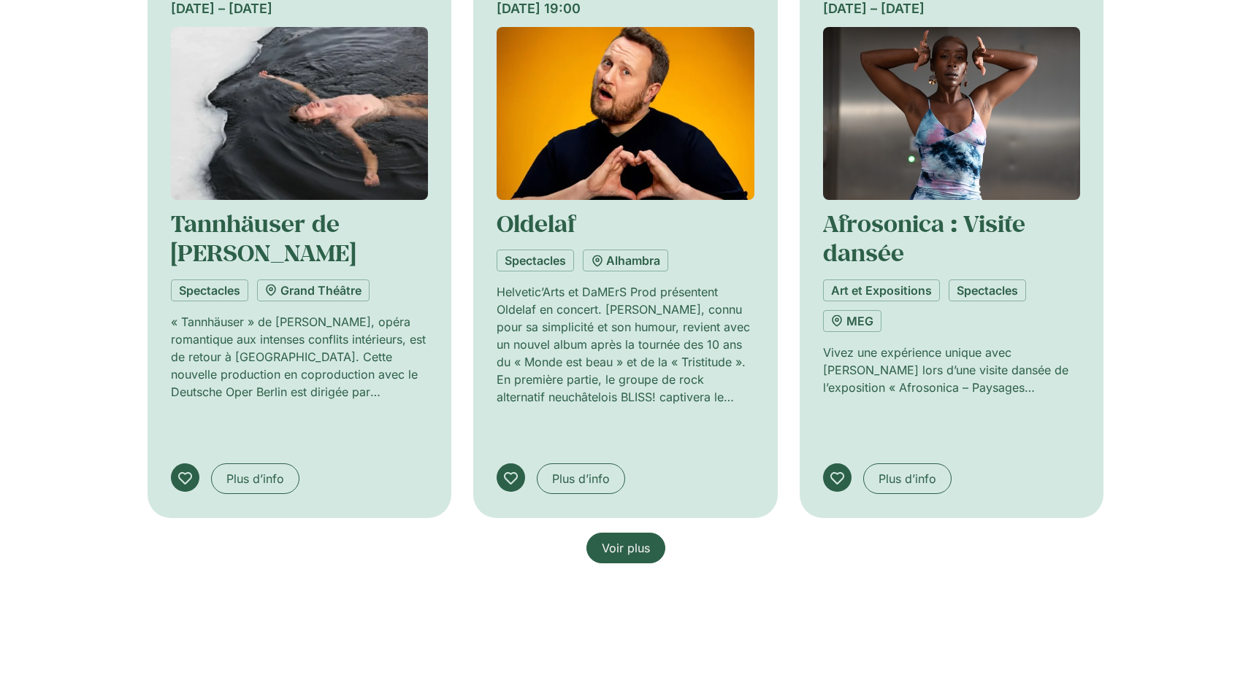
scroll to position [50975, 0]
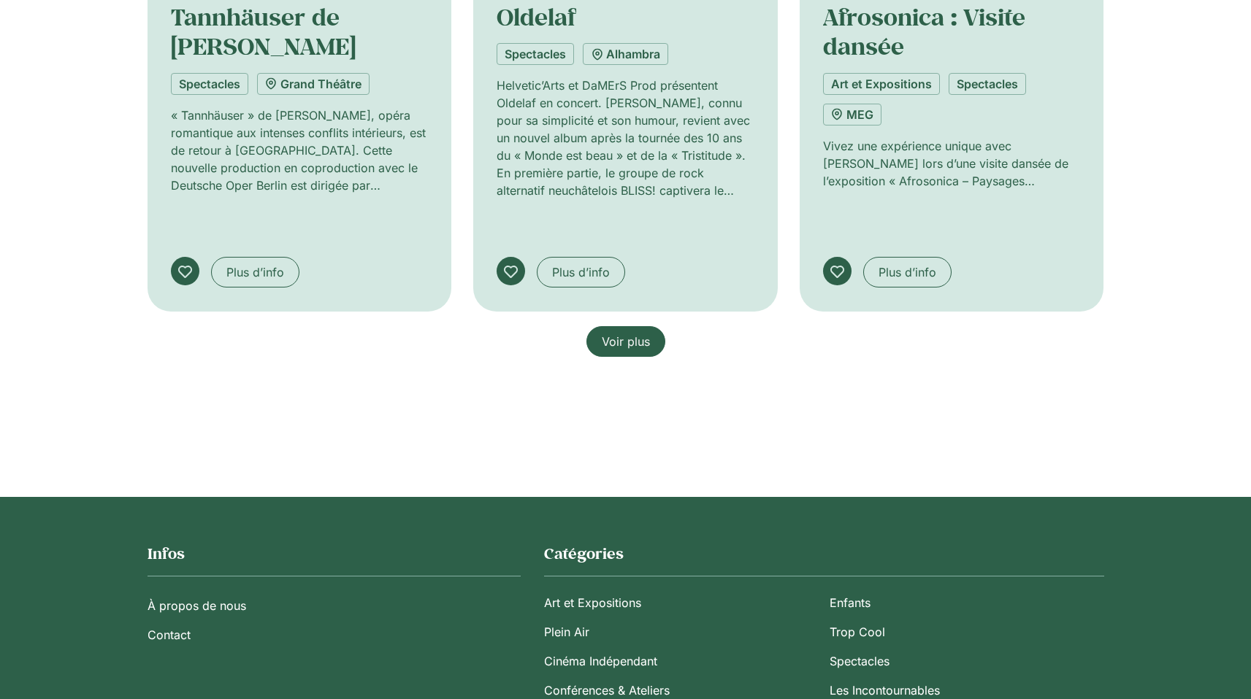
click at [623, 333] on span "Voir plus" at bounding box center [626, 342] width 48 height 18
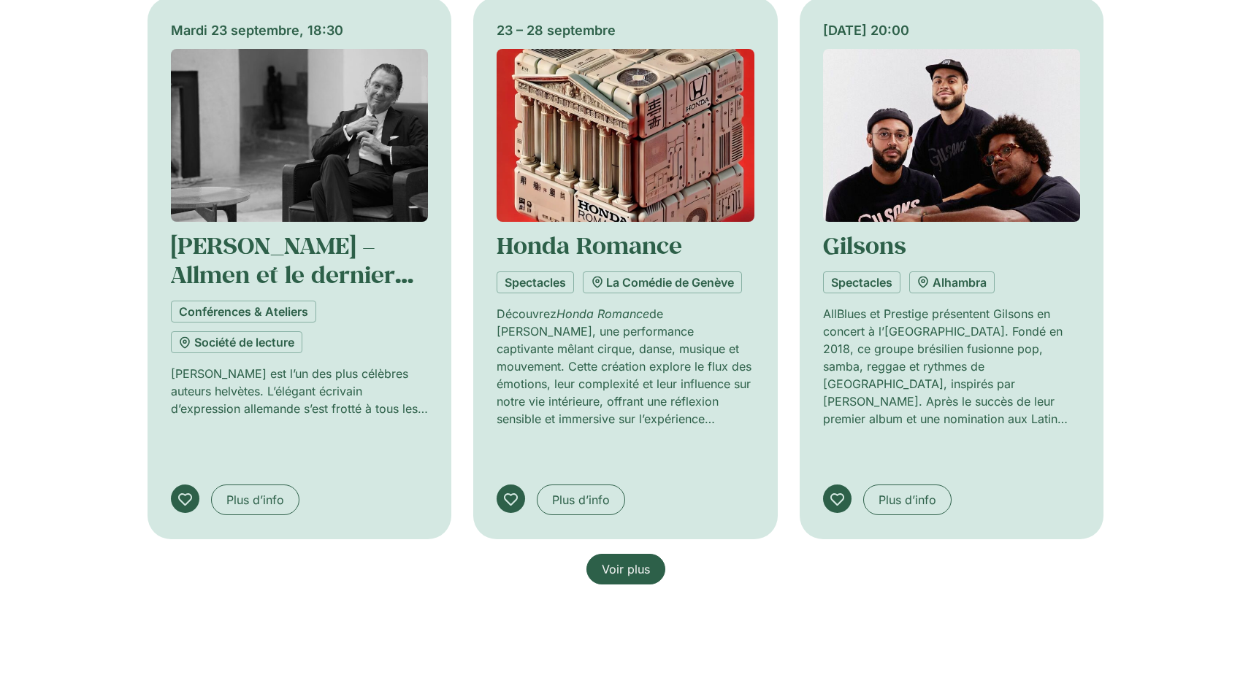
scroll to position [51878, 0]
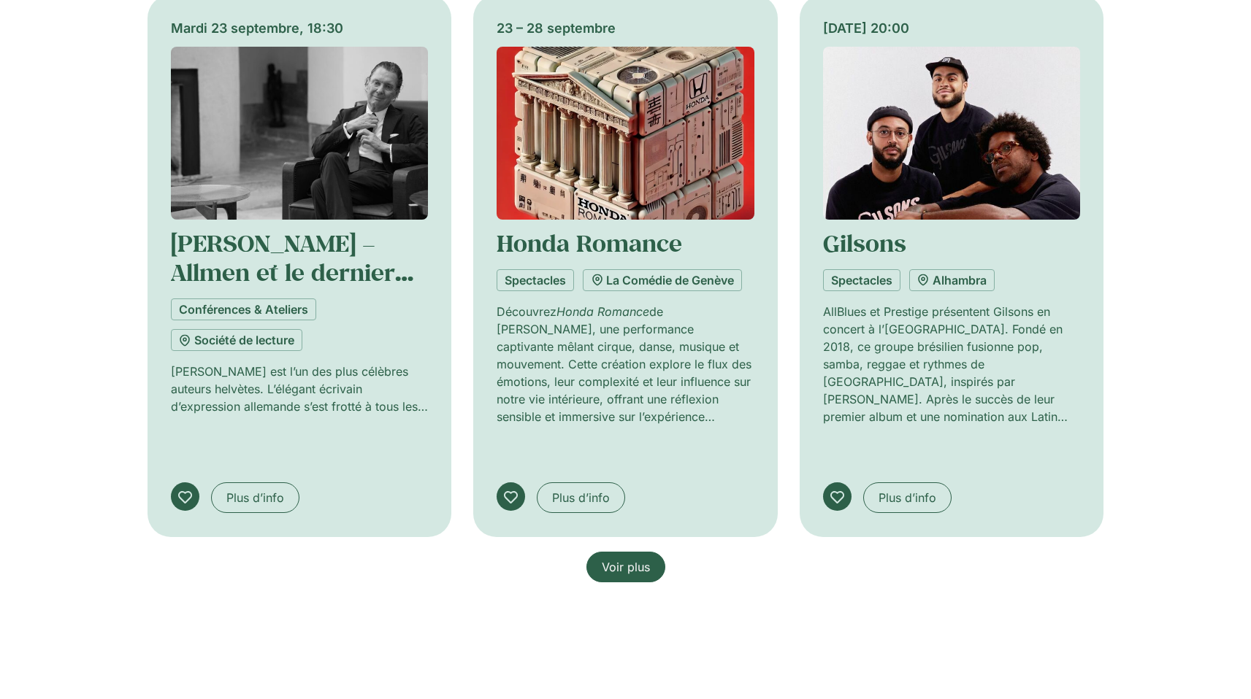
drag, startPoint x: 631, startPoint y: 534, endPoint x: 611, endPoint y: 529, distance: 21.1
click at [631, 558] on span "Voir plus" at bounding box center [626, 567] width 48 height 18
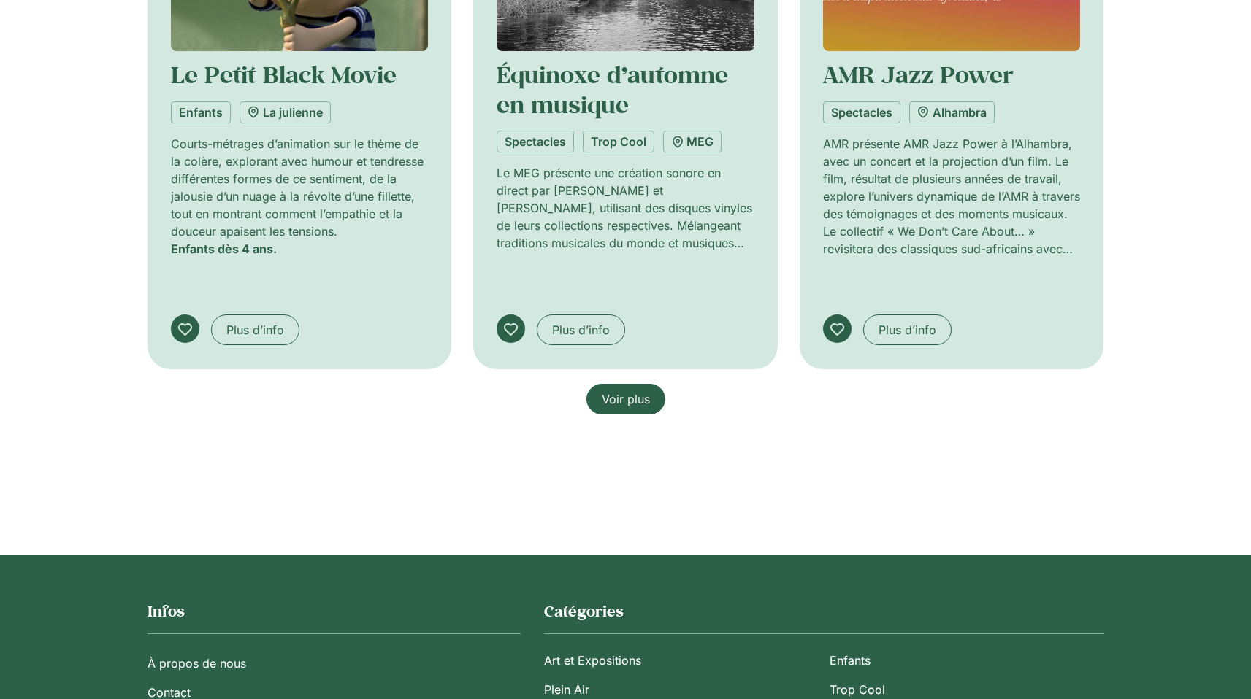
scroll to position [53185, 0]
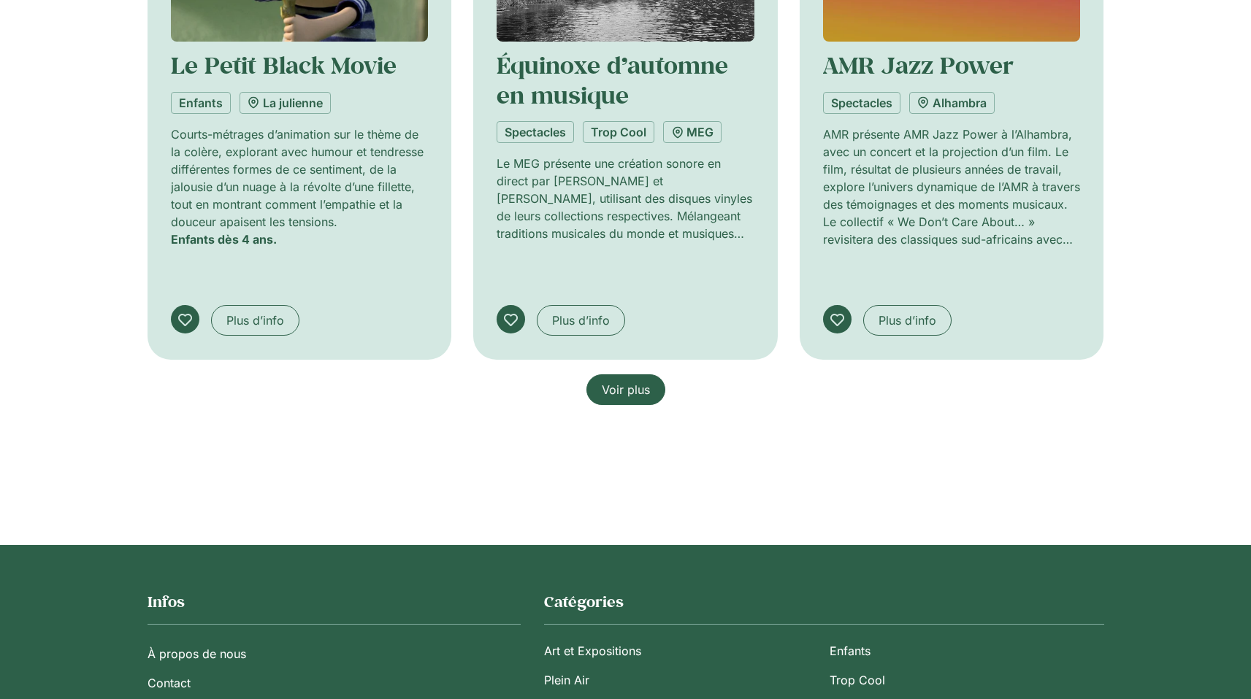
click at [630, 381] on span "Voir plus" at bounding box center [626, 390] width 48 height 18
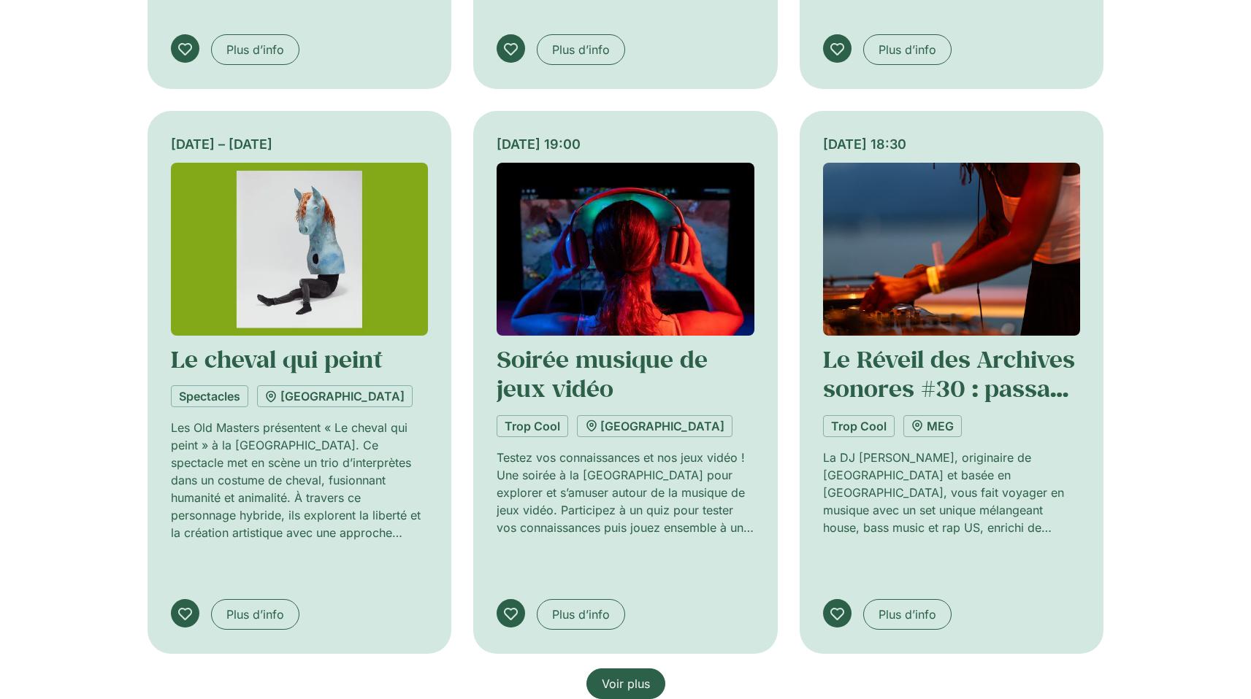
scroll to position [54311, 0]
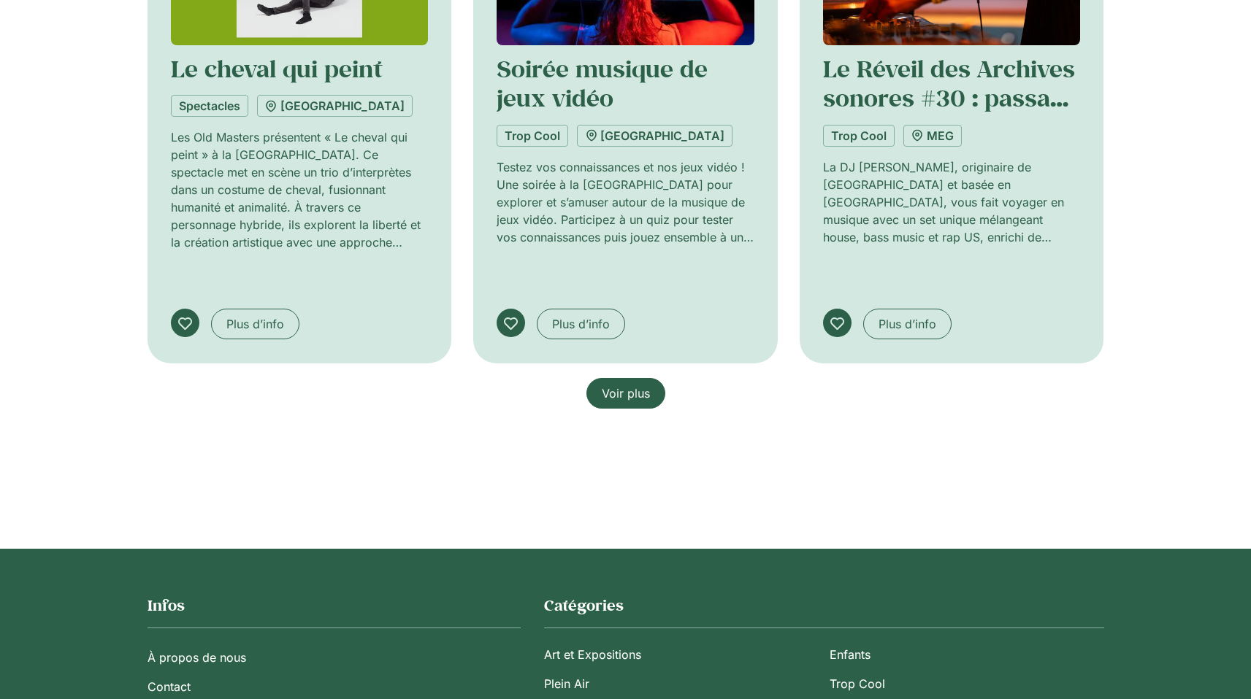
click at [632, 378] on link "Voir plus" at bounding box center [625, 393] width 79 height 31
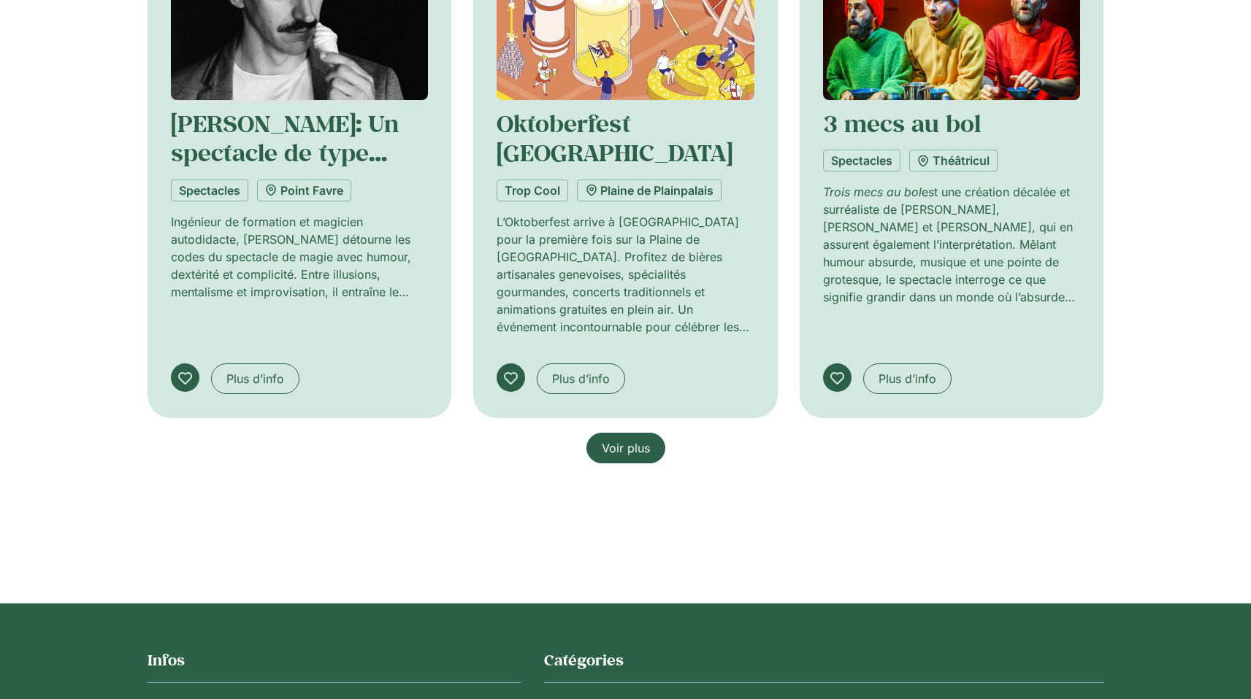
scroll to position [55388, 0]
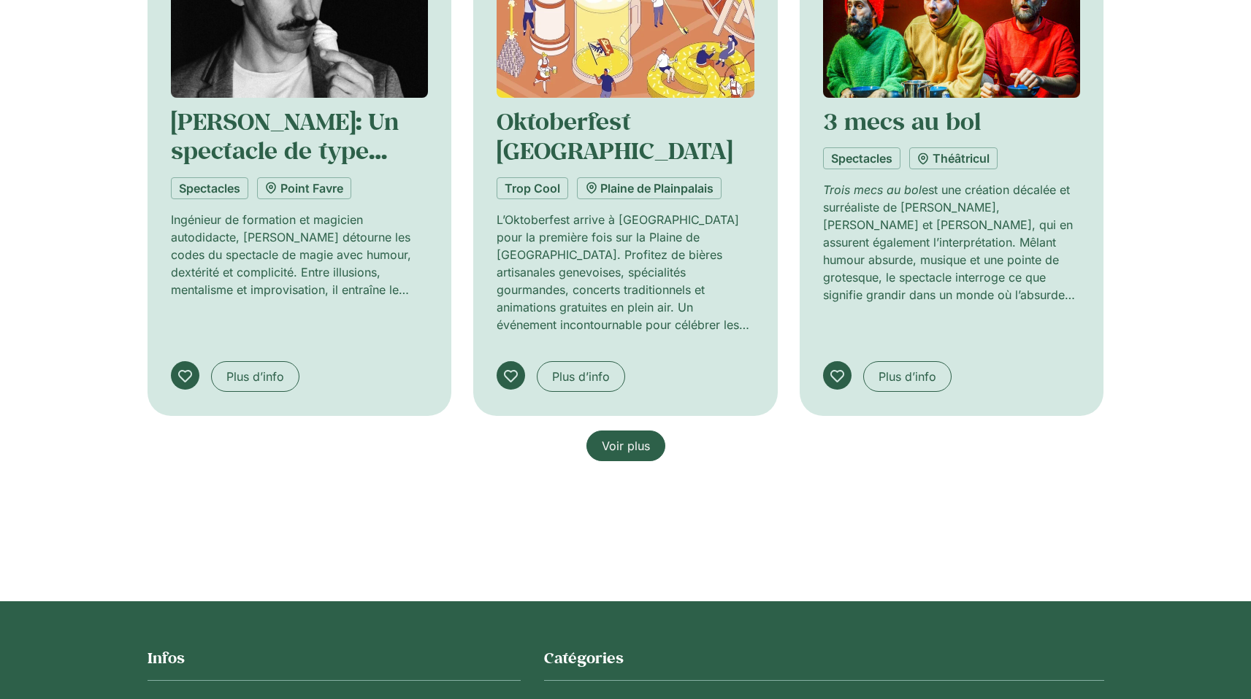
drag, startPoint x: 630, startPoint y: 414, endPoint x: 560, endPoint y: 413, distance: 70.1
click at [630, 437] on span "Voir plus" at bounding box center [626, 446] width 48 height 18
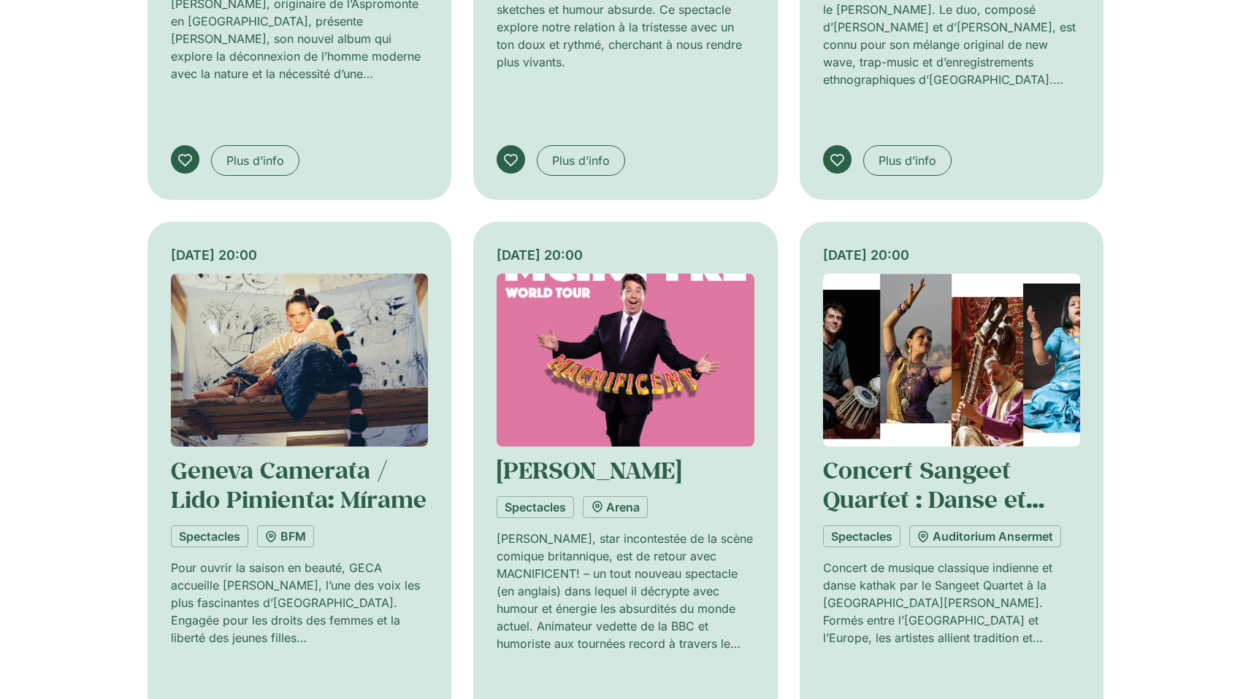
scroll to position [56479, 0]
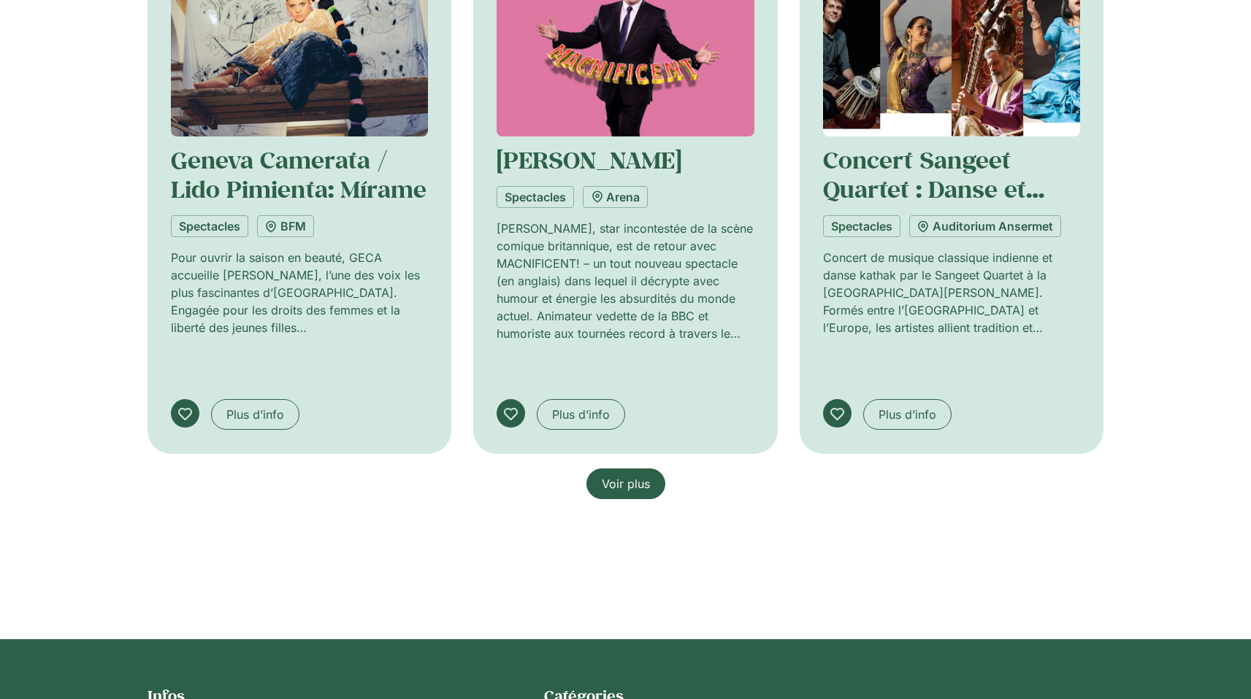
click at [625, 475] on span "Voir plus" at bounding box center [626, 484] width 48 height 18
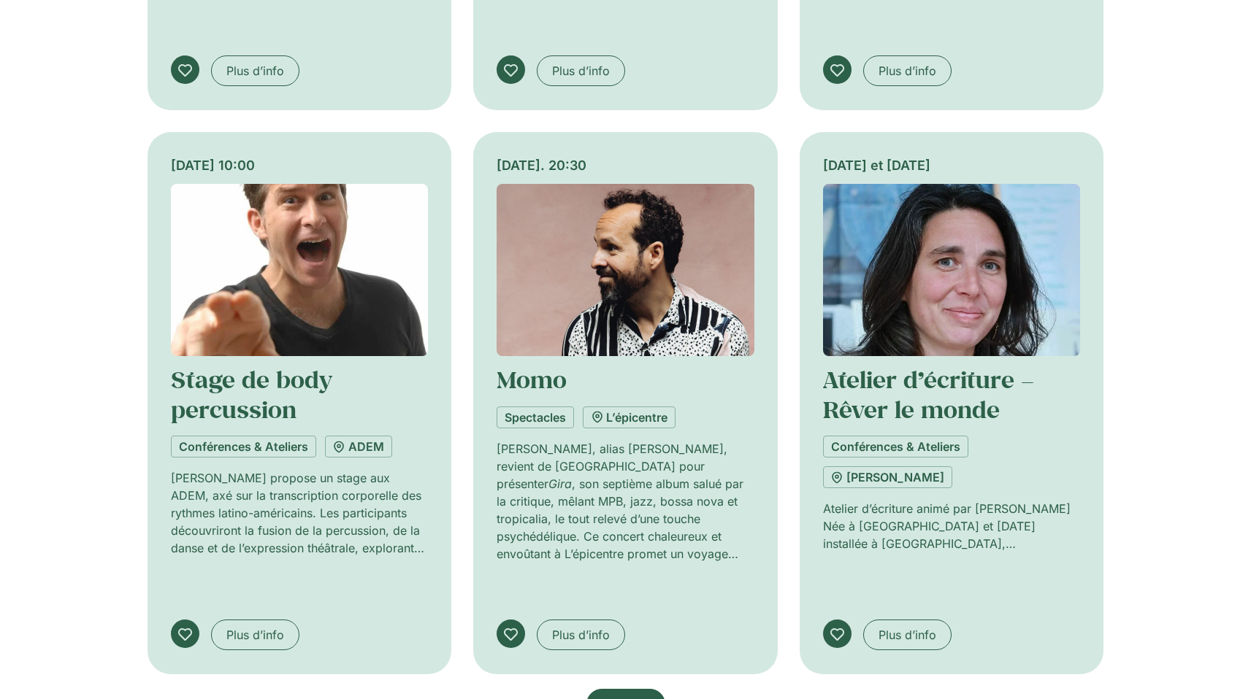
scroll to position [57493, 0]
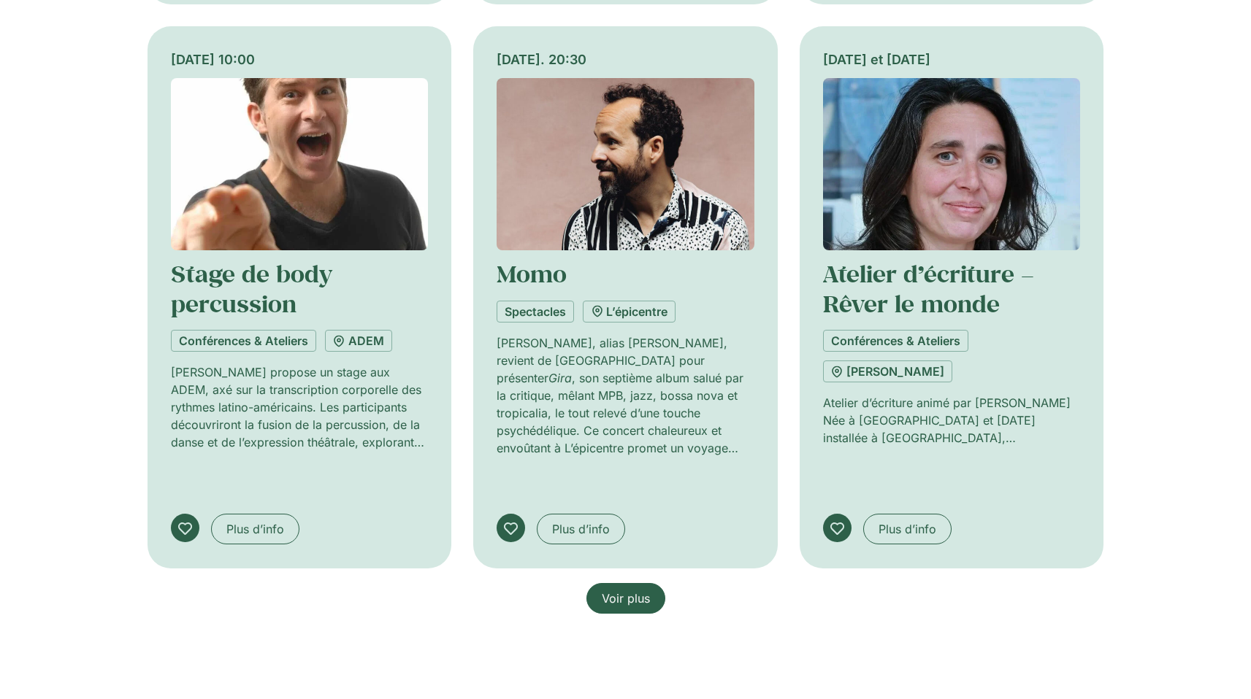
click at [634, 590] on span "Voir plus" at bounding box center [626, 599] width 48 height 18
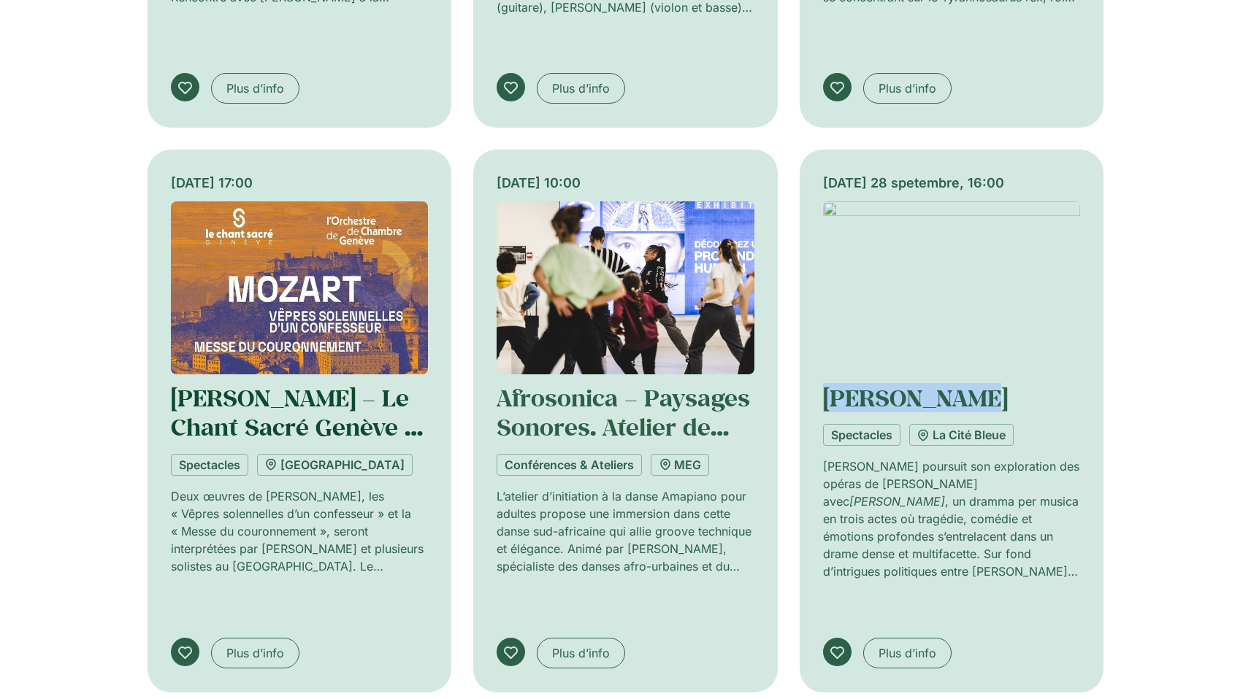
scroll to position [58741, 0]
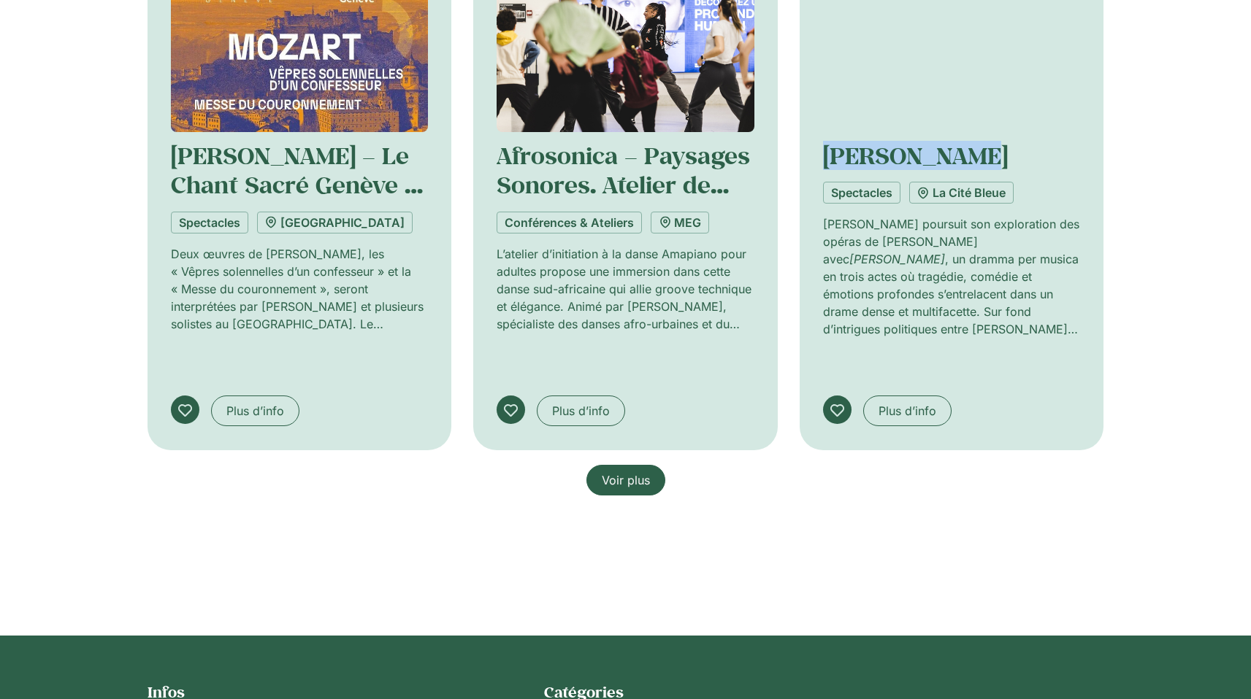
click at [631, 472] on span "Voir plus" at bounding box center [626, 481] width 48 height 18
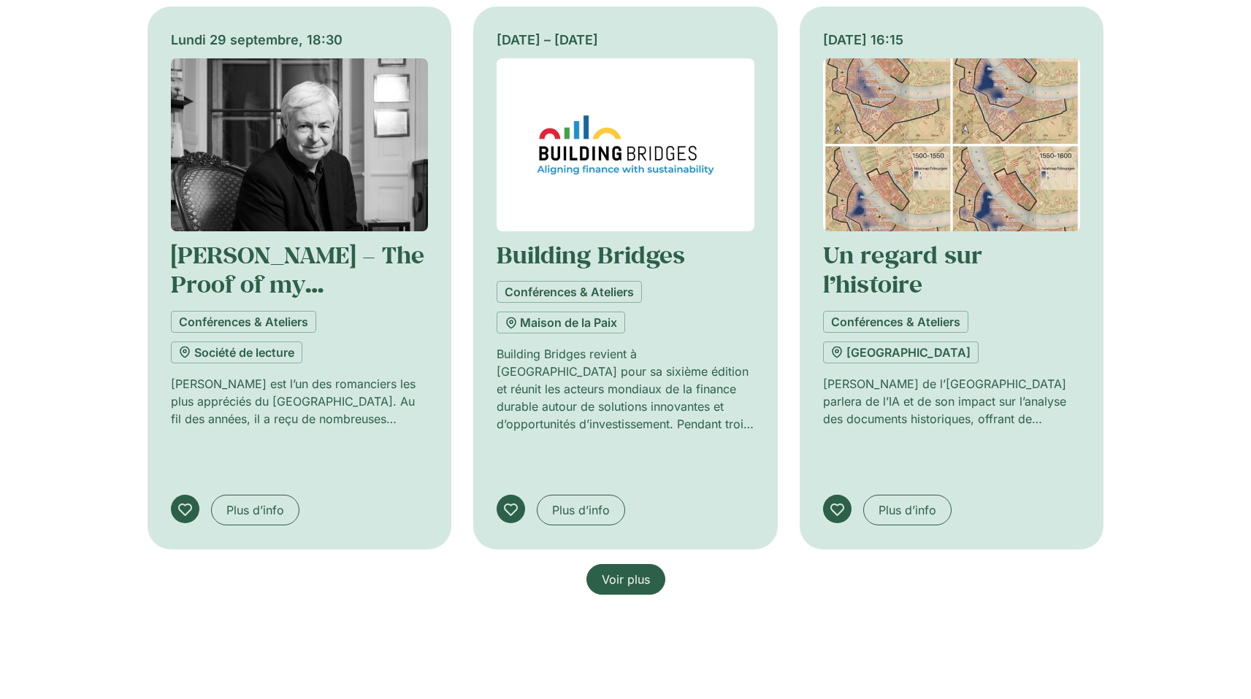
scroll to position [59789, 0]
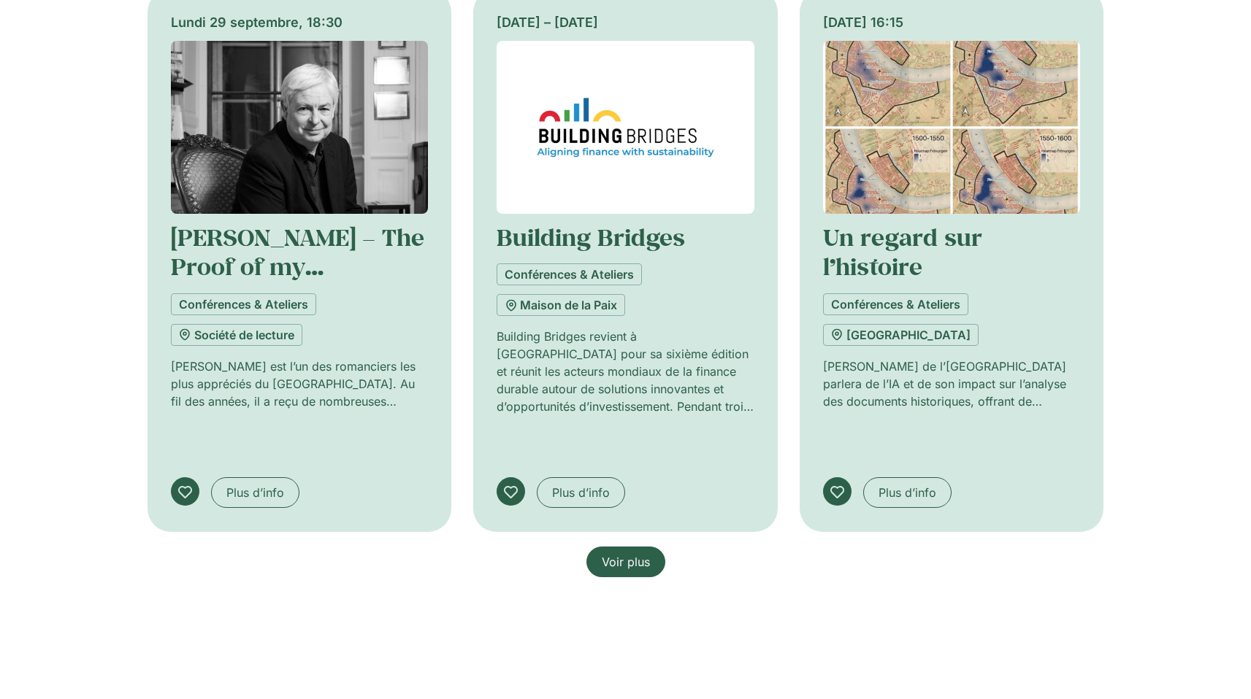
click at [629, 553] on span "Voir plus" at bounding box center [626, 562] width 48 height 18
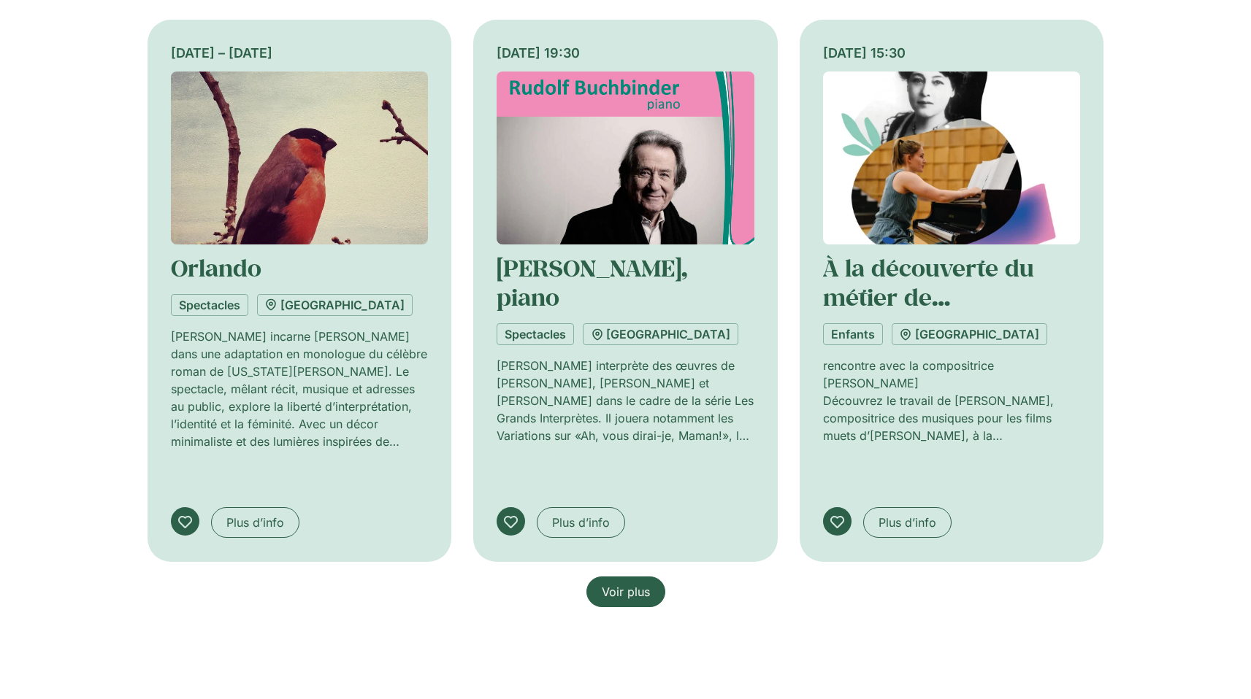
scroll to position [60890, 0]
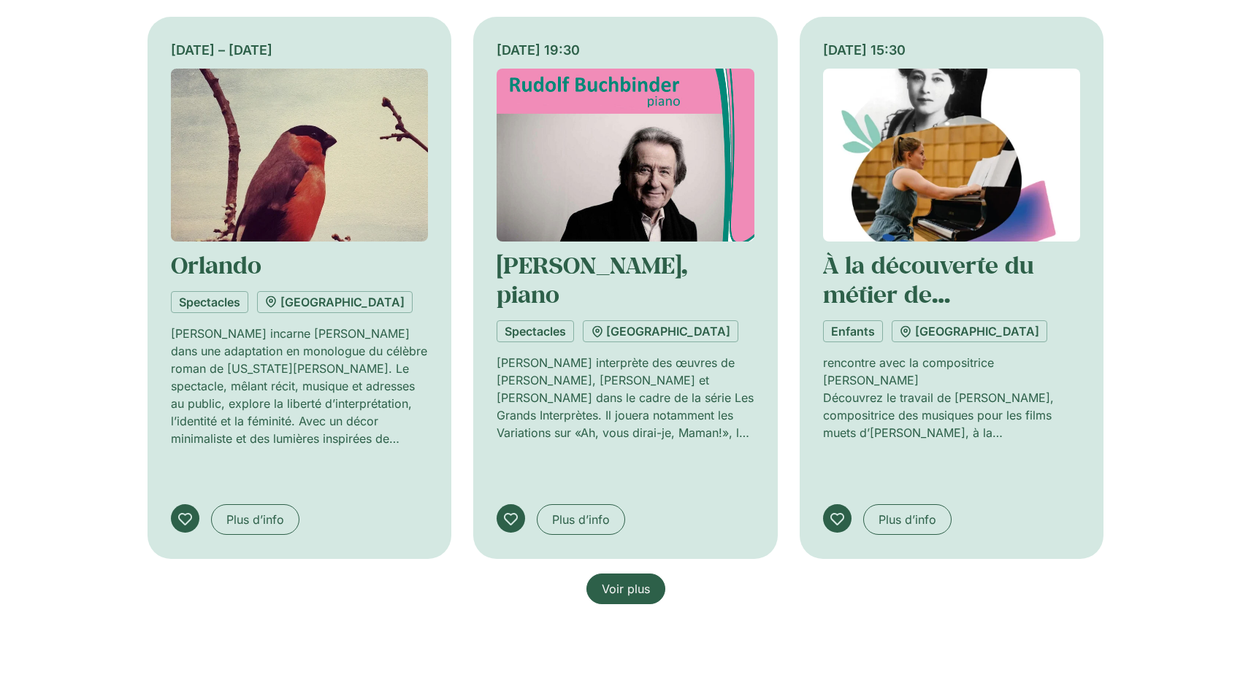
click at [627, 574] on link "Voir plus" at bounding box center [625, 589] width 79 height 31
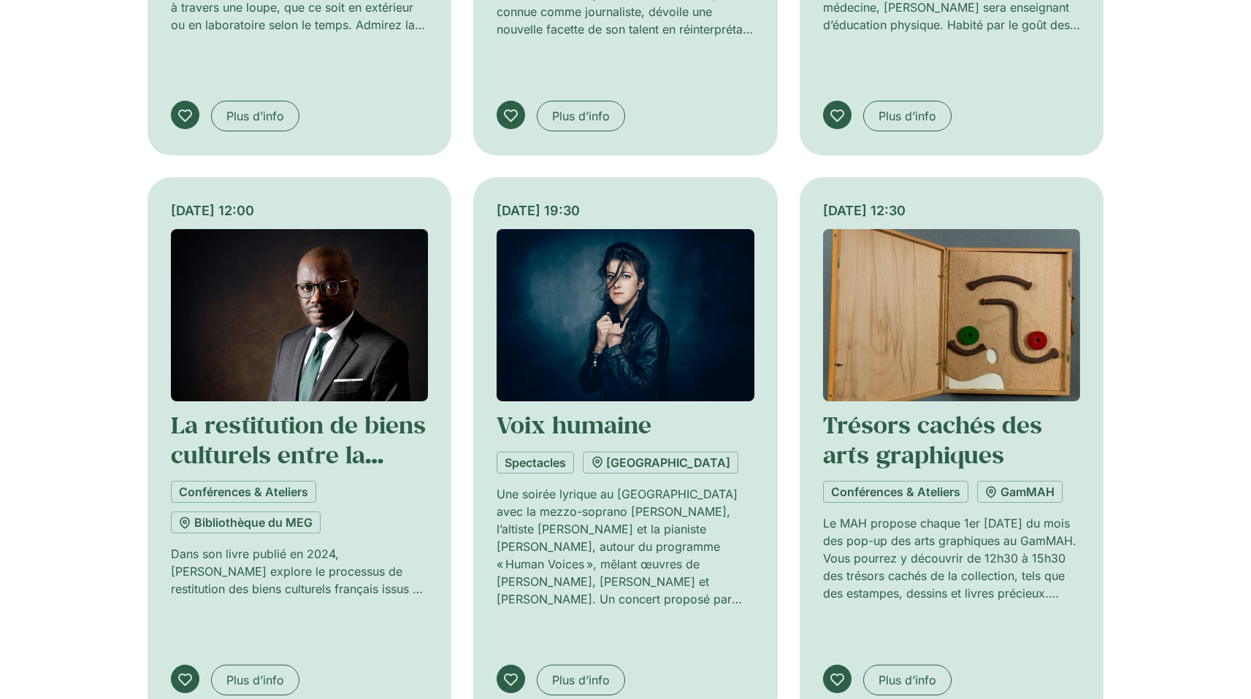
scroll to position [62113, 0]
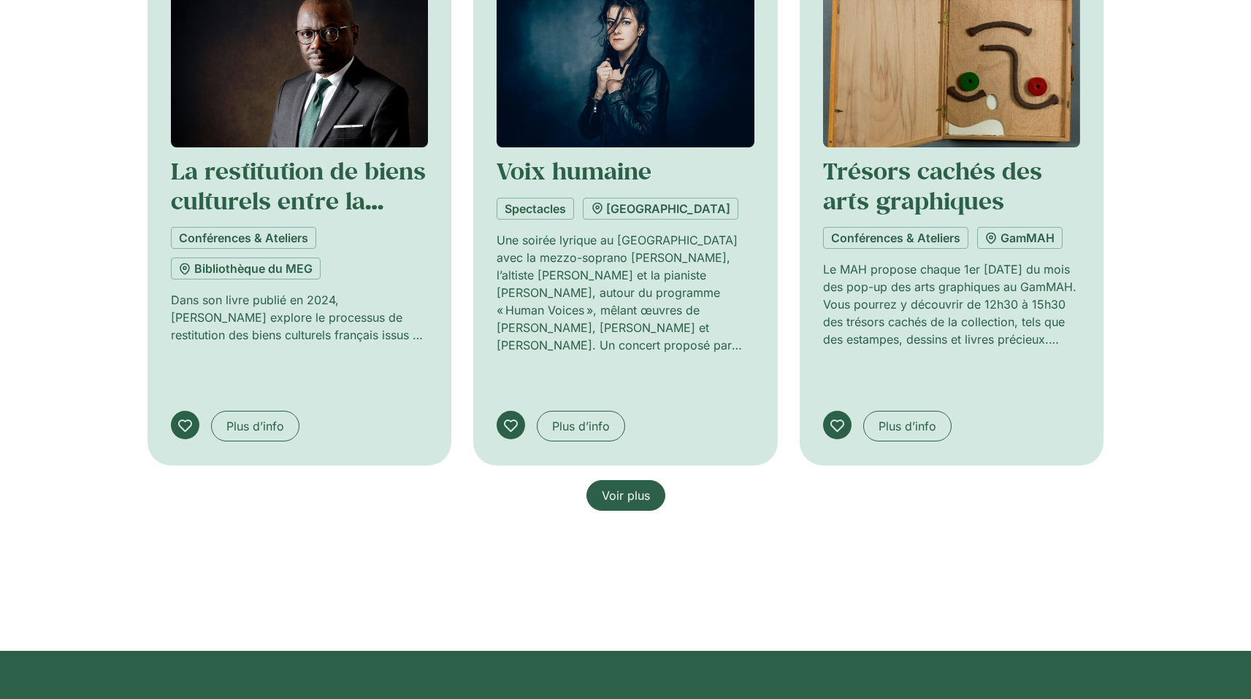
click at [615, 480] on link "Voir plus" at bounding box center [625, 495] width 79 height 31
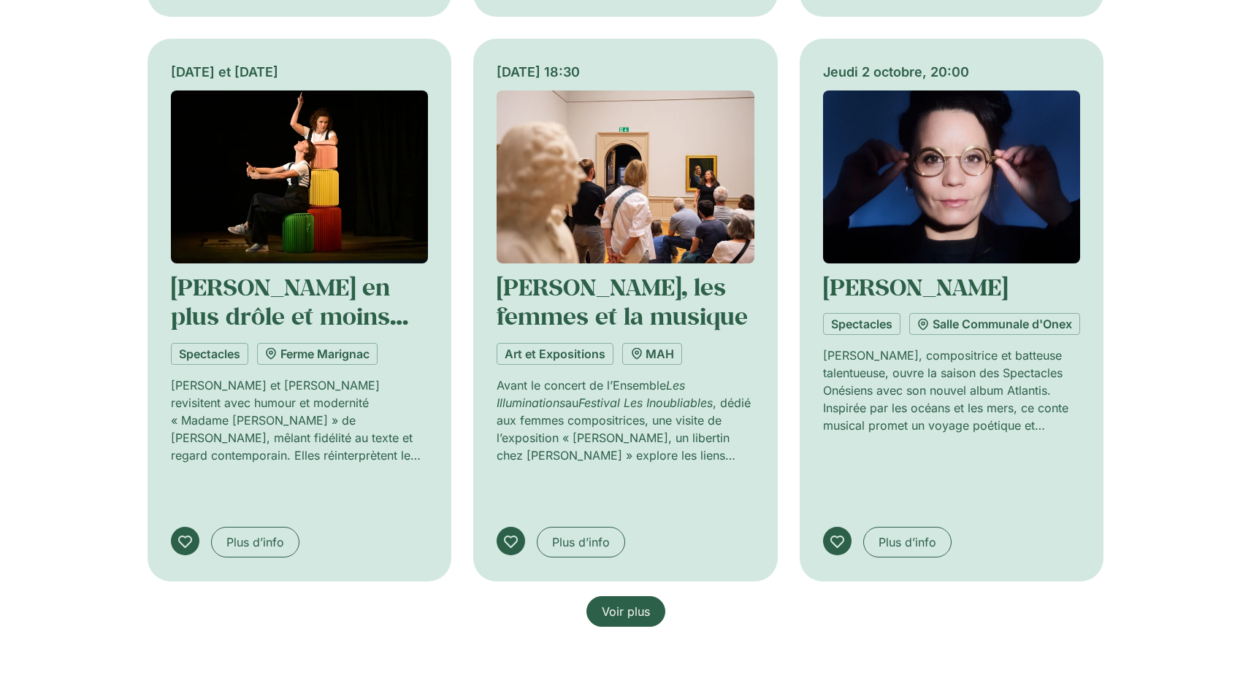
scroll to position [63139, 0]
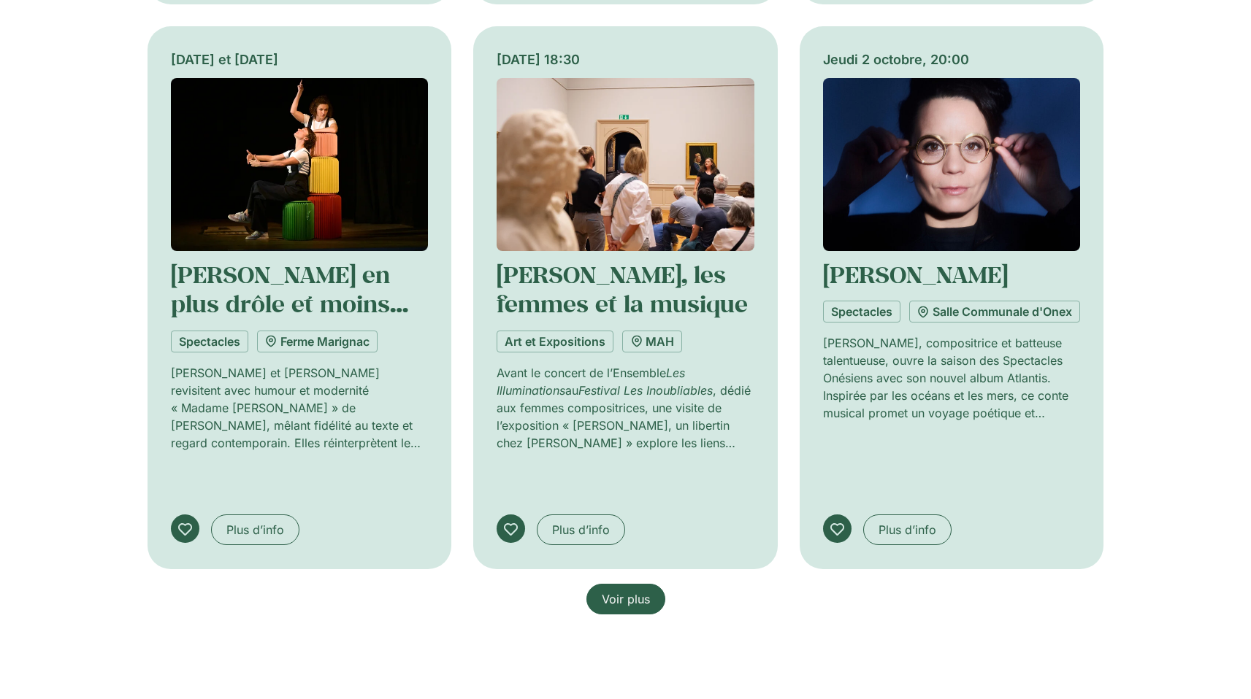
click at [647, 591] on span "Voir plus" at bounding box center [626, 600] width 48 height 18
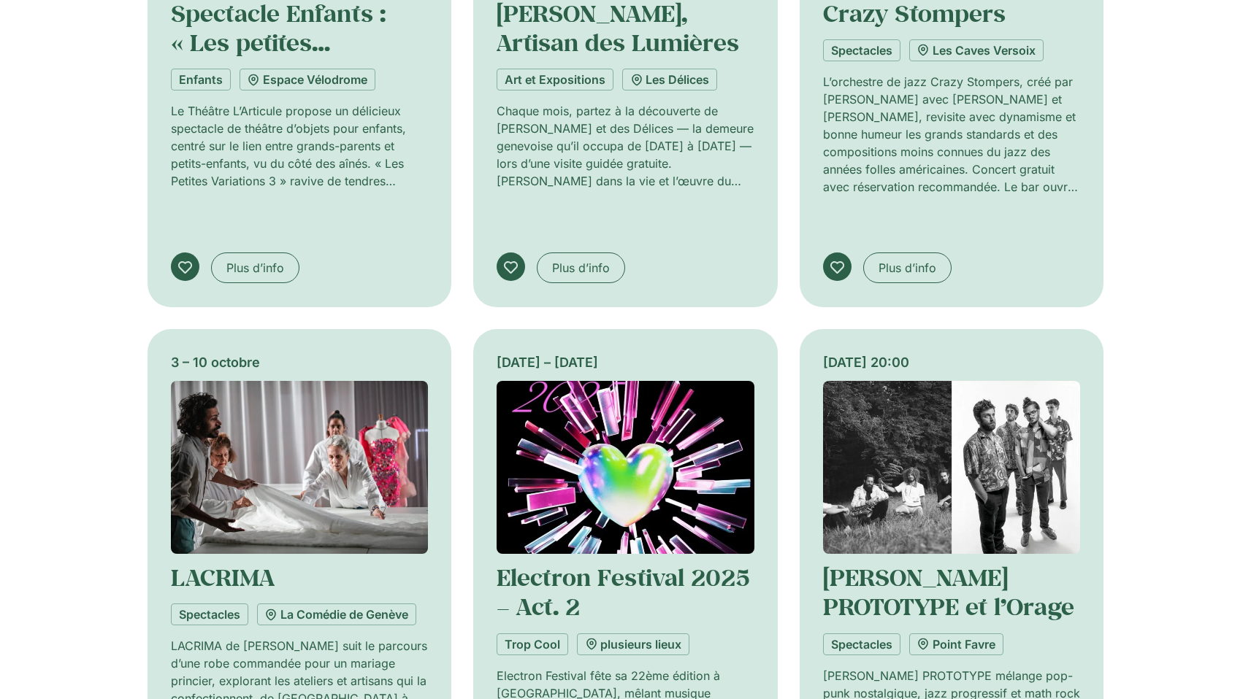
scroll to position [64191, 0]
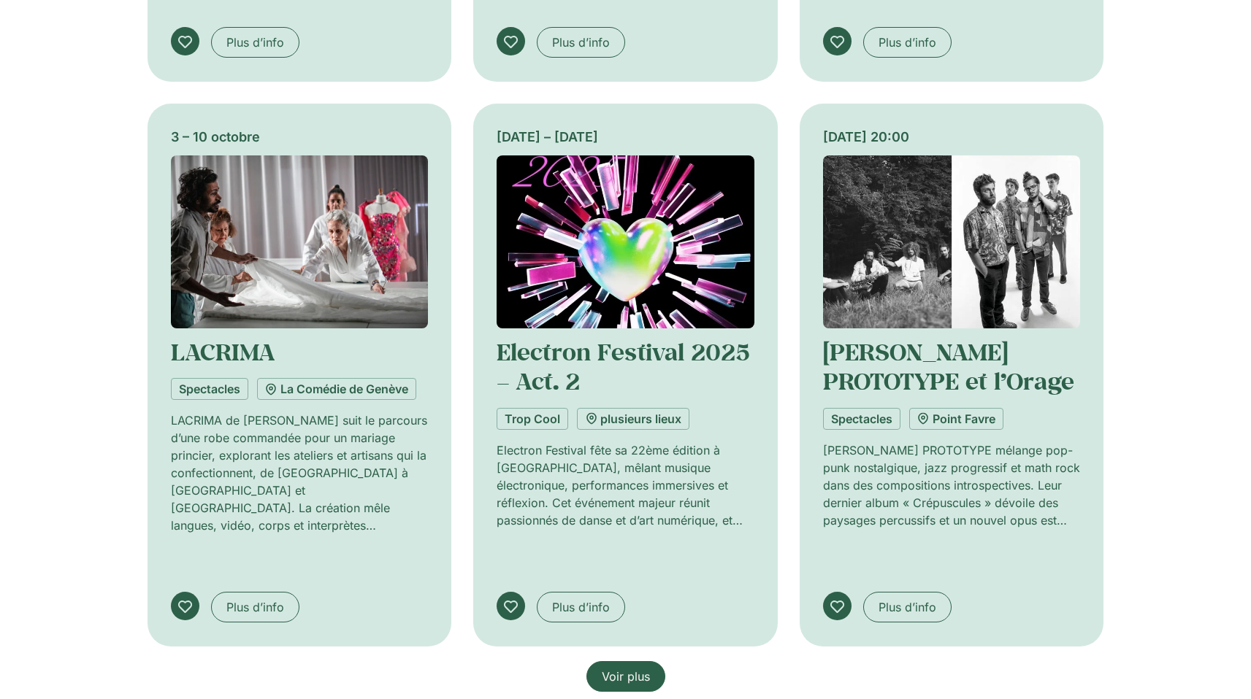
drag, startPoint x: 633, startPoint y: 638, endPoint x: 245, endPoint y: 442, distance: 435.2
click at [632, 668] on span "Voir plus" at bounding box center [626, 677] width 48 height 18
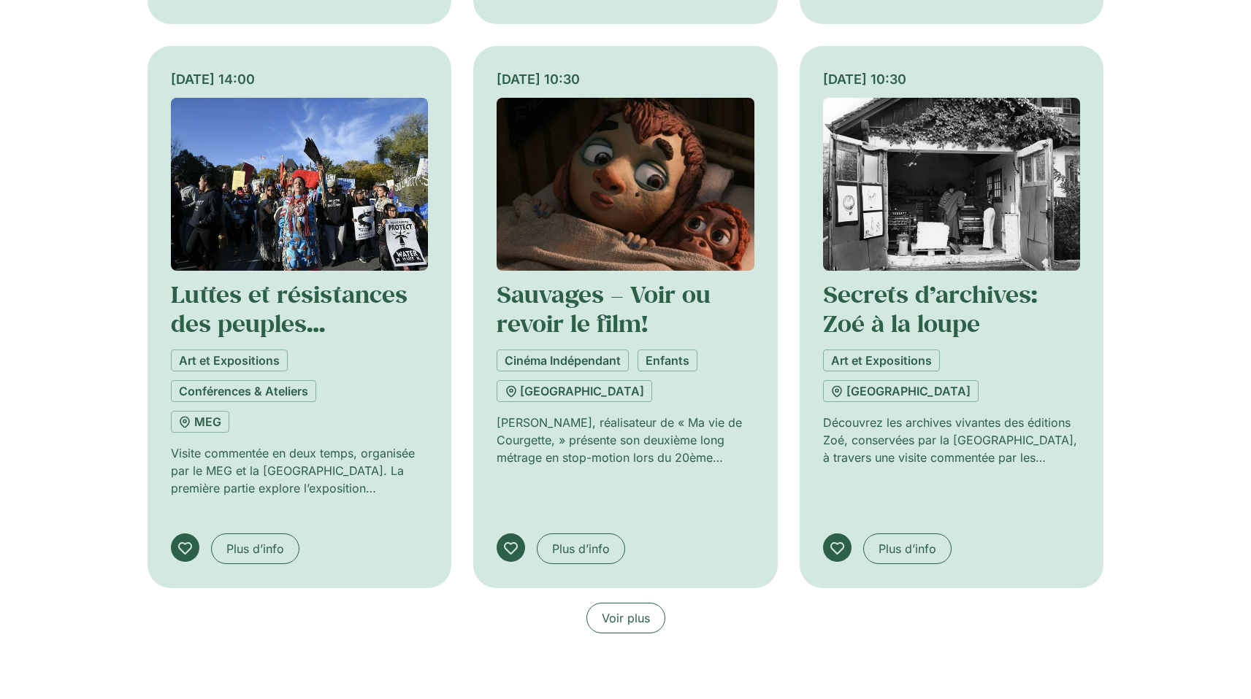
scroll to position [65381, 0]
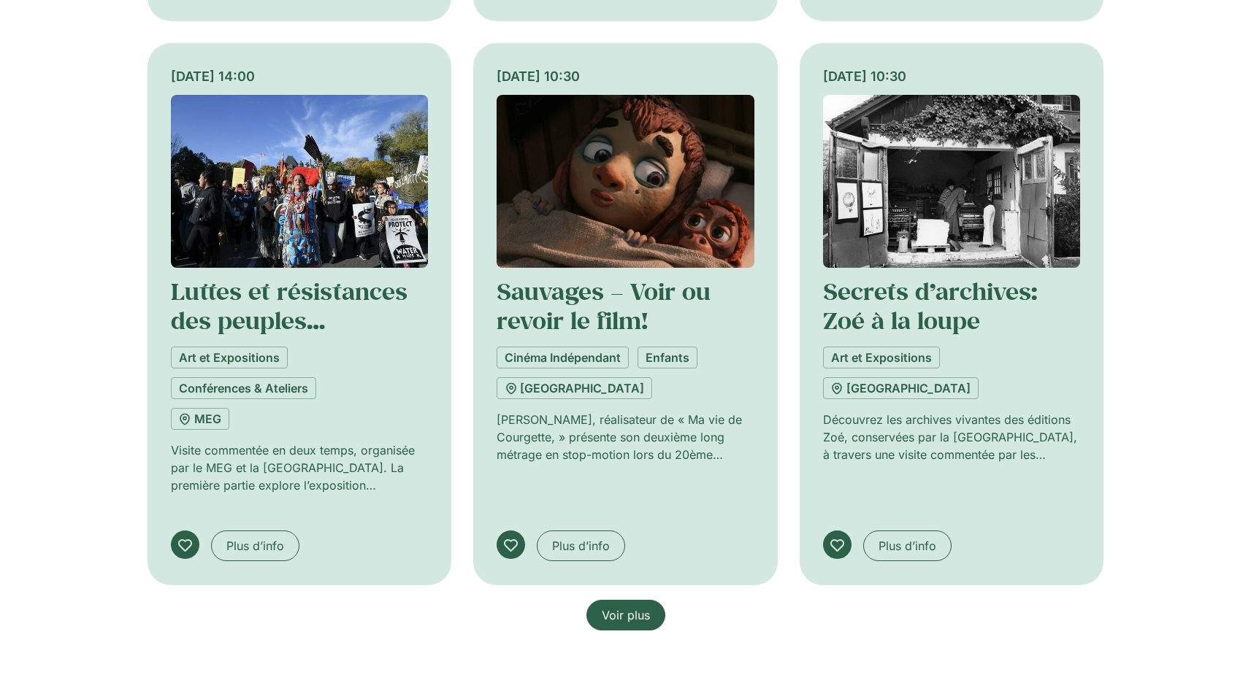
click at [642, 607] on span "Voir plus" at bounding box center [626, 616] width 48 height 18
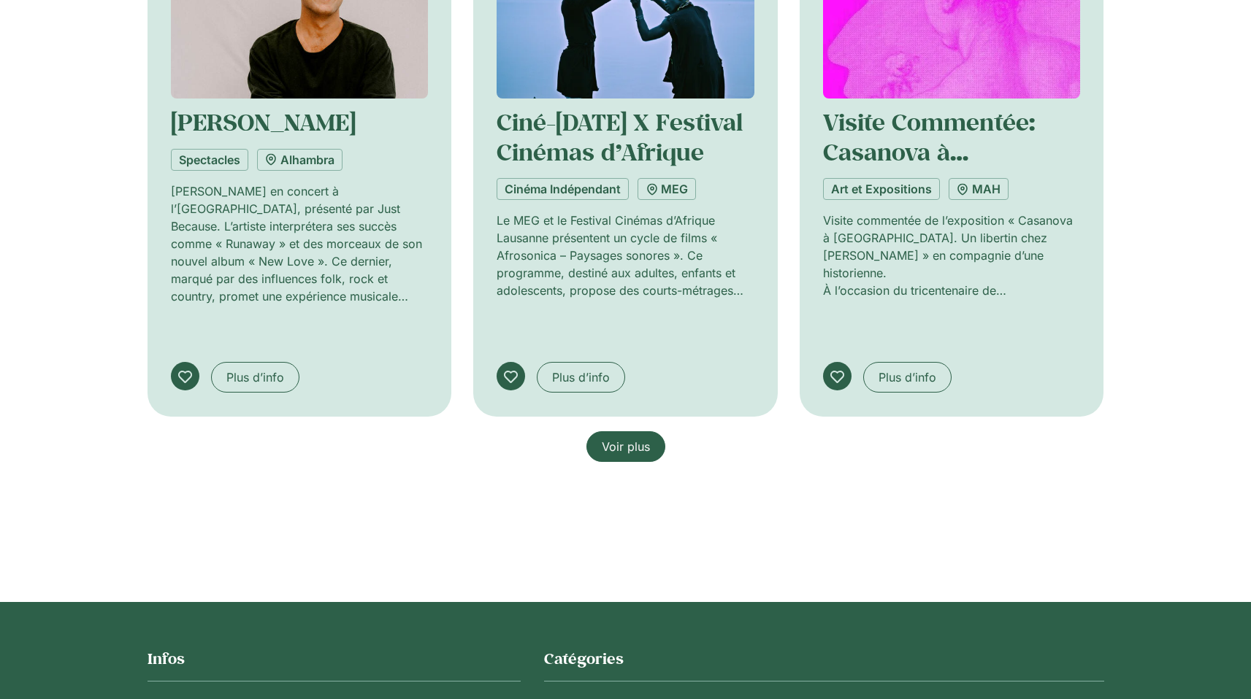
scroll to position [66682, 0]
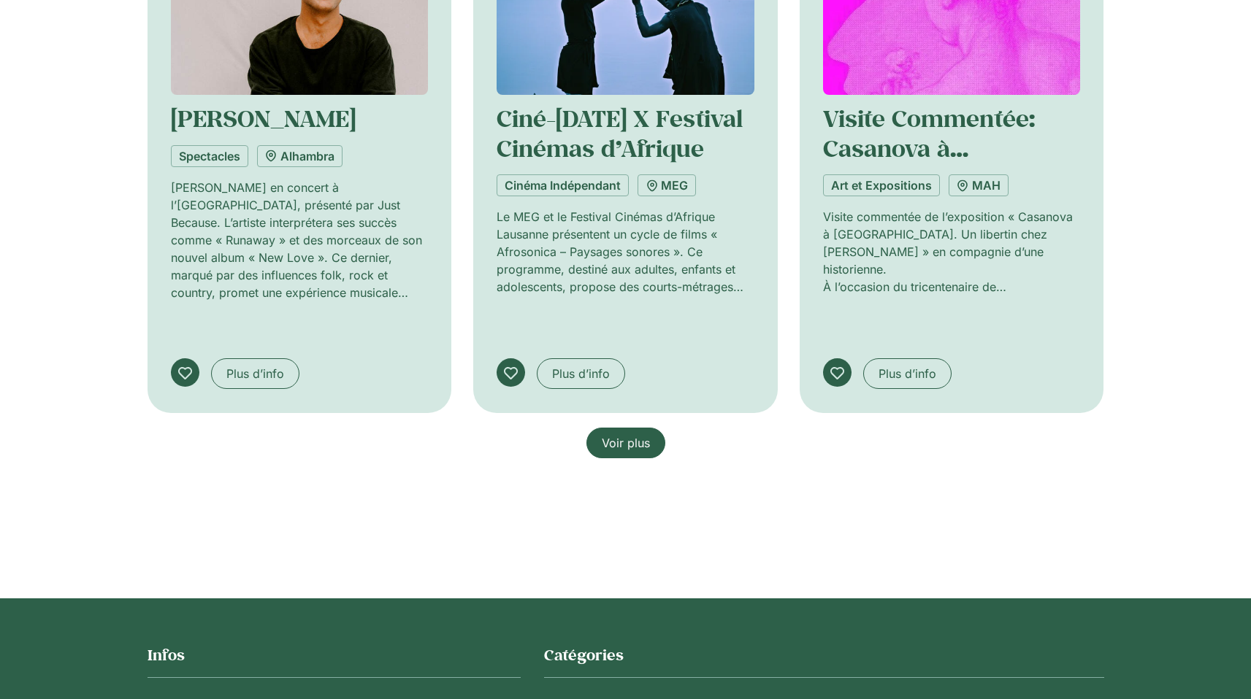
click at [621, 434] on span "Voir plus" at bounding box center [626, 443] width 48 height 18
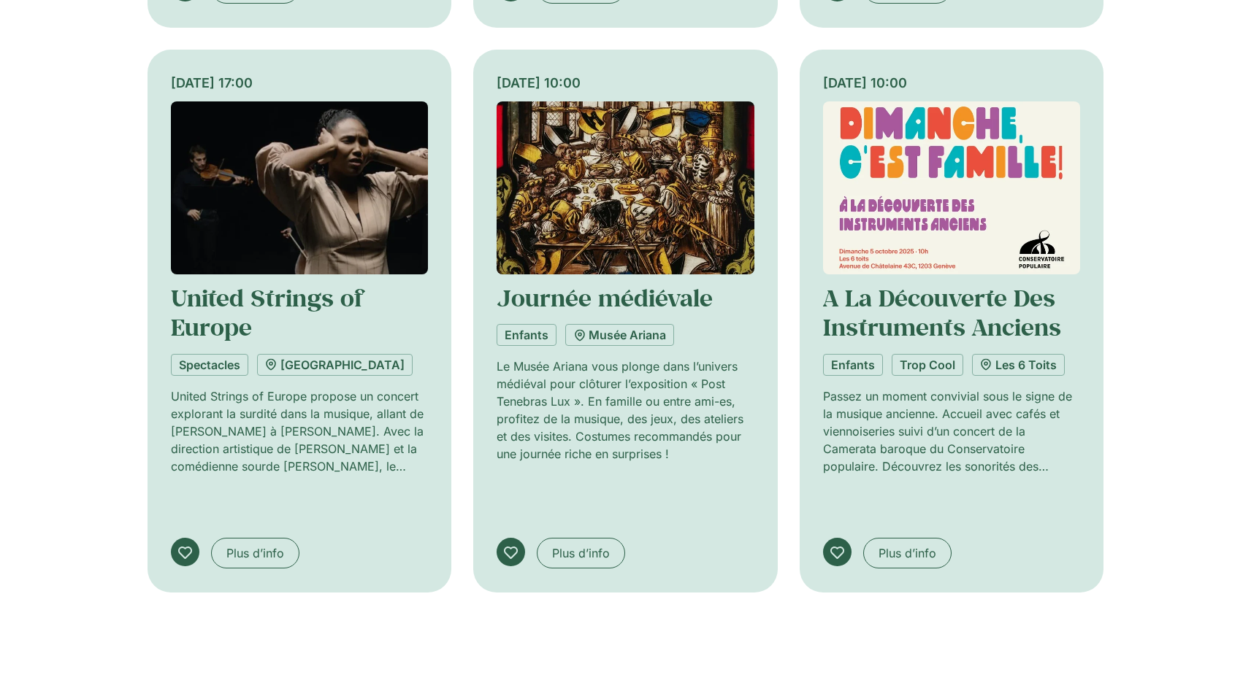
scroll to position [67772, 0]
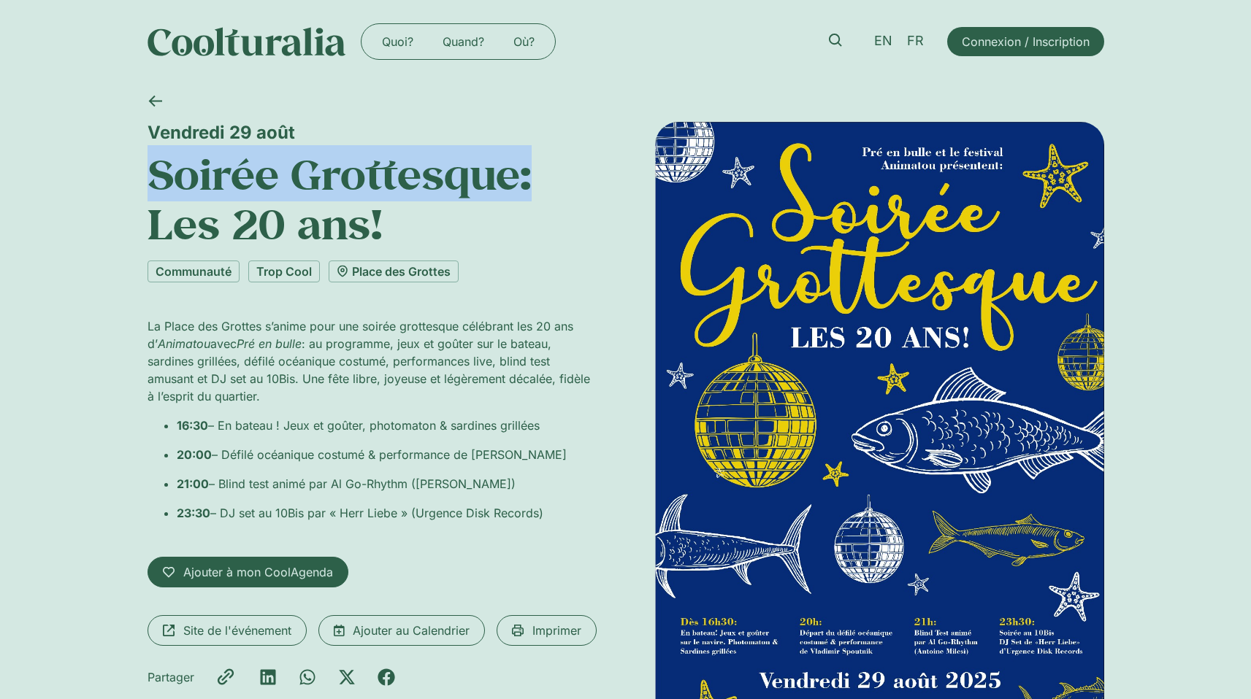
drag, startPoint x: 156, startPoint y: 177, endPoint x: 527, endPoint y: 188, distance: 371.0
click at [527, 188] on h1 "Soirée Grottesque: Les 20 ans!" at bounding box center [371, 199] width 449 height 100
